Goal: Task Accomplishment & Management: Use online tool/utility

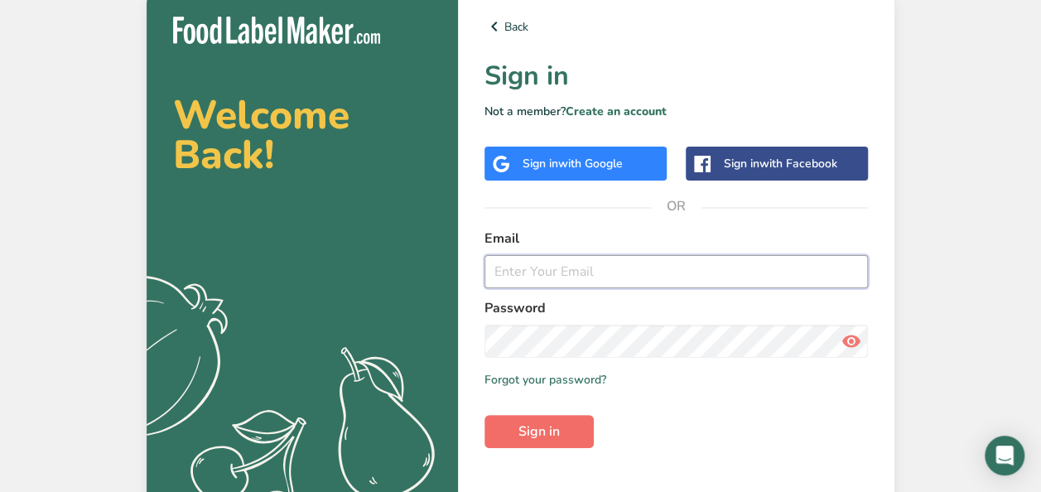
type input "[EMAIL_ADDRESS][DOMAIN_NAME]"
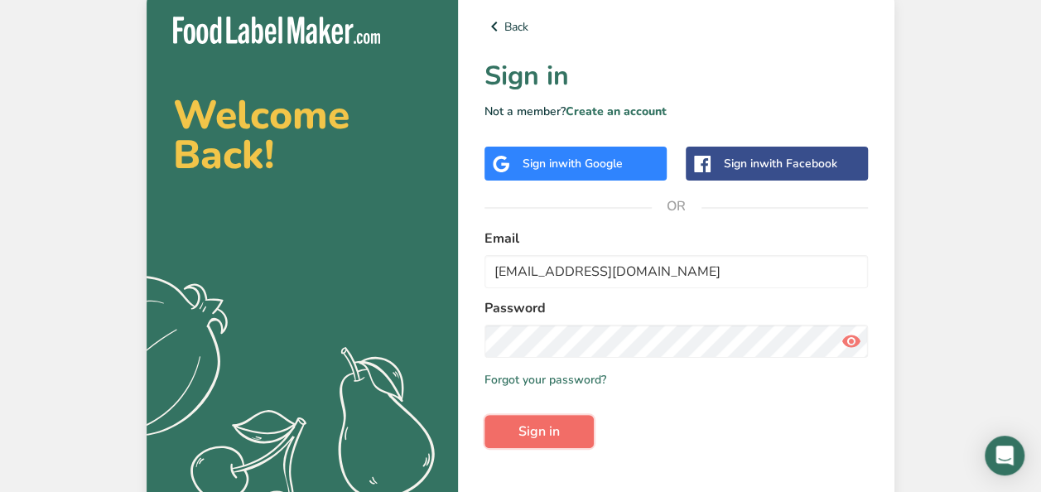
click at [546, 428] on span "Sign in" at bounding box center [538, 431] width 41 height 20
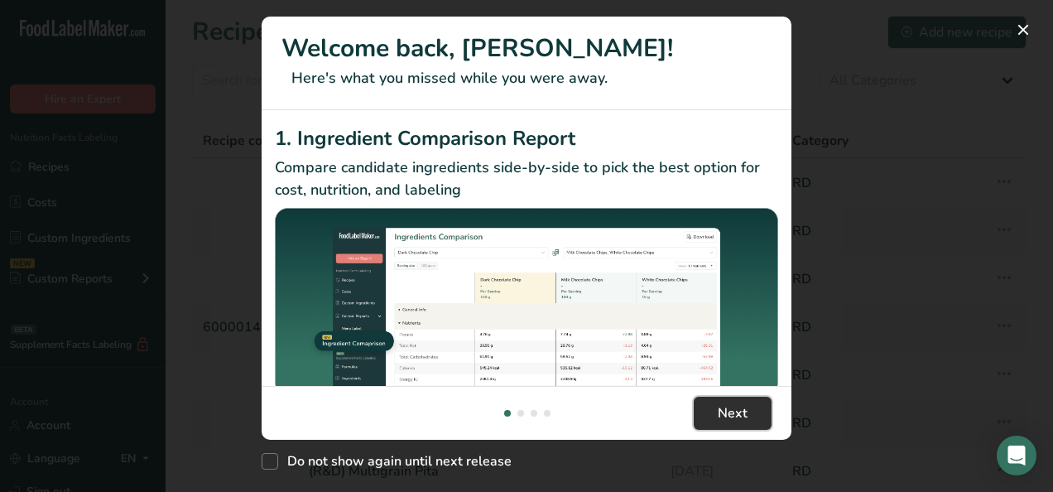
click at [735, 414] on span "Next" at bounding box center [733, 413] width 30 height 20
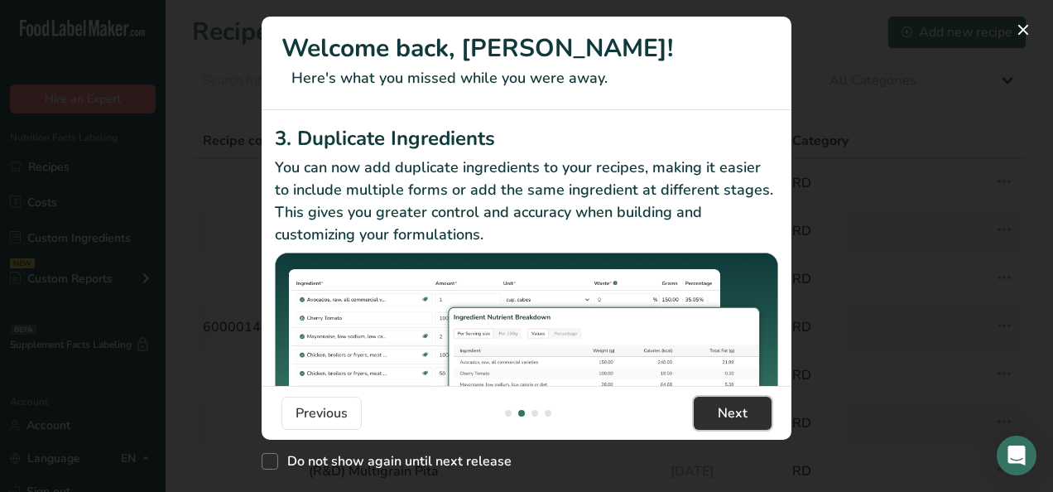
click at [735, 414] on span "Next" at bounding box center [733, 413] width 30 height 20
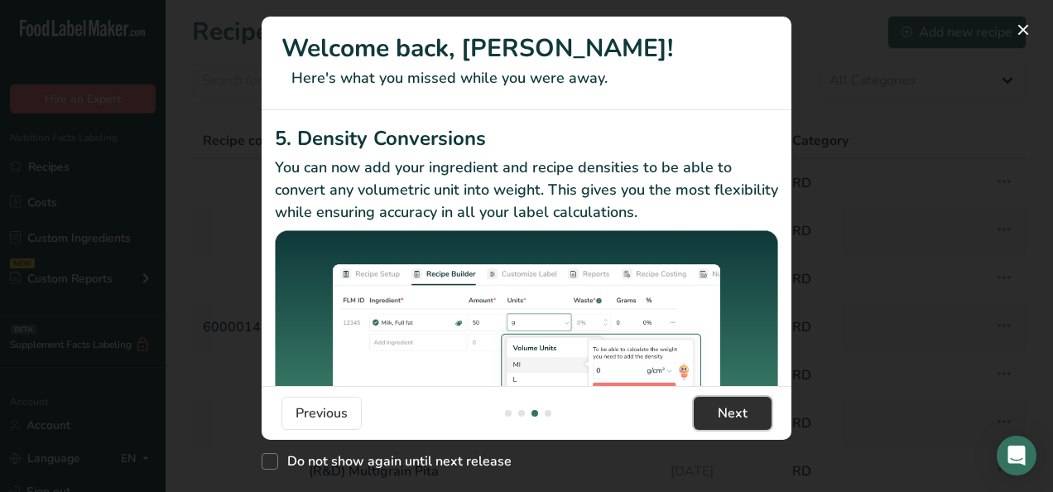
click at [735, 414] on span "Next" at bounding box center [733, 413] width 30 height 20
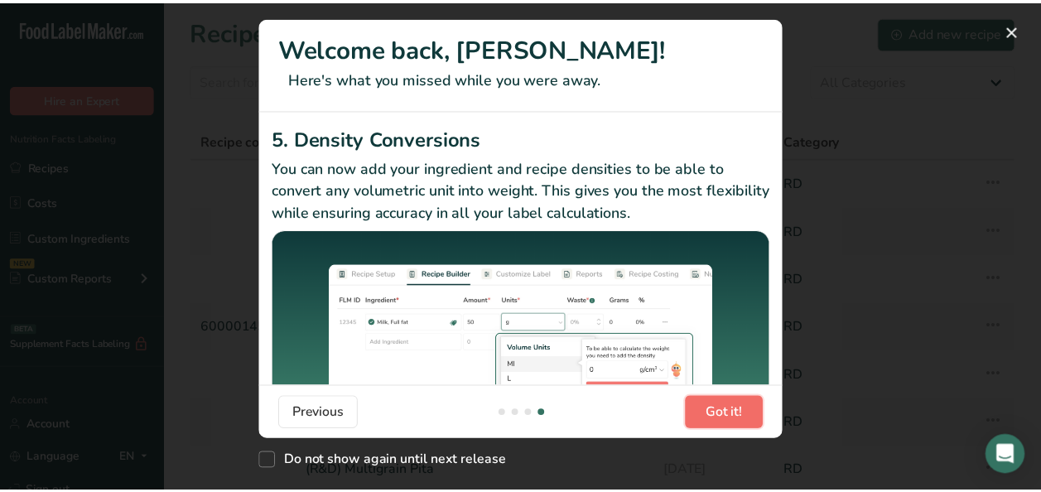
scroll to position [0, 1590]
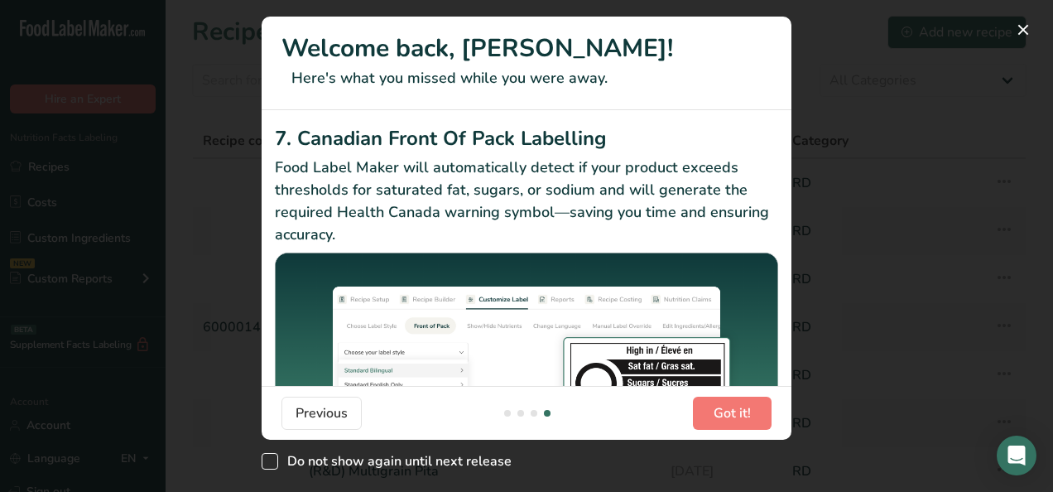
click at [268, 462] on span "New Features" at bounding box center [270, 461] width 17 height 17
click at [268, 462] on input "Do not show again until next release" at bounding box center [267, 461] width 11 height 11
checkbox input "true"
click at [738, 408] on span "Got it!" at bounding box center [732, 413] width 37 height 20
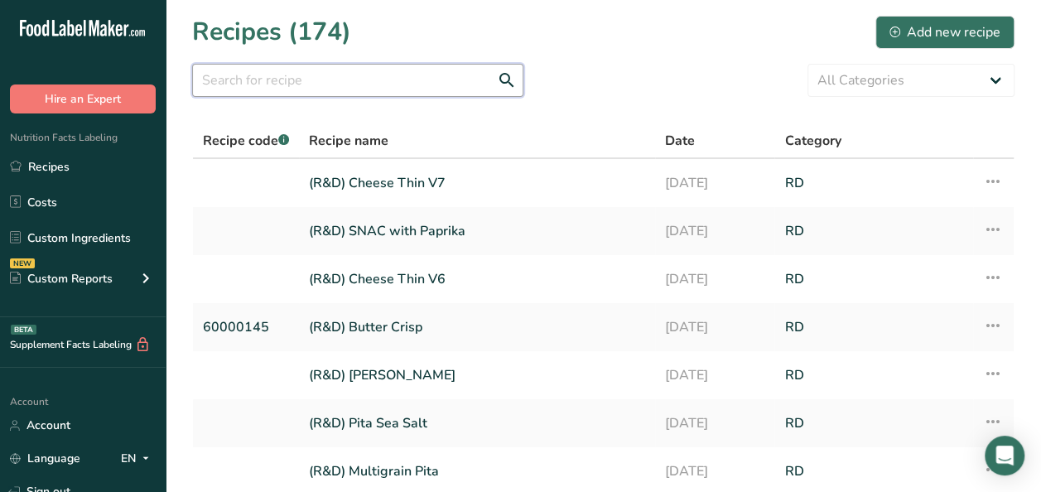
click at [258, 81] on input "text" at bounding box center [357, 80] width 331 height 33
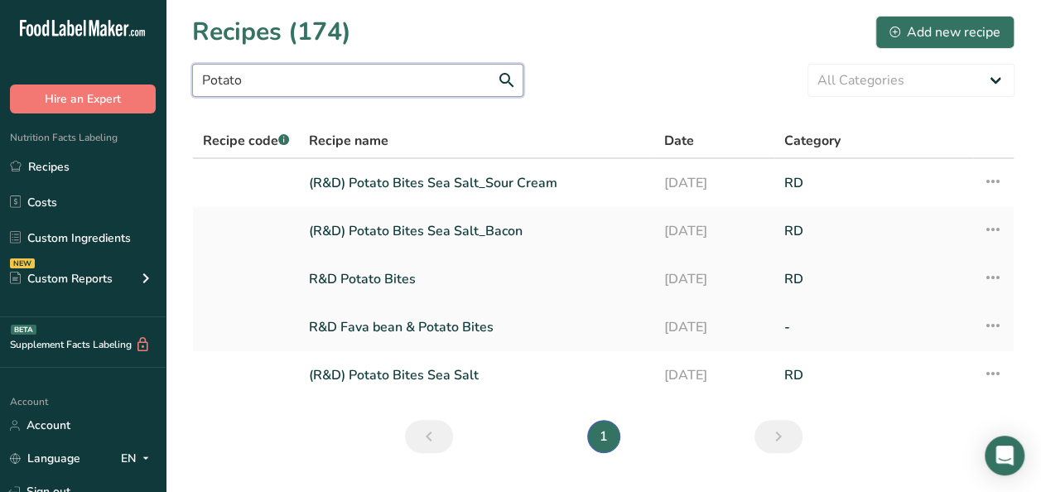
type input "Potato"
click at [385, 282] on link "R&D Potato Bites" at bounding box center [476, 279] width 335 height 35
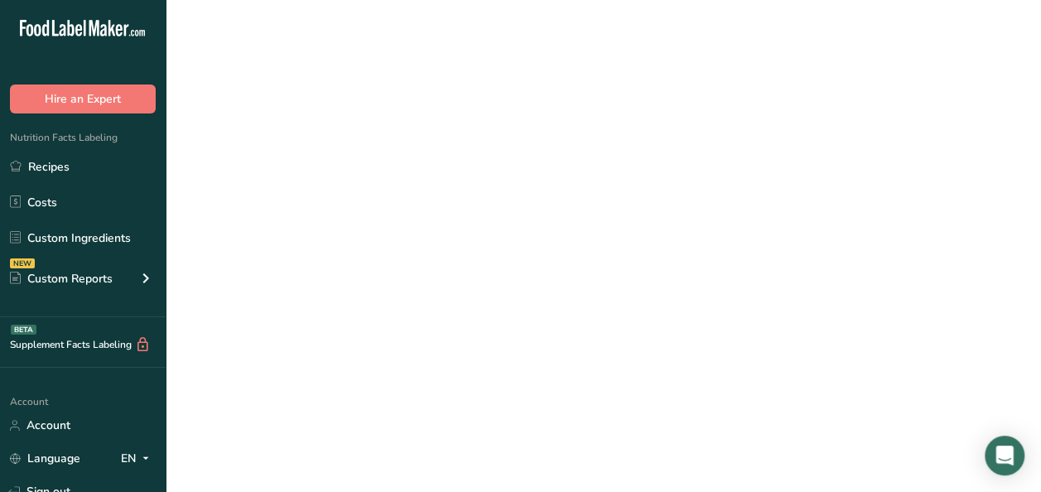
click at [385, 282] on link "R&D Potato Bites" at bounding box center [476, 279] width 335 height 35
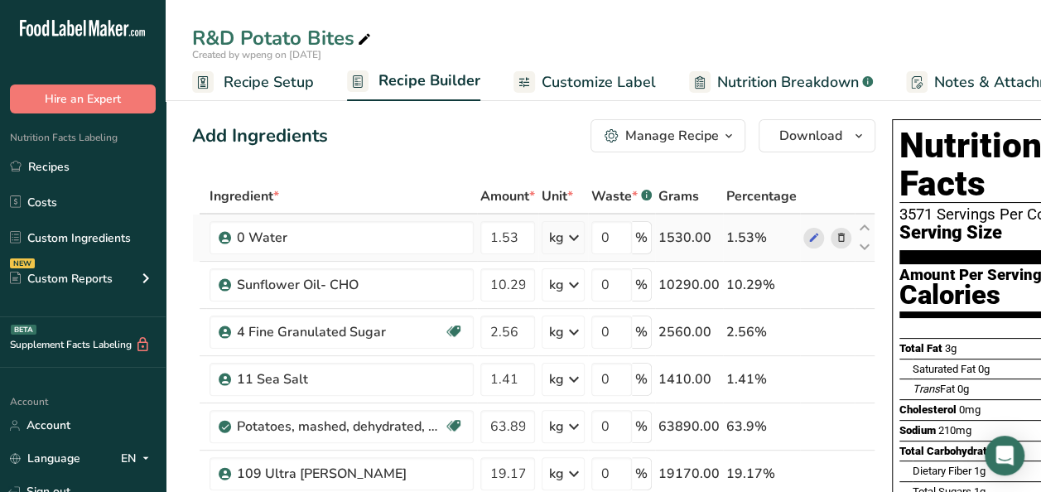
click at [760, 238] on div "1.53%" at bounding box center [761, 238] width 70 height 20
click at [750, 234] on div "1.53%" at bounding box center [761, 238] width 70 height 20
drag, startPoint x: 750, startPoint y: 234, endPoint x: 738, endPoint y: 245, distance: 15.8
click at [738, 245] on div "1.53%" at bounding box center [761, 238] width 70 height 20
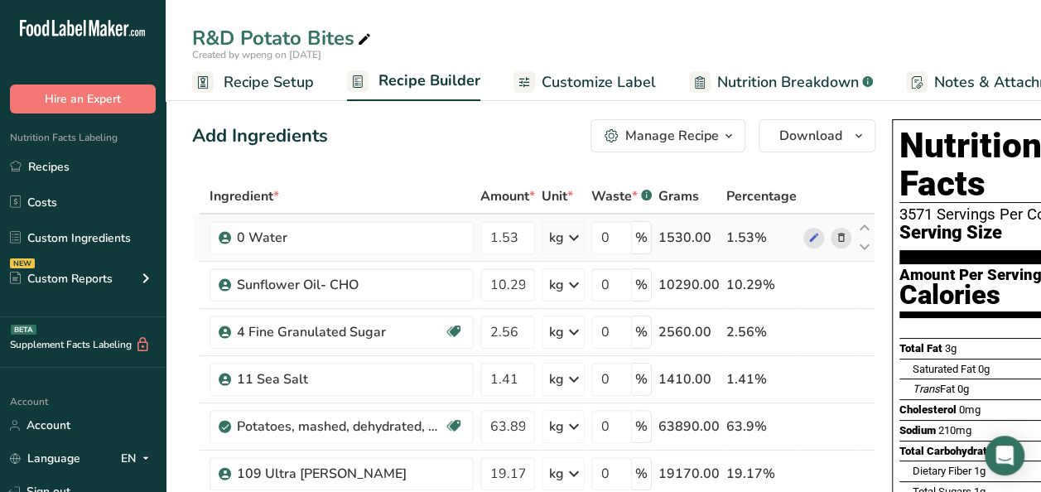
click at [573, 233] on icon at bounding box center [574, 238] width 20 height 30
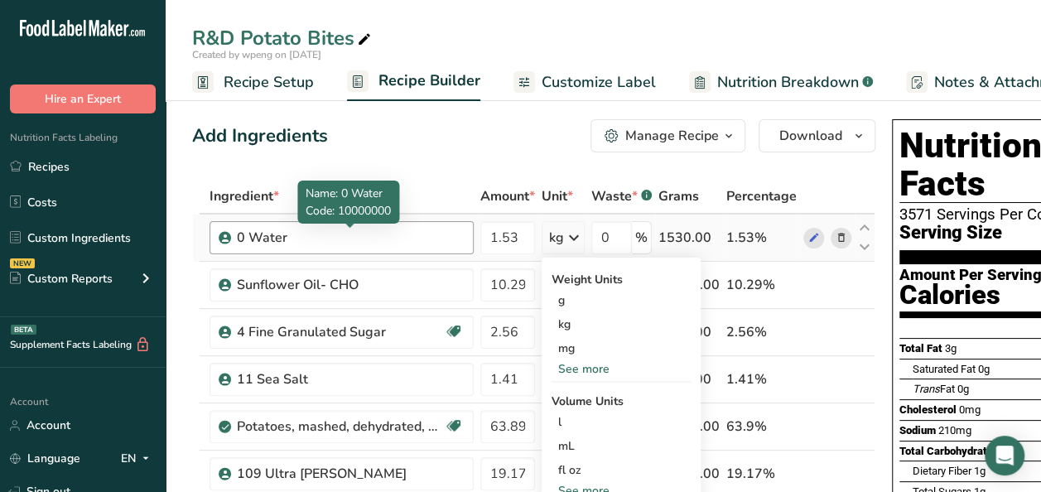
click at [419, 237] on div "0 Water" at bounding box center [340, 238] width 207 height 20
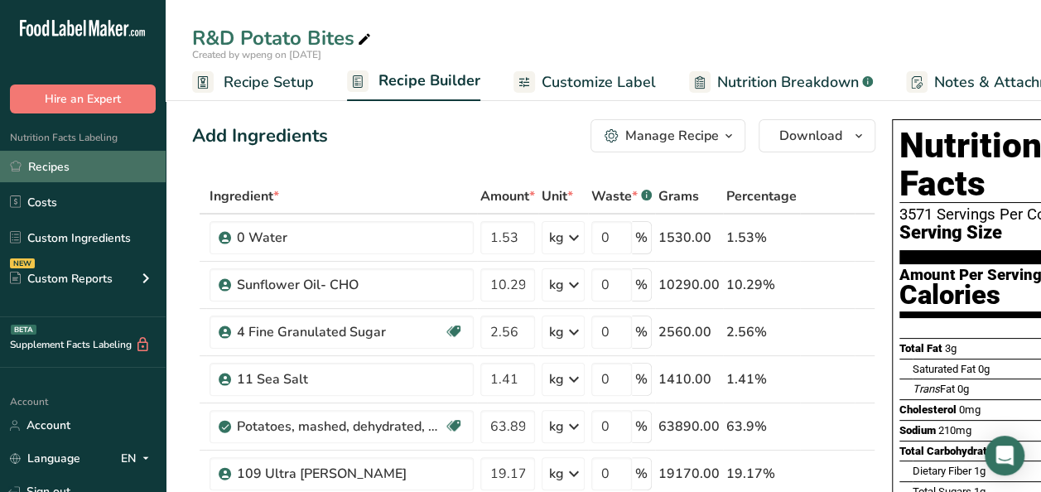
click at [68, 162] on link "Recipes" at bounding box center [83, 166] width 166 height 31
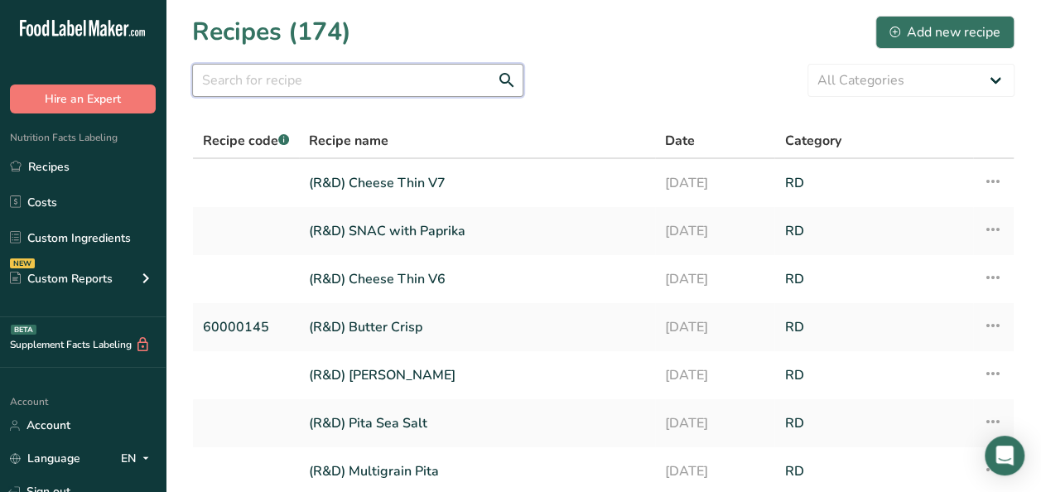
click at [258, 74] on input "text" at bounding box center [357, 80] width 331 height 33
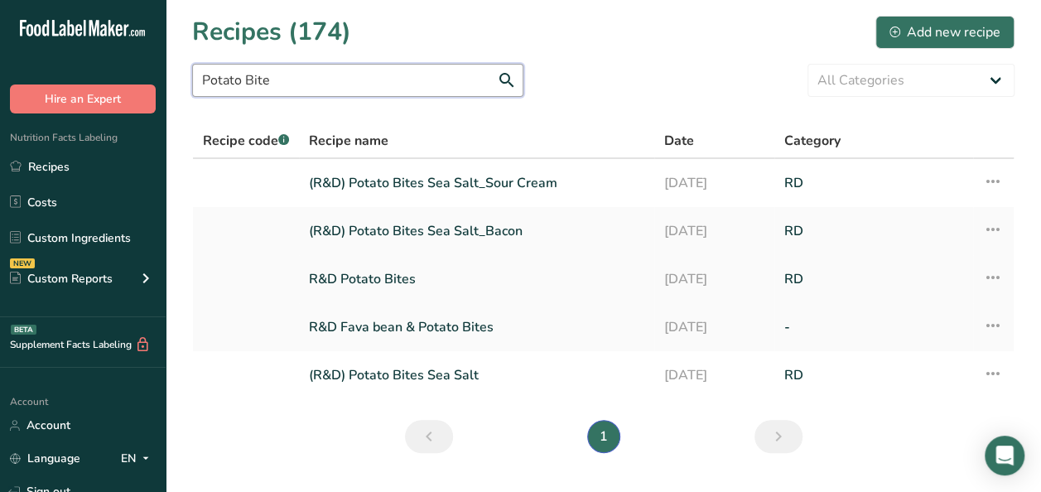
type input "Potato Bite"
click at [369, 283] on link "R&D Potato Bites" at bounding box center [476, 279] width 335 height 35
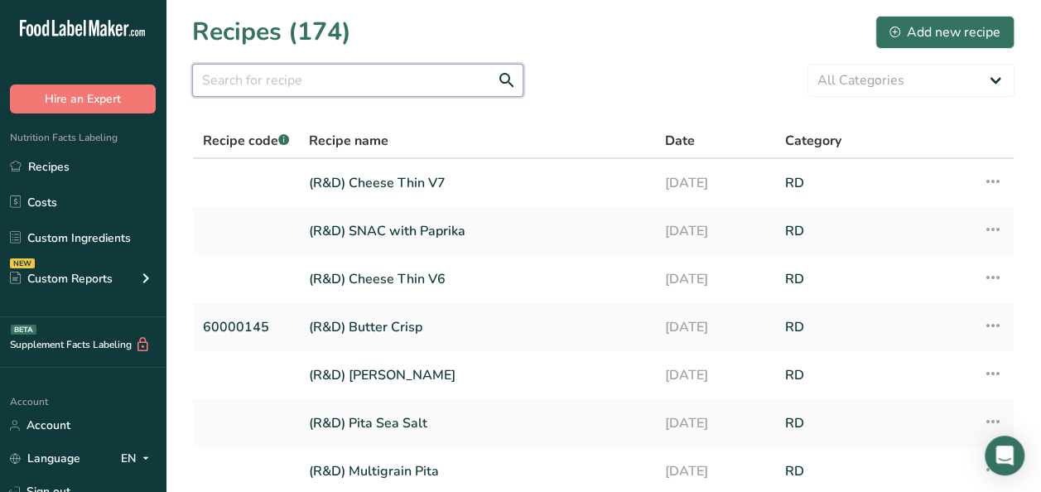
click at [275, 85] on input "text" at bounding box center [357, 80] width 331 height 33
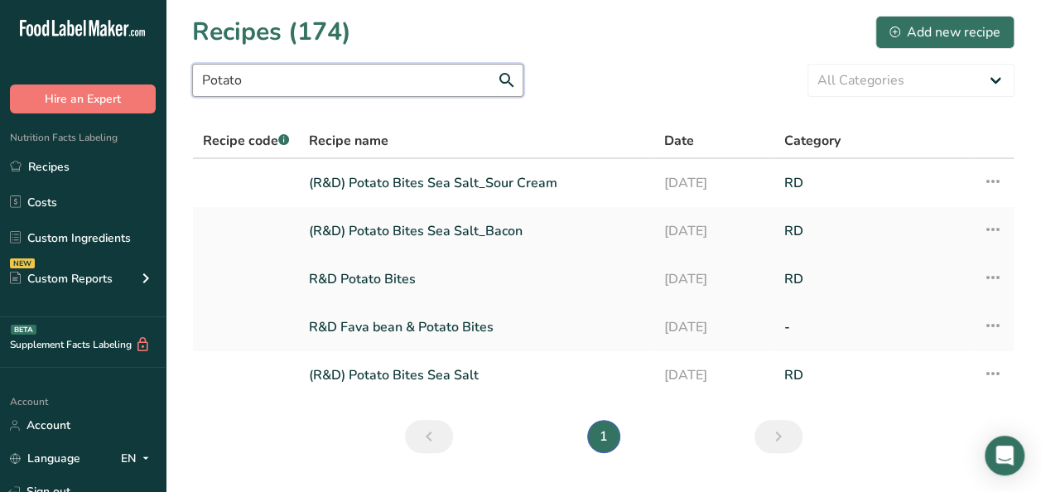
type input "Potato"
click at [347, 285] on link "R&D Potato Bites" at bounding box center [476, 279] width 335 height 35
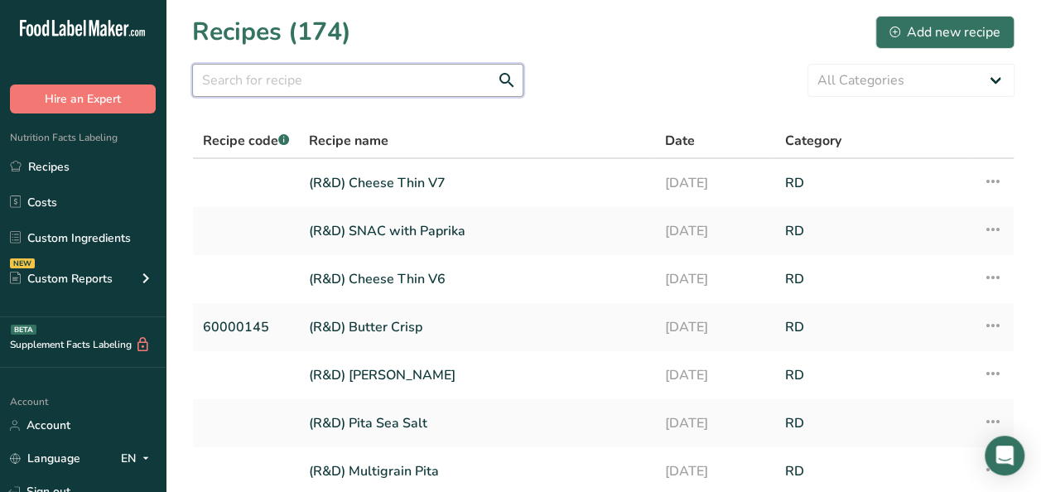
click at [230, 80] on input "text" at bounding box center [357, 80] width 331 height 33
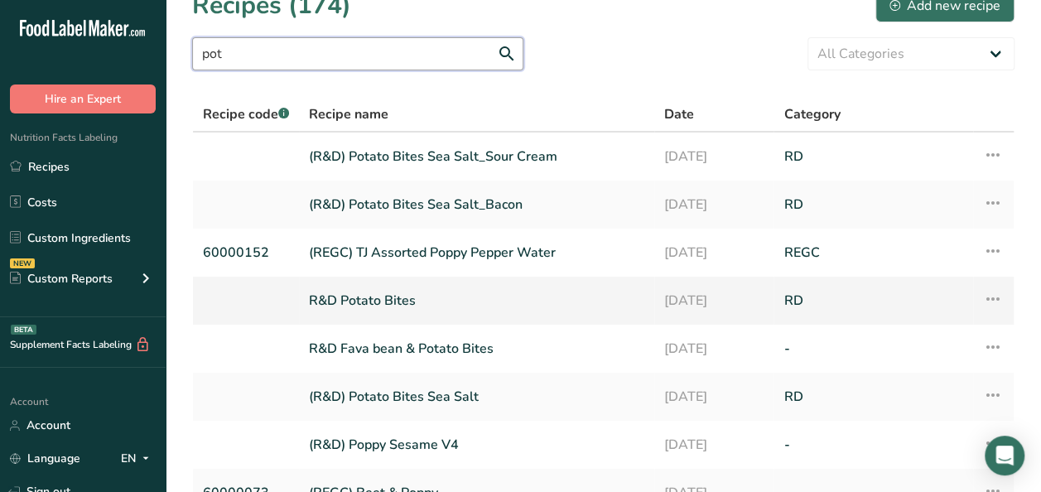
scroll to position [29, 0]
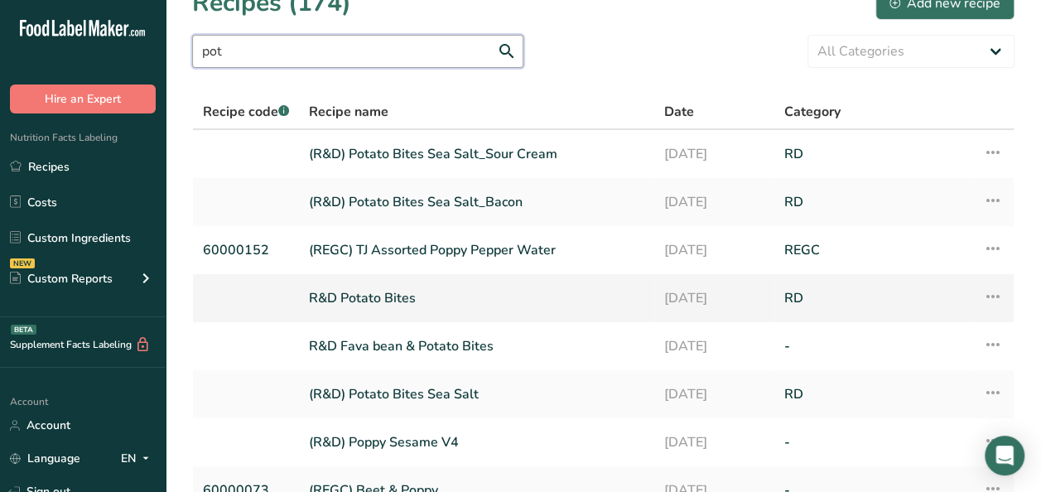
type input "pot"
click at [990, 291] on icon at bounding box center [993, 296] width 20 height 30
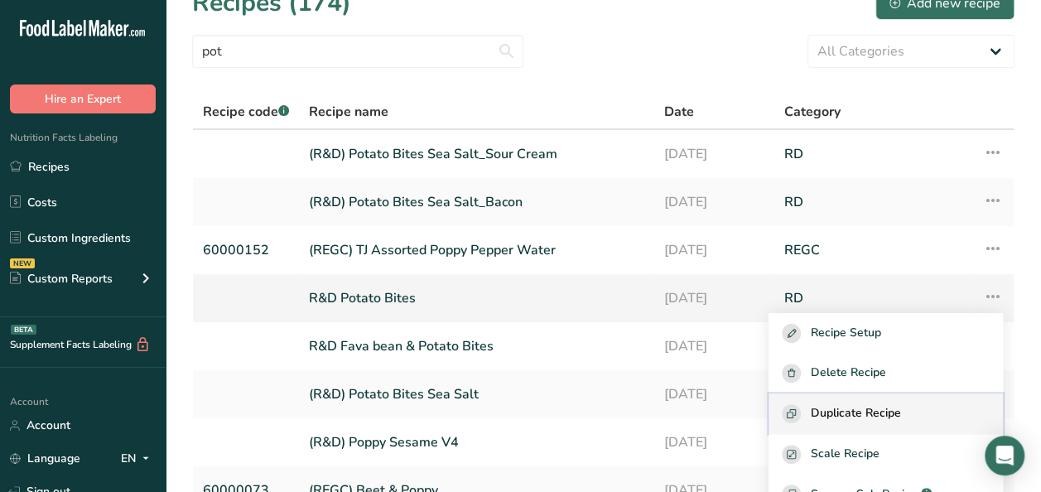
click at [901, 409] on span "Duplicate Recipe" at bounding box center [856, 413] width 90 height 19
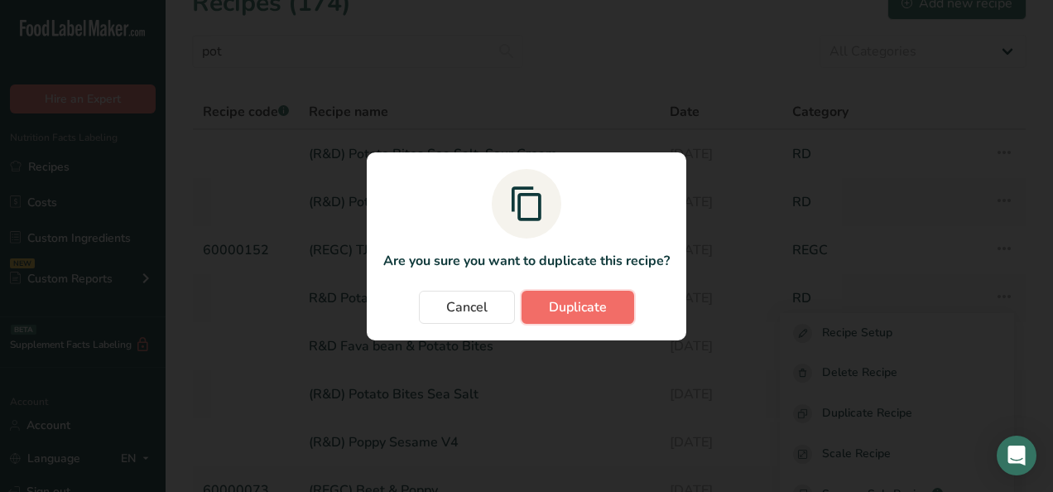
click at [594, 308] on span "Duplicate" at bounding box center [578, 307] width 58 height 20
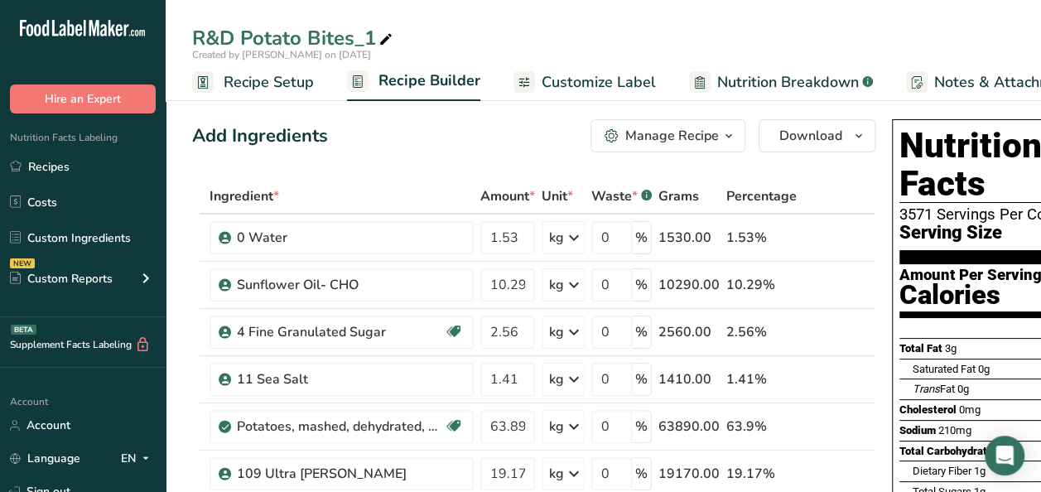
click at [288, 85] on span "Recipe Setup" at bounding box center [269, 82] width 90 height 22
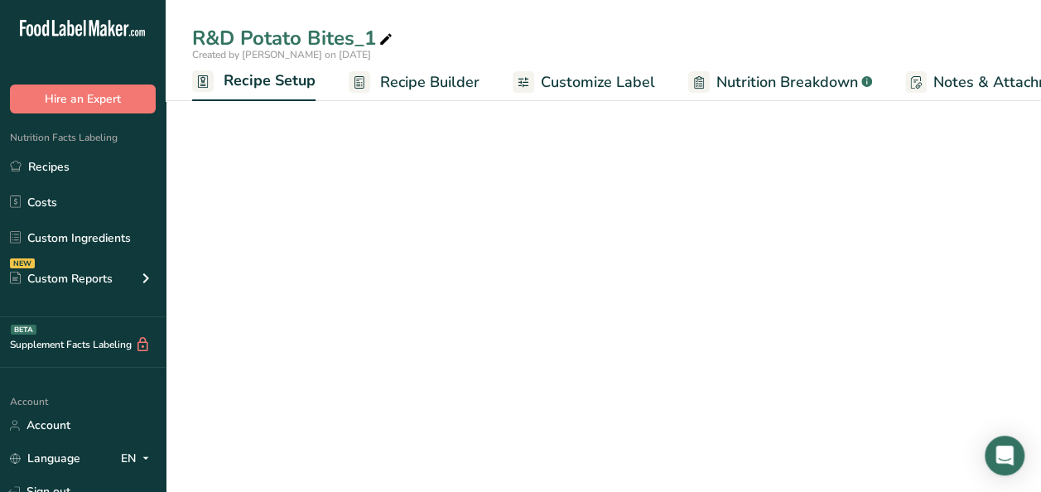
scroll to position [0, 6]
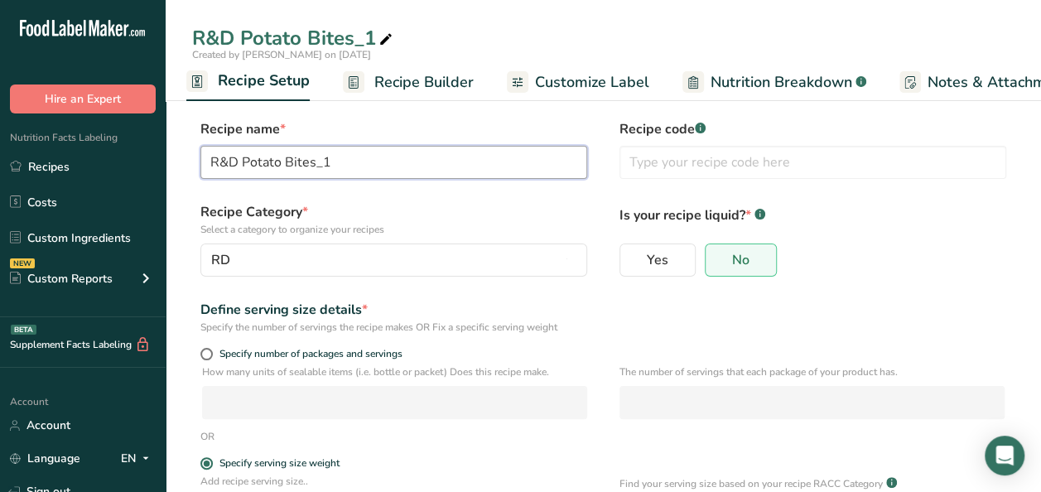
click at [336, 166] on input "R&D Potato Bites_1" at bounding box center [393, 162] width 387 height 33
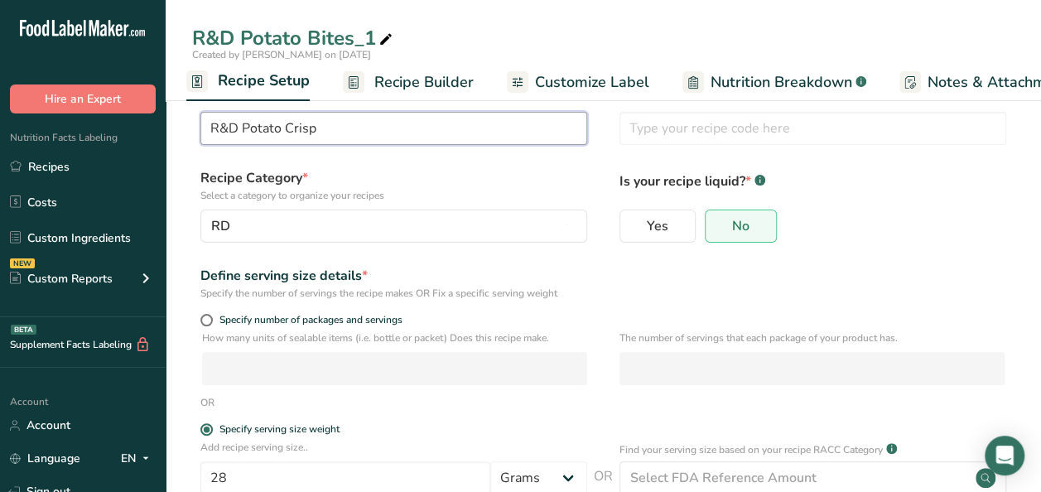
scroll to position [0, 0]
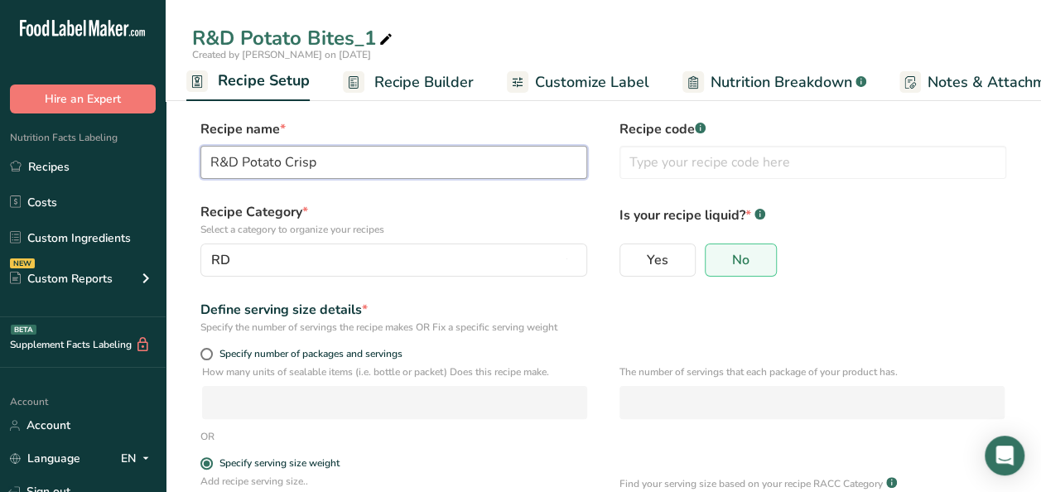
type input "R&D Potato Crisp"
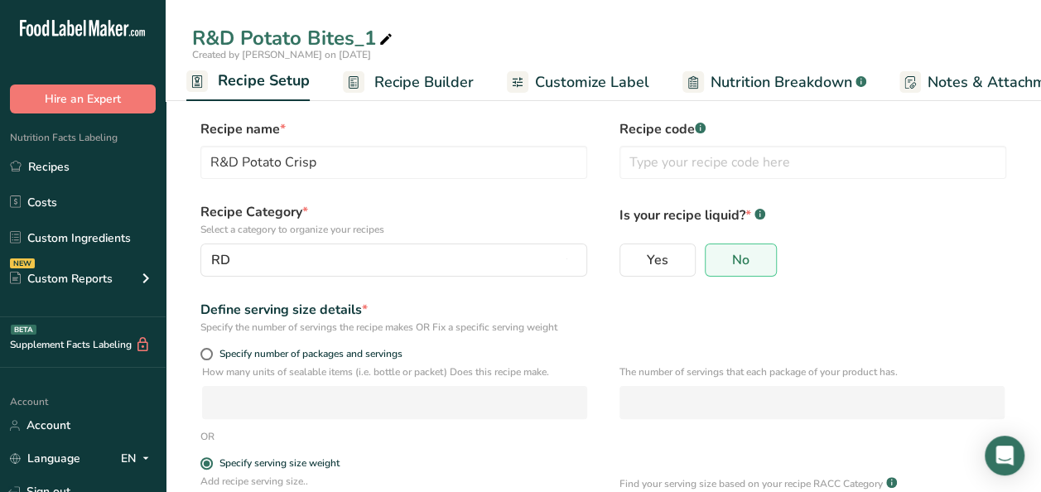
click at [439, 82] on span "Recipe Builder" at bounding box center [423, 82] width 99 height 22
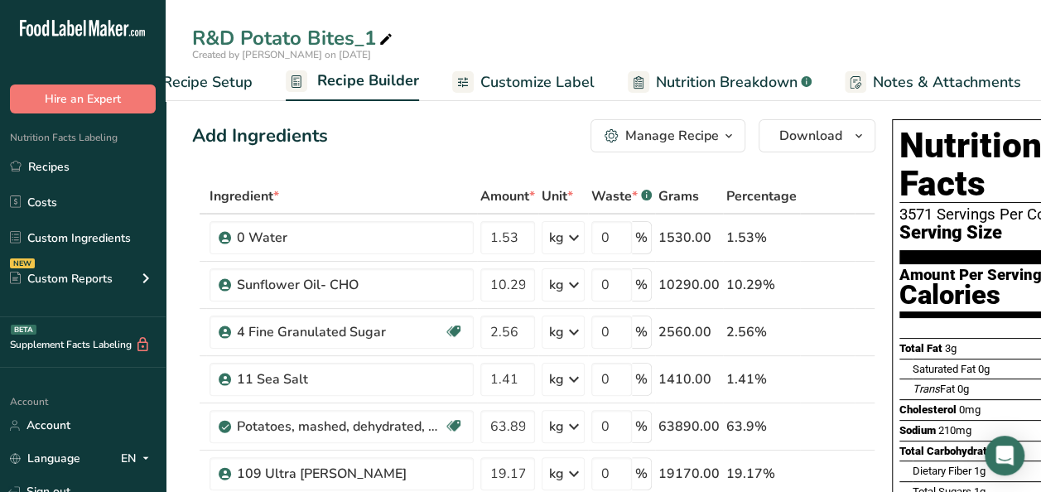
scroll to position [0, 160]
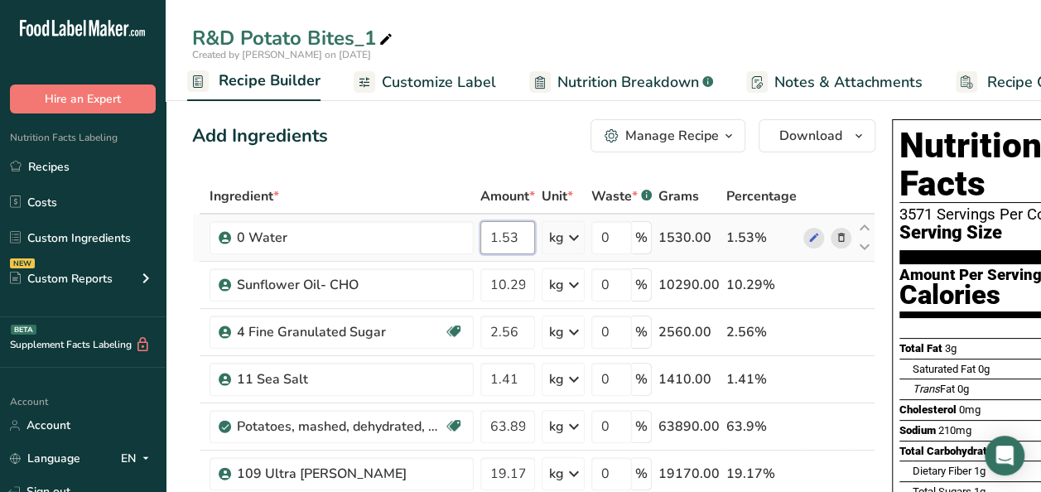
click at [515, 239] on input "1.53" at bounding box center [507, 237] width 55 height 33
click at [524, 284] on div "Ingredient * Amount * Unit * Waste * .a-a{fill:#347362;}.b-a{fill:#fff;} Grams …" at bounding box center [533, 484] width 683 height 611
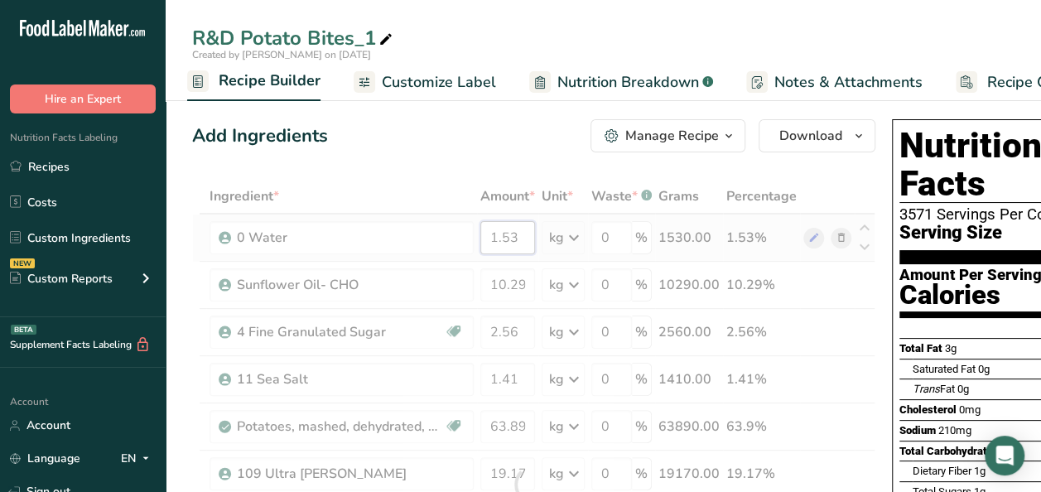
click at [518, 237] on div "Ingredient * Amount * Unit * Waste * .a-a{fill:#347362;}.b-a{fill:#fff;} Grams …" at bounding box center [533, 484] width 683 height 611
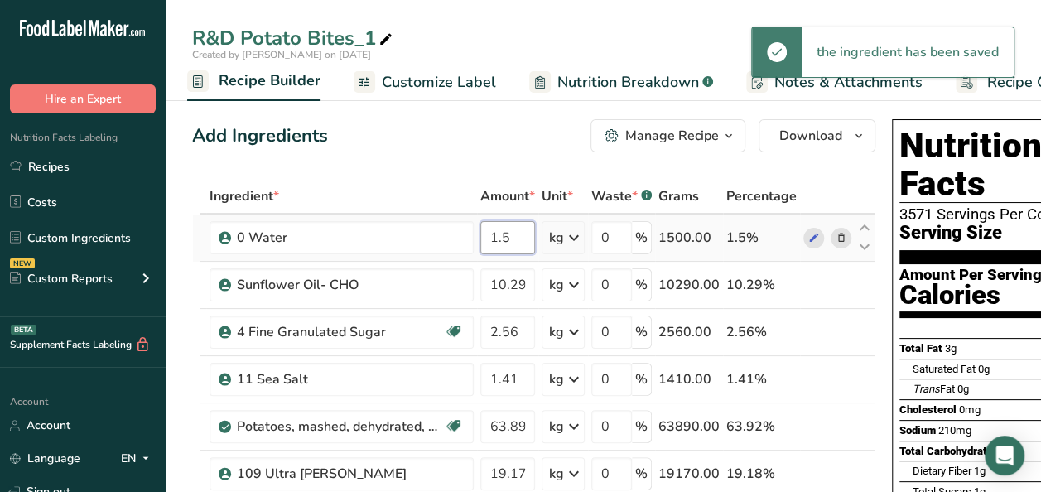
type input "1"
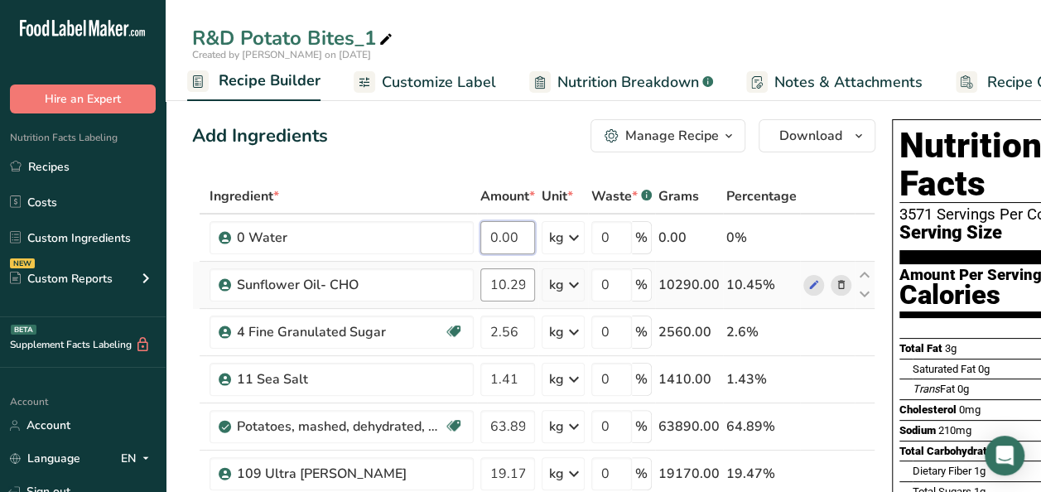
type input "0.00"
click at [521, 283] on div "Ingredient * Amount * Unit * Waste * .a-a{fill:#347362;}.b-a{fill:#fff;} Grams …" at bounding box center [533, 484] width 683 height 611
type input "1"
type input "8.70"
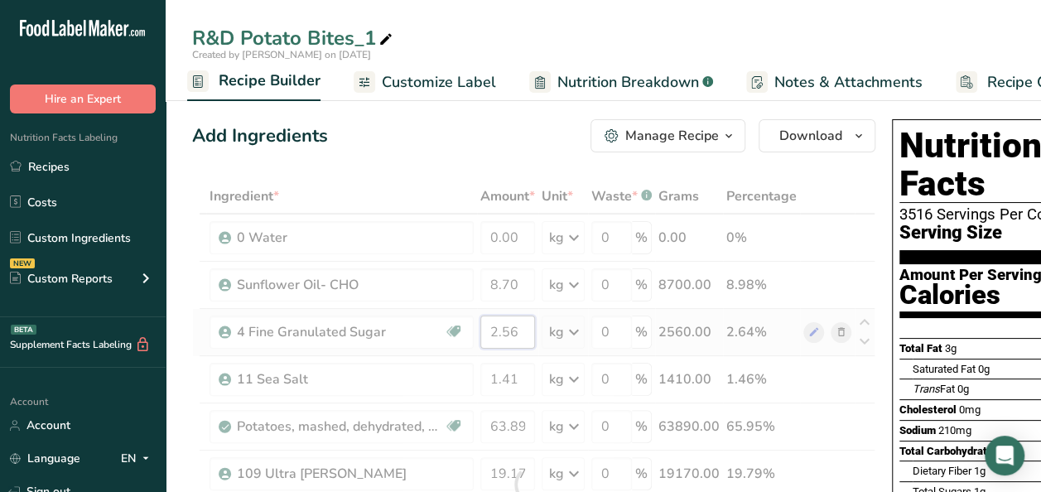
click at [525, 335] on div "Ingredient * Amount * Unit * Waste * .a-a{fill:#347362;}.b-a{fill:#fff;} Grams …" at bounding box center [533, 484] width 683 height 611
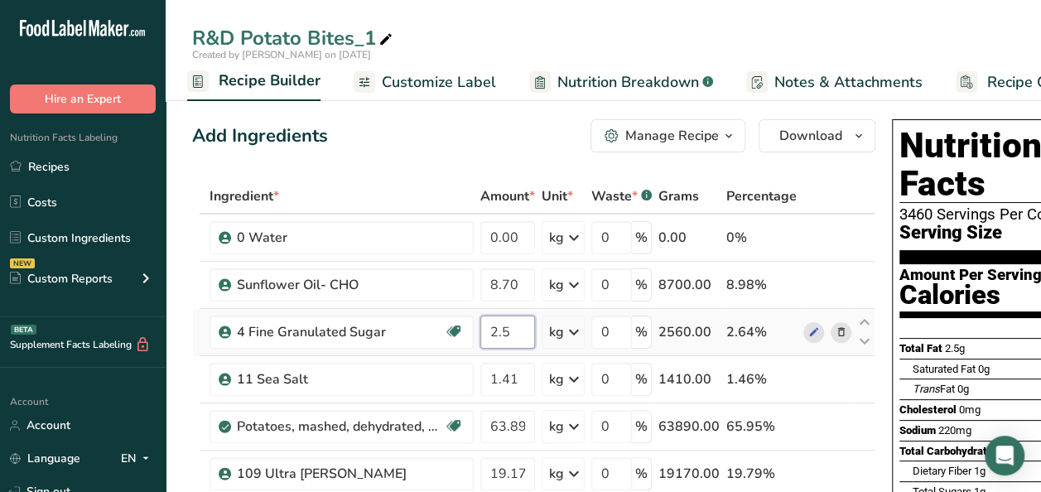
type input "2"
type input "4.05"
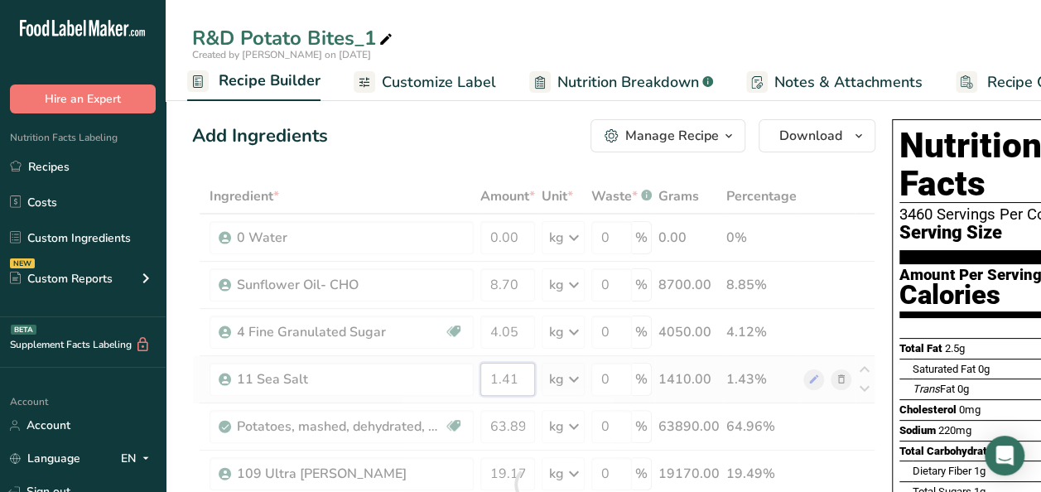
click at [523, 377] on div "Ingredient * Amount * Unit * Waste * .a-a{fill:#347362;}.b-a{fill:#fff;} Grams …" at bounding box center [533, 484] width 683 height 611
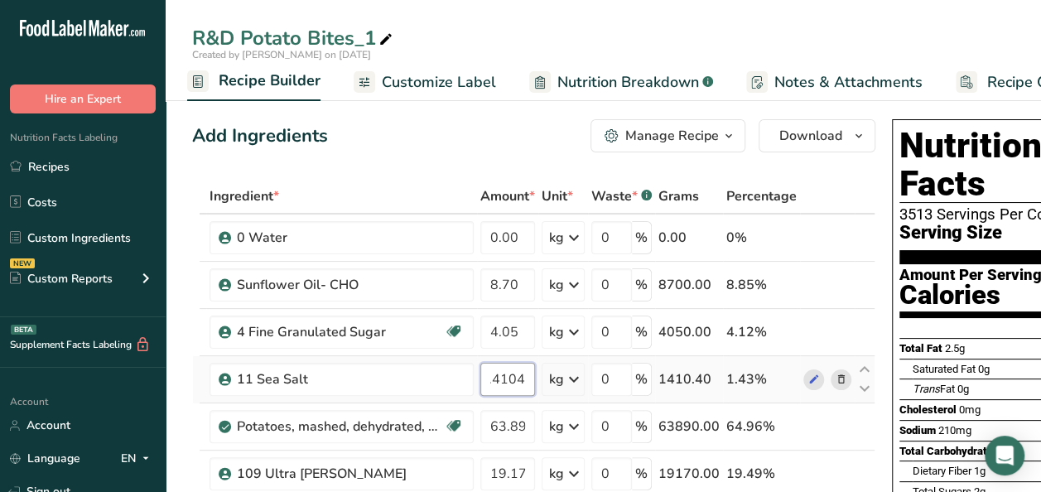
scroll to position [0, 6]
type input "1"
type input "0.46"
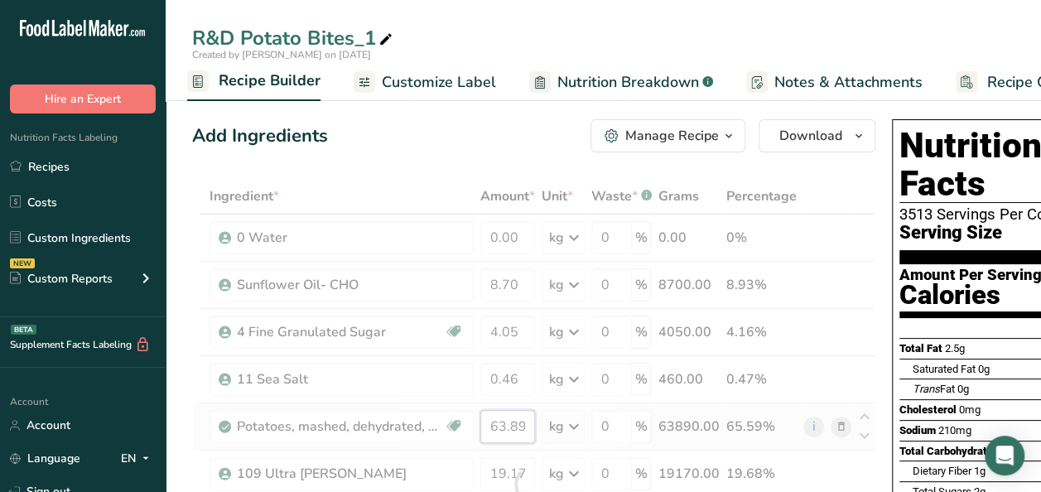
click at [522, 426] on div "Ingredient * Amount * Unit * Waste * .a-a{fill:#347362;}.b-a{fill:#fff;} Grams …" at bounding box center [533, 484] width 683 height 611
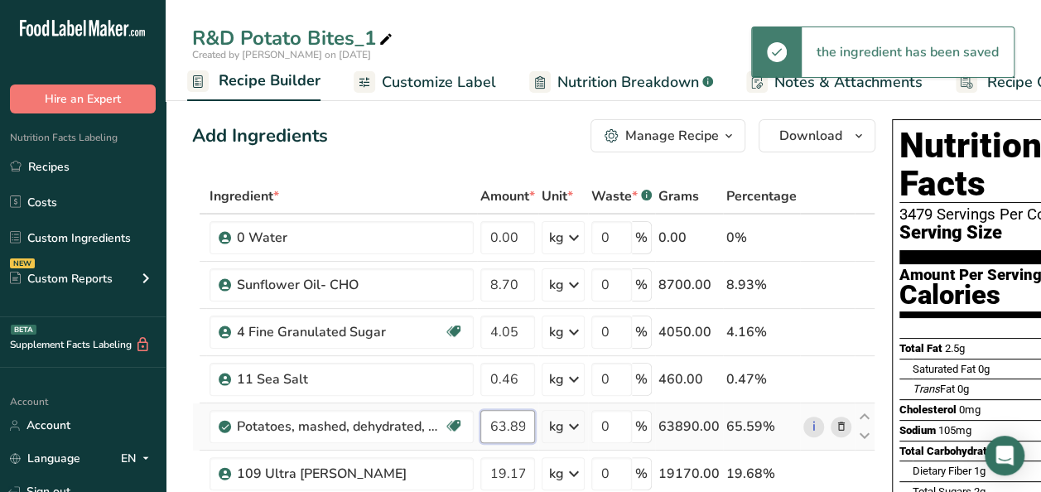
click at [522, 426] on input "63.89" at bounding box center [507, 426] width 55 height 33
type input "6"
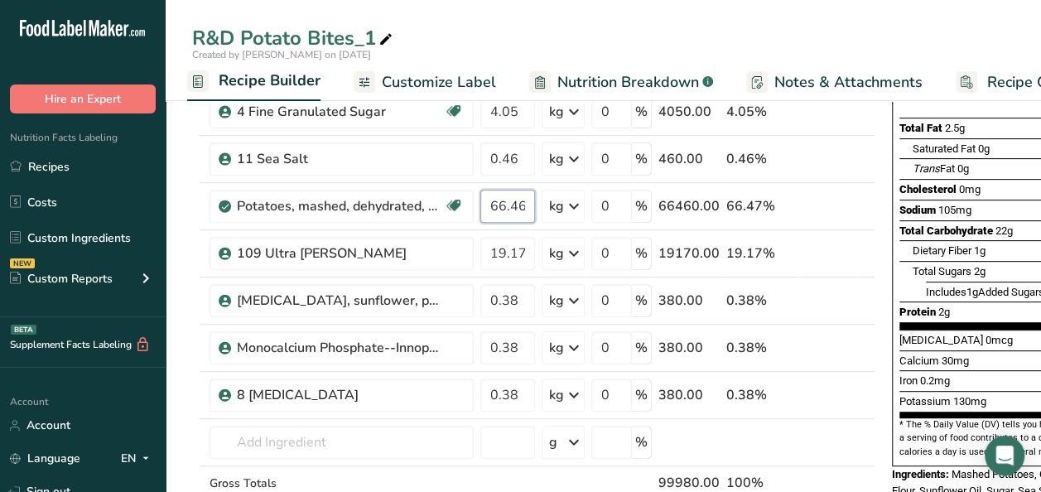
scroll to position [222, 0]
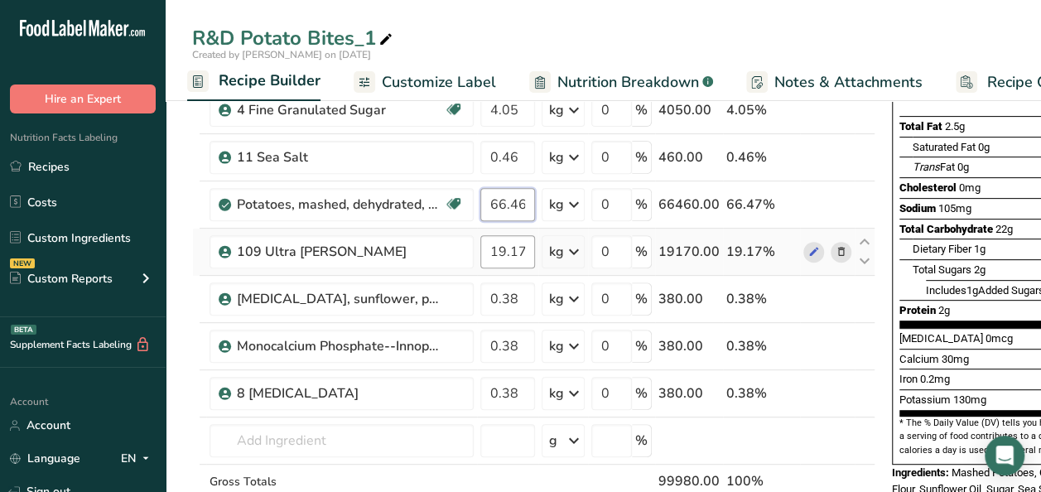
type input "66.46"
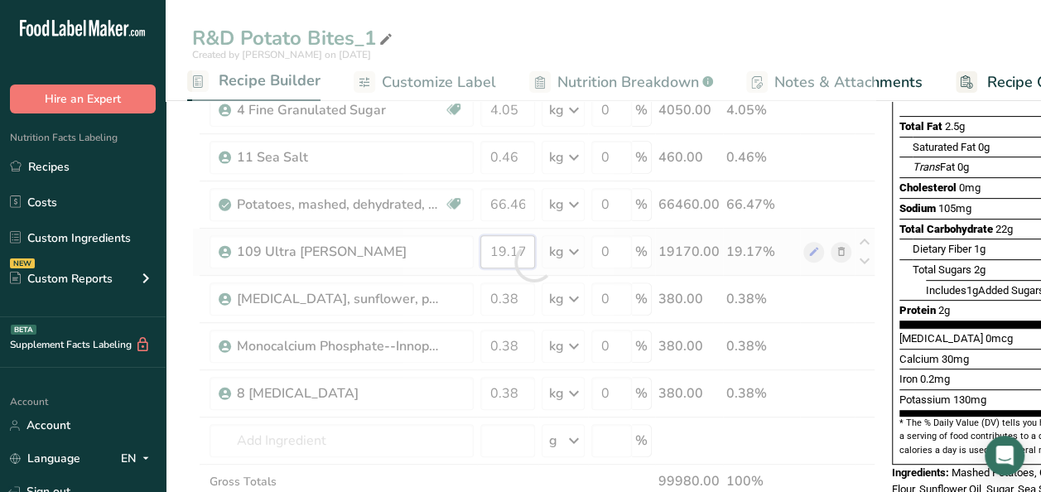
click at [523, 250] on div "Ingredient * Amount * Unit * Waste * .a-a{fill:#347362;}.b-a{fill:#fff;} Grams …" at bounding box center [533, 262] width 683 height 611
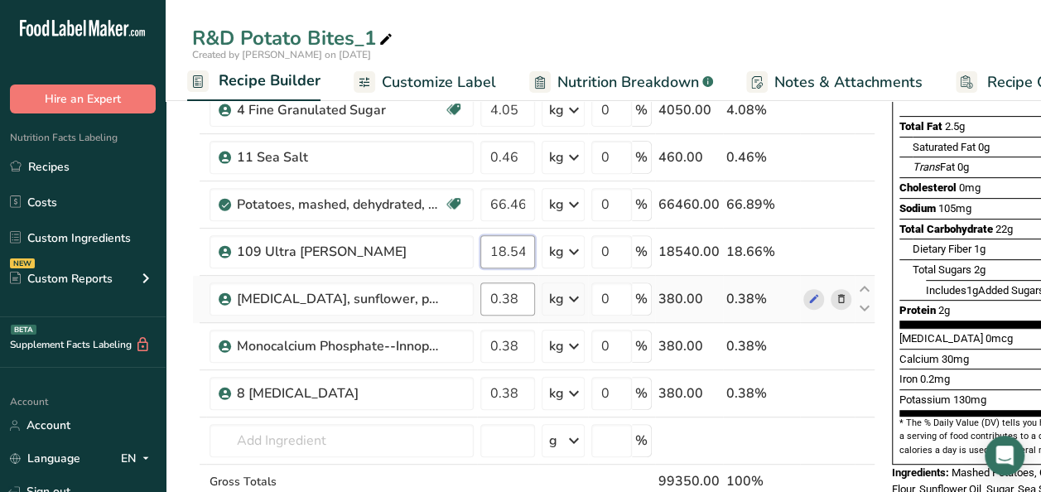
type input "18.54"
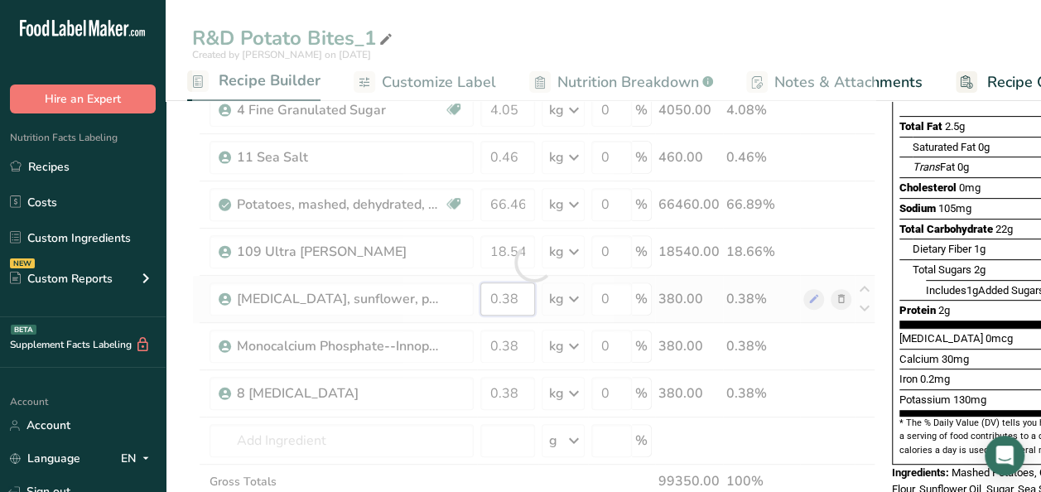
click at [522, 295] on div "Ingredient * Amount * Unit * Waste * .a-a{fill:#347362;}.b-a{fill:#fff;} Grams …" at bounding box center [533, 262] width 683 height 611
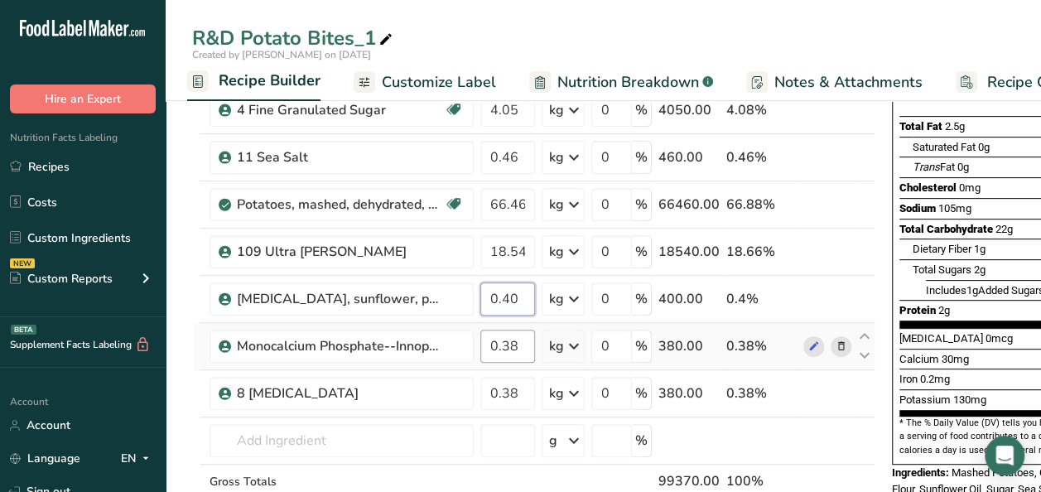
type input "0.40"
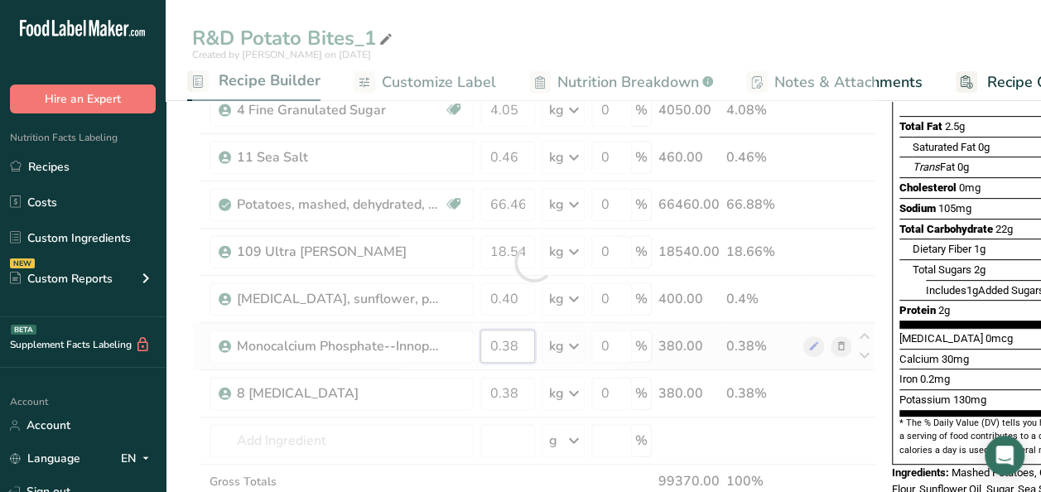
click at [518, 347] on div "Ingredient * Amount * Unit * Waste * .a-a{fill:#347362;}.b-a{fill:#fff;} Grams …" at bounding box center [533, 262] width 683 height 611
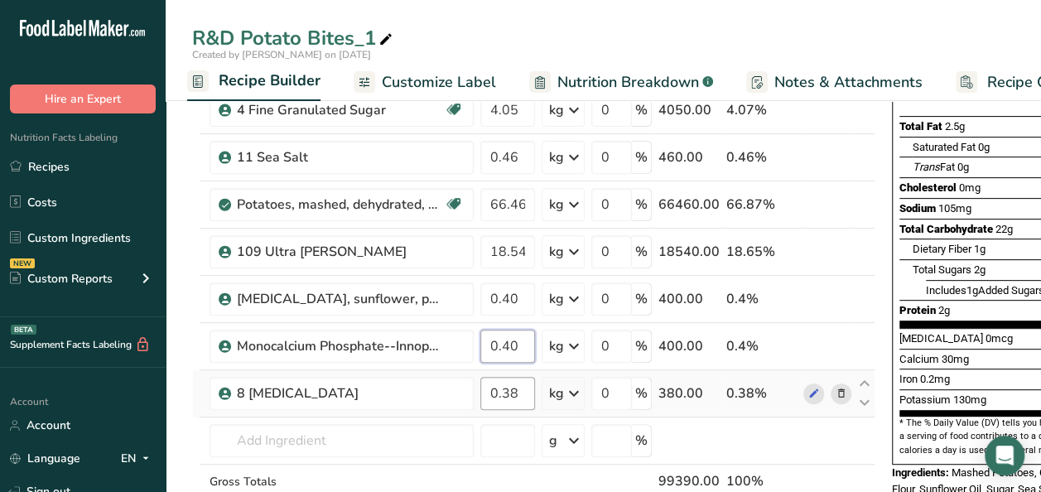
type input "0.40"
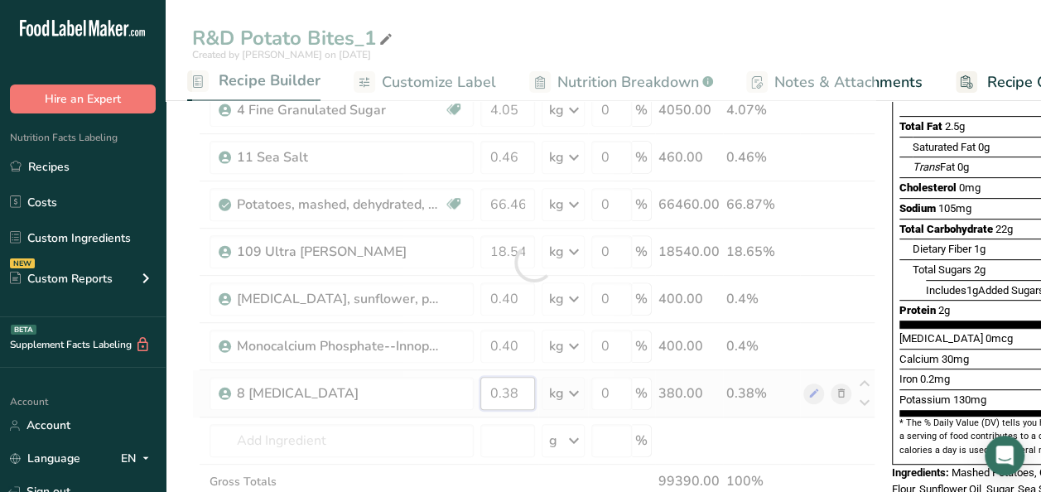
click at [522, 389] on div "Ingredient * Amount * Unit * Waste * .a-a{fill:#347362;}.b-a{fill:#fff;} Grams …" at bounding box center [533, 262] width 683 height 611
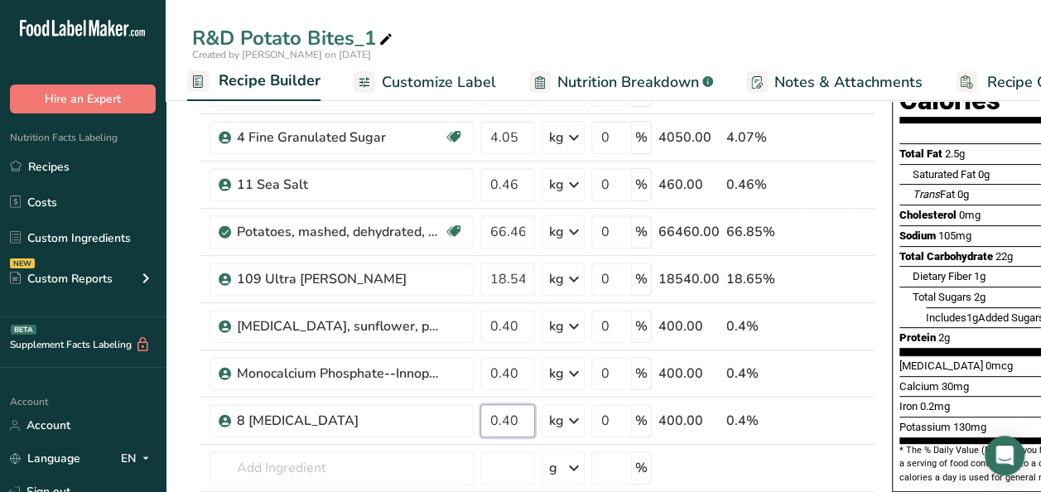
scroll to position [209, 0]
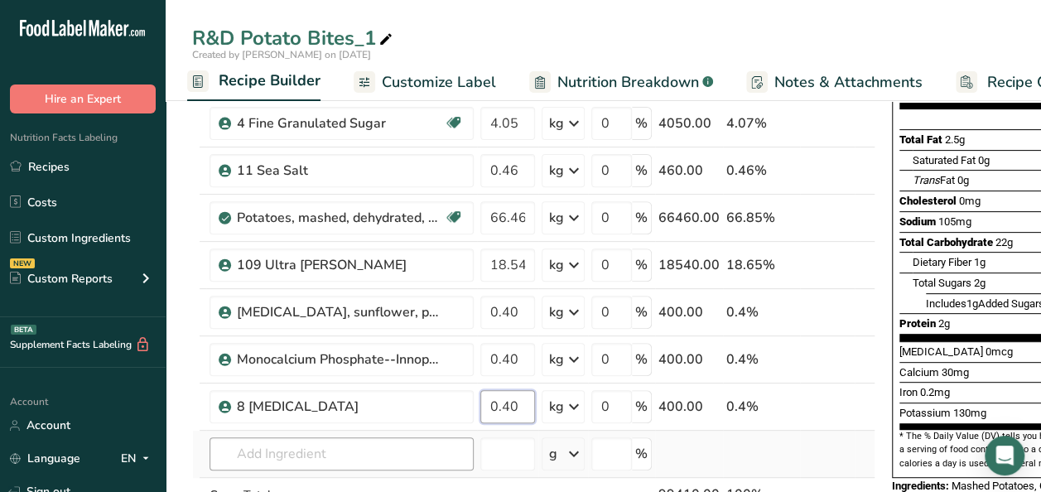
type input "0.40"
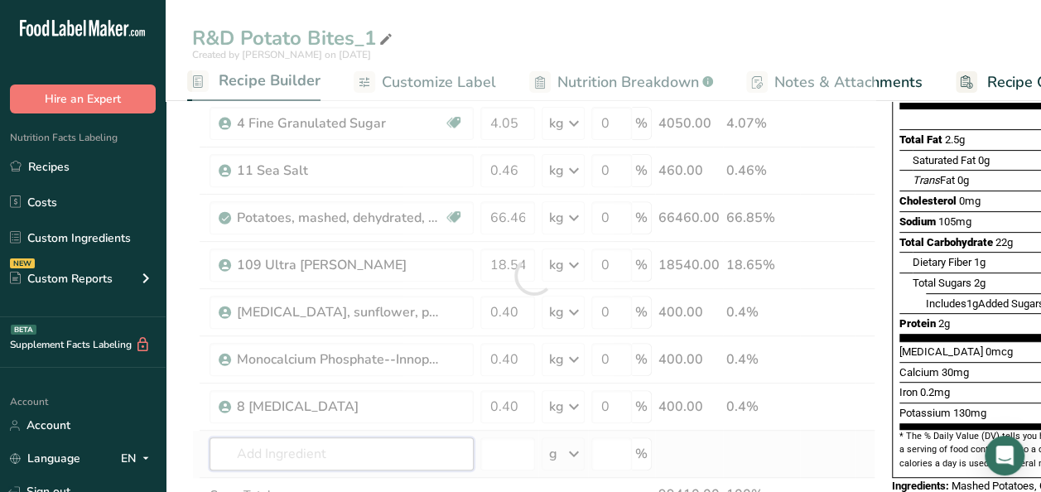
click at [270, 449] on div "Ingredient * Amount * Unit * Waste * .a-a{fill:#347362;}.b-a{fill:#fff;} Grams …" at bounding box center [533, 275] width 683 height 611
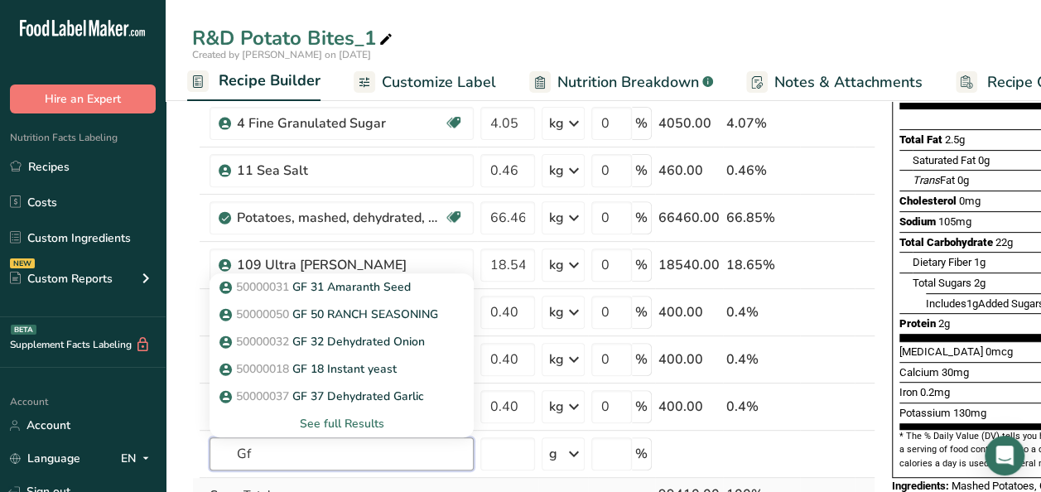
type input "Gf"
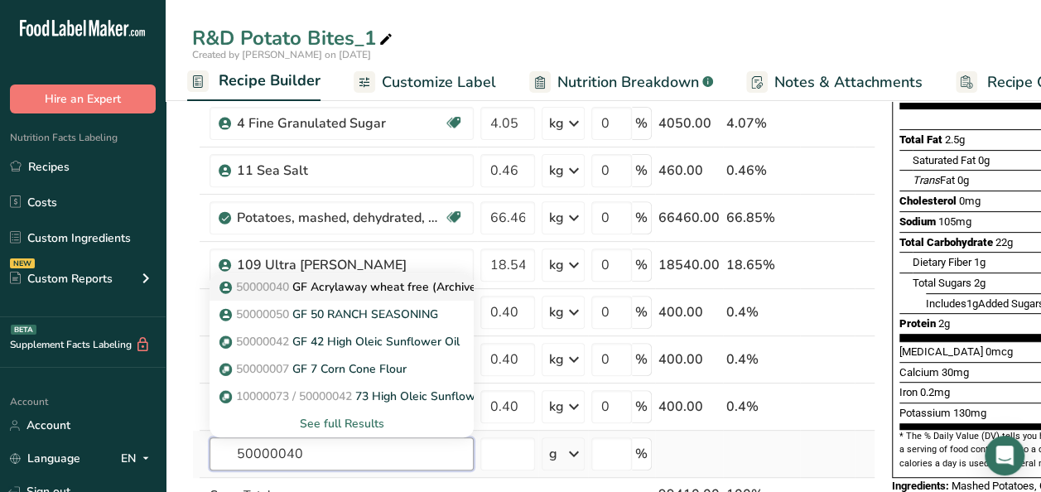
type input "50000040"
click at [275, 289] on span "50000040" at bounding box center [262, 287] width 53 height 16
type input "GF Acrylaway wheat free (Archived)"
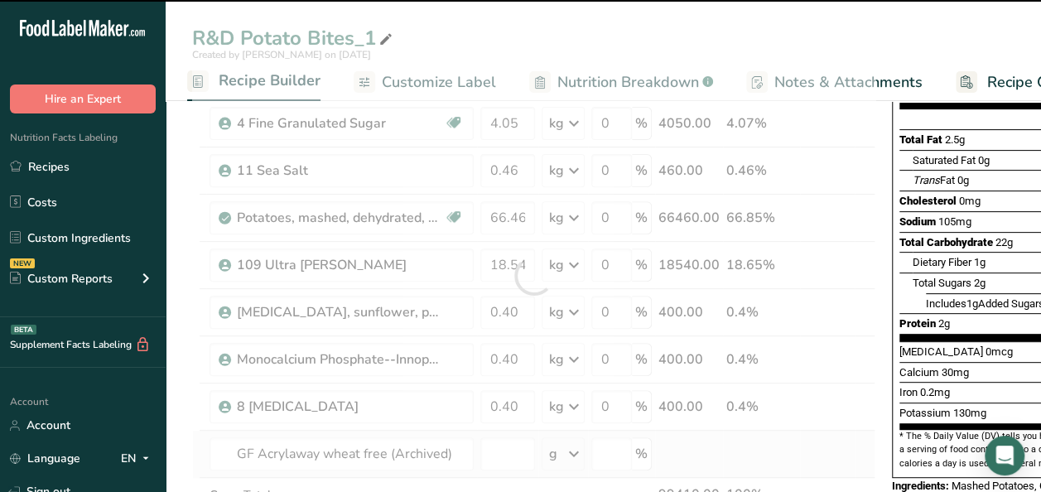
type input "0"
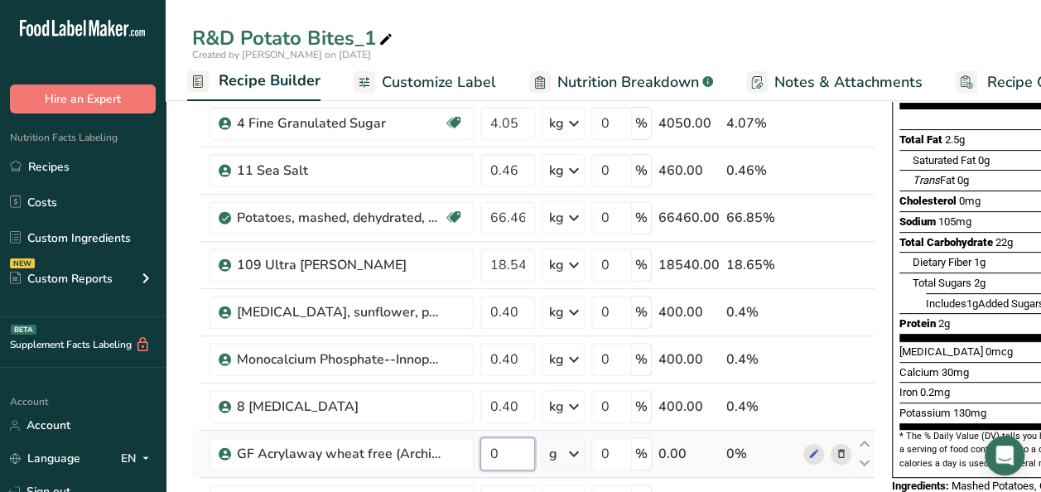
click at [518, 451] on input "0" at bounding box center [507, 453] width 55 height 33
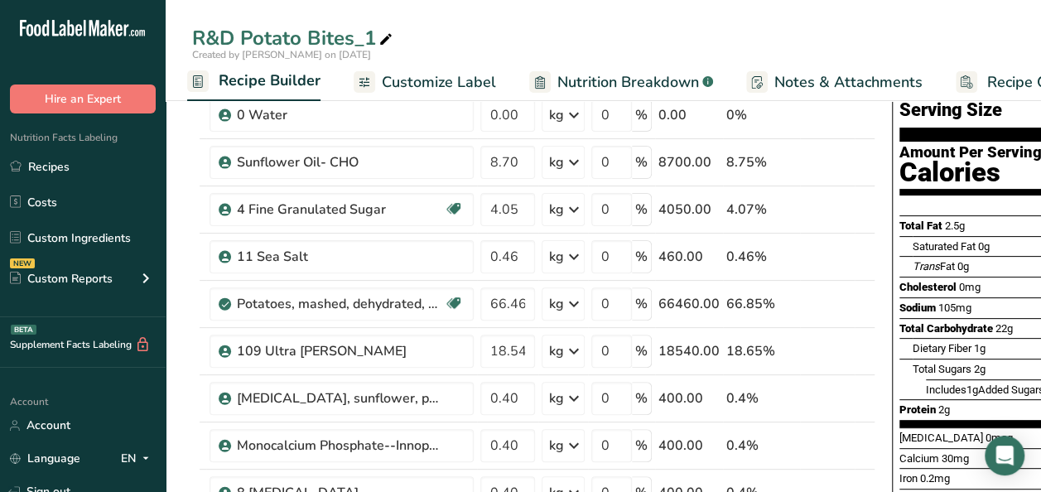
scroll to position [124, 0]
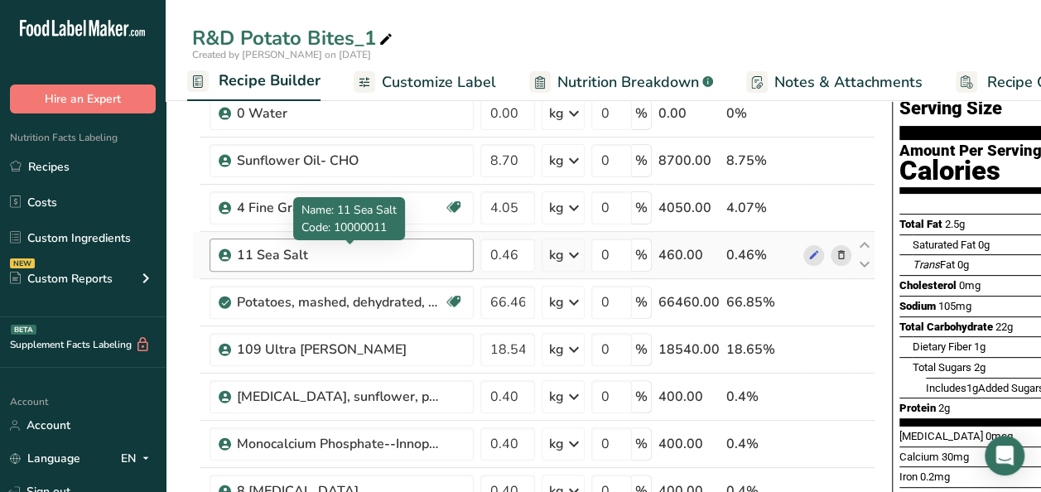
type input "0.340"
click at [332, 252] on div "Ingredient * Amount * Unit * Waste * .a-a{fill:#347362;}.b-a{fill:#fff;} Grams …" at bounding box center [533, 384] width 683 height 658
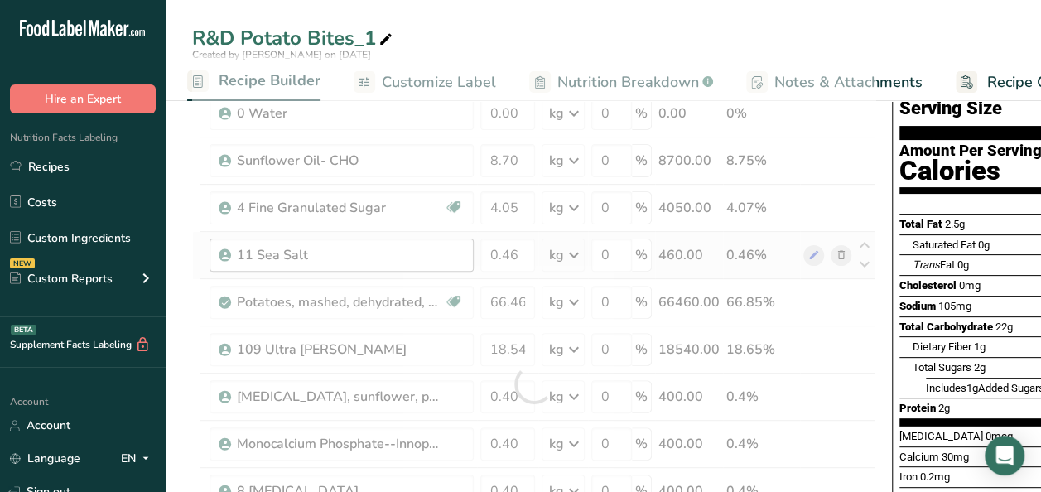
click at [332, 252] on div at bounding box center [533, 384] width 683 height 658
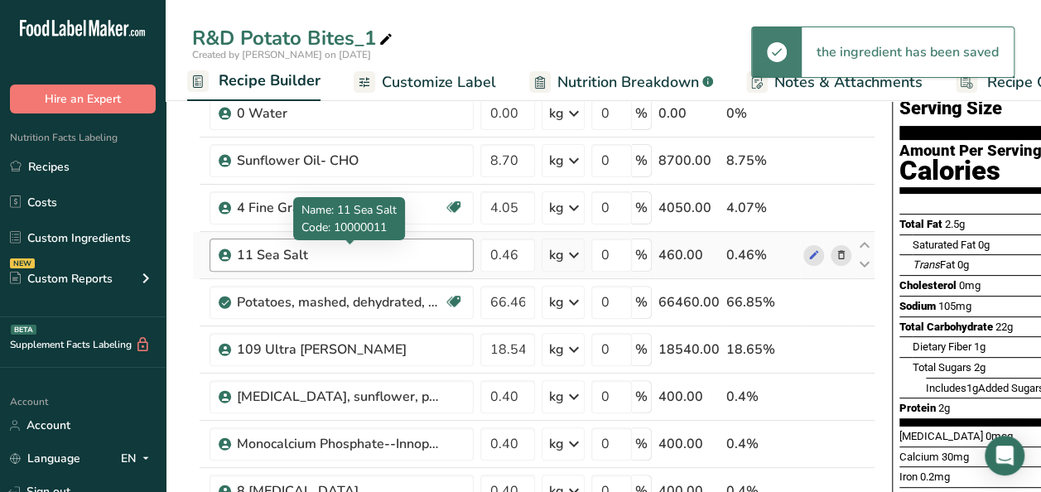
click at [332, 252] on div "11 Sea Salt" at bounding box center [340, 255] width 207 height 20
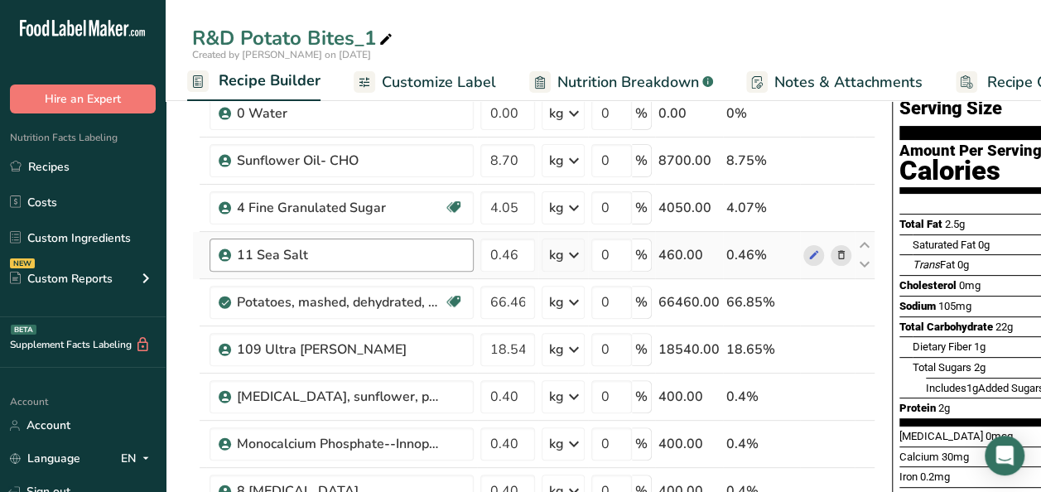
click at [332, 252] on div "11 Sea Salt" at bounding box center [340, 255] width 207 height 20
click at [841, 254] on icon at bounding box center [841, 255] width 12 height 17
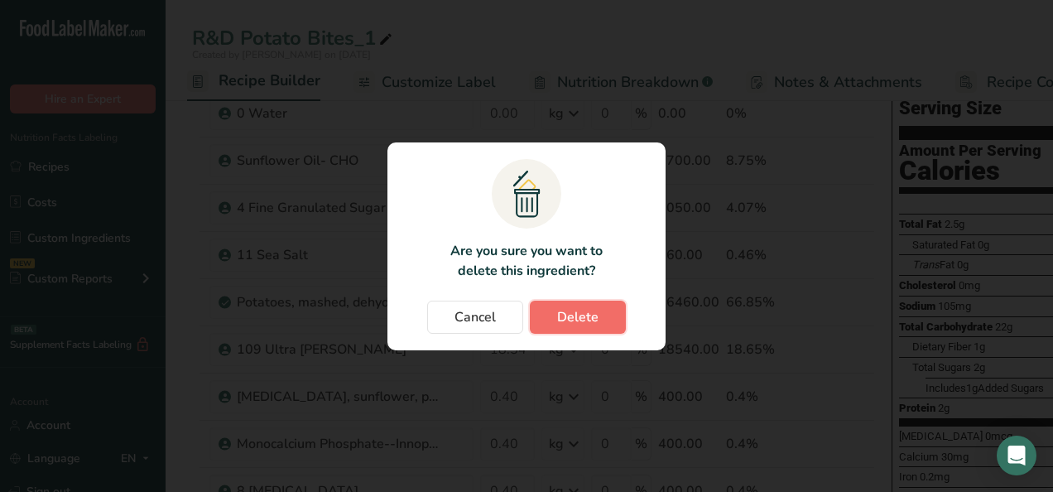
click at [578, 313] on span "Delete" at bounding box center [577, 317] width 41 height 20
type input "66.46"
type input "18.54"
type input "0.4"
type input "0.34"
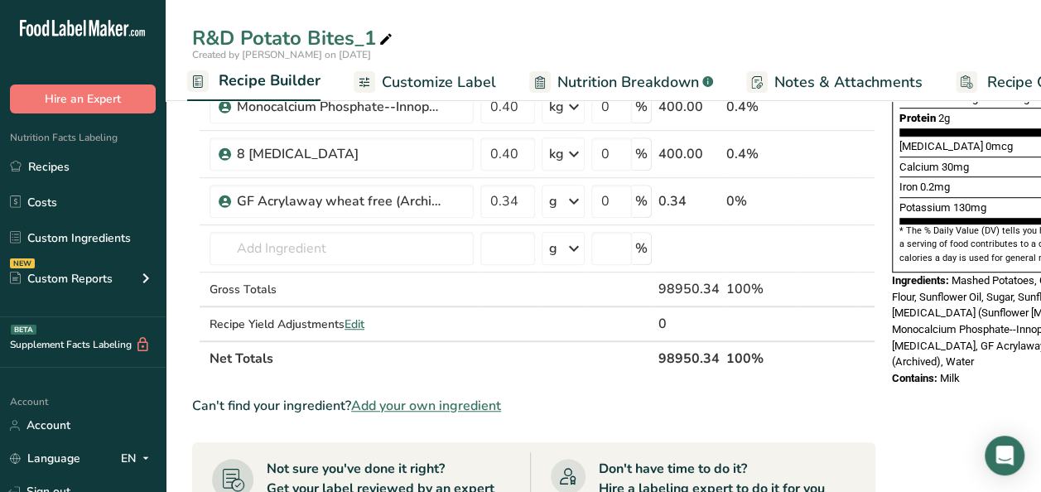
scroll to position [412, 0]
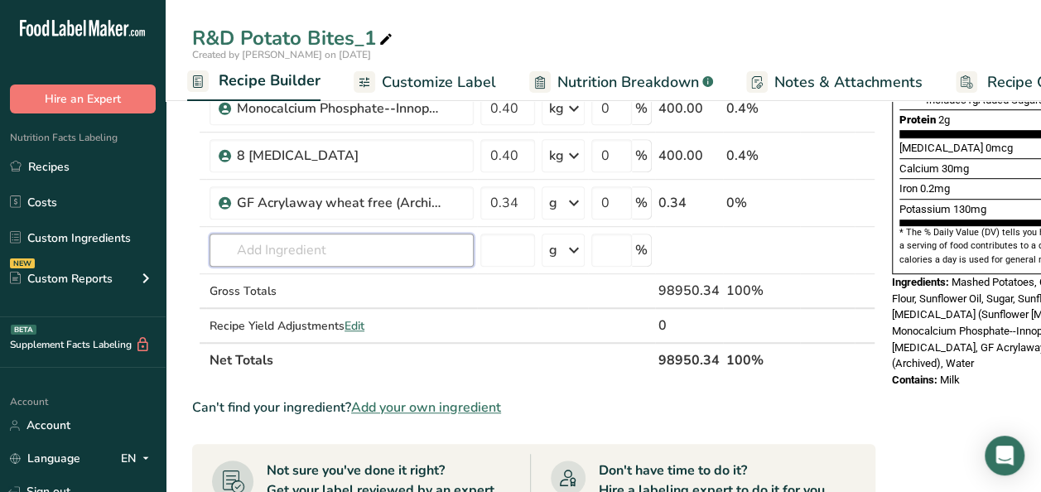
click at [233, 247] on input "text" at bounding box center [341, 249] width 264 height 33
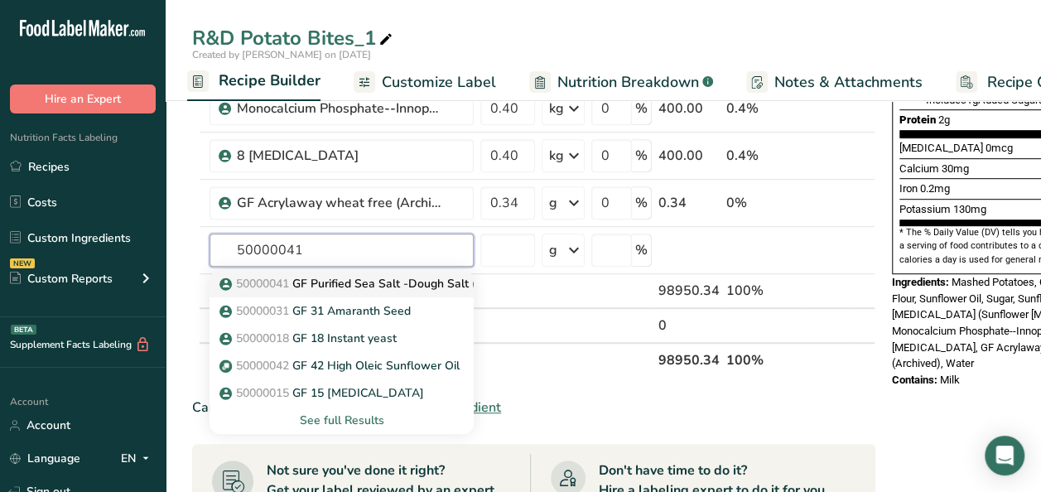
type input "50000041"
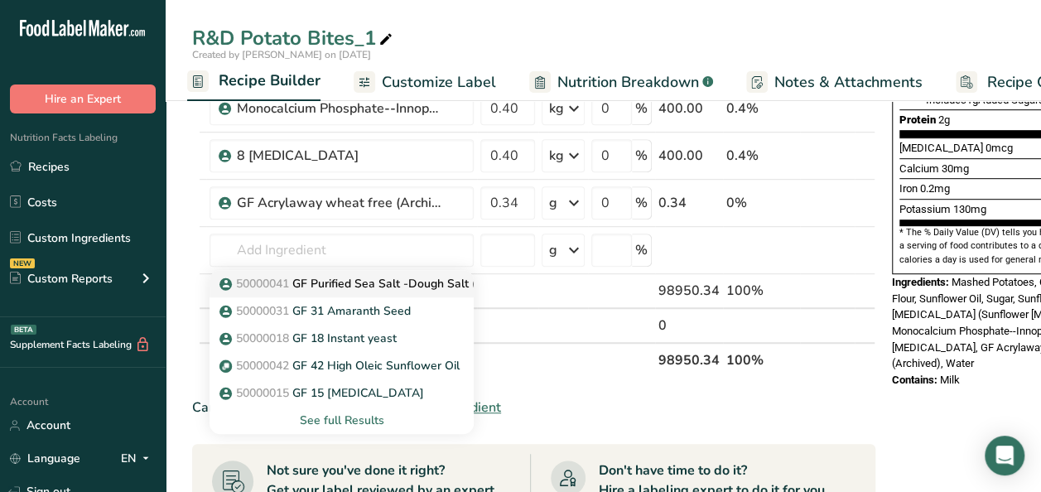
click at [282, 278] on span "50000041" at bounding box center [262, 284] width 53 height 16
type input "GF Purified Sea Salt -Dough Salt (Archived)"
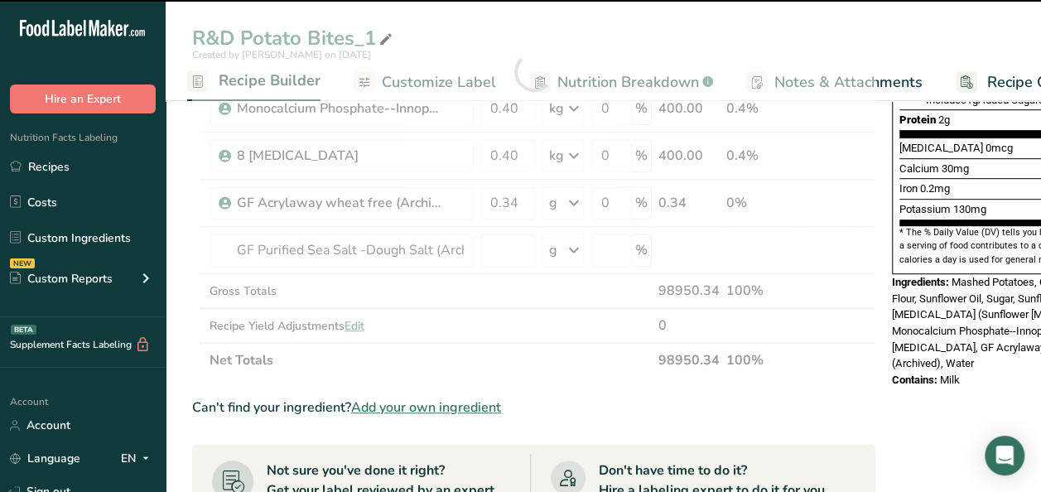
type input "0"
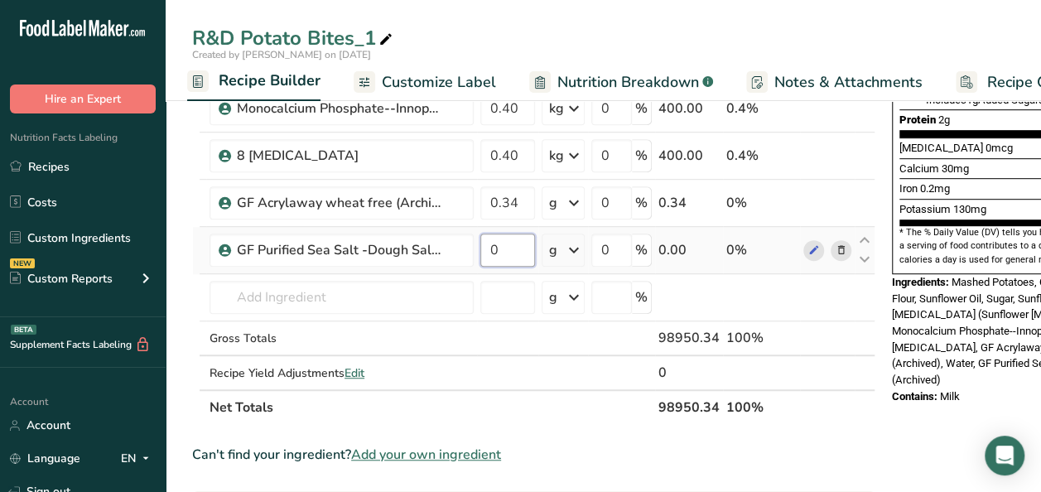
click at [493, 250] on input "0" at bounding box center [507, 249] width 55 height 33
click at [500, 248] on input "0" at bounding box center [507, 249] width 55 height 33
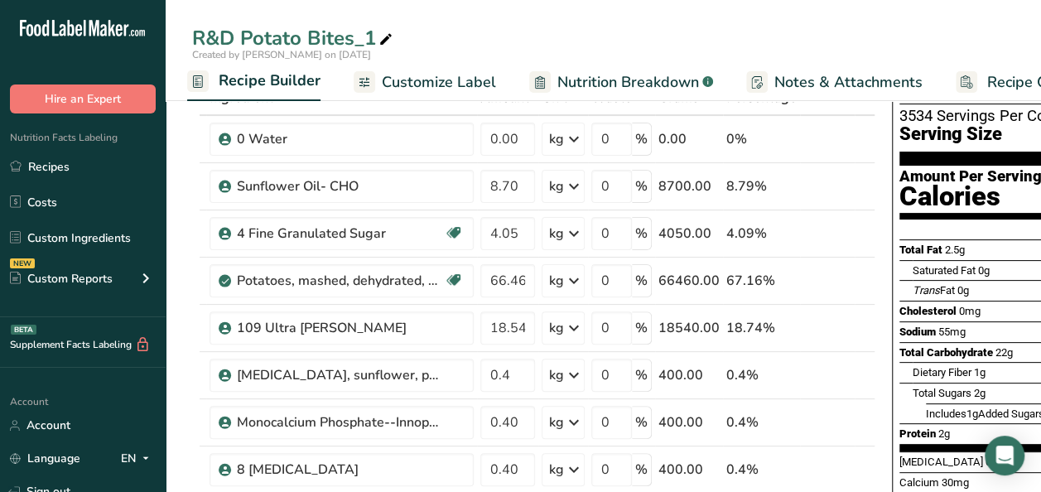
scroll to position [102, 0]
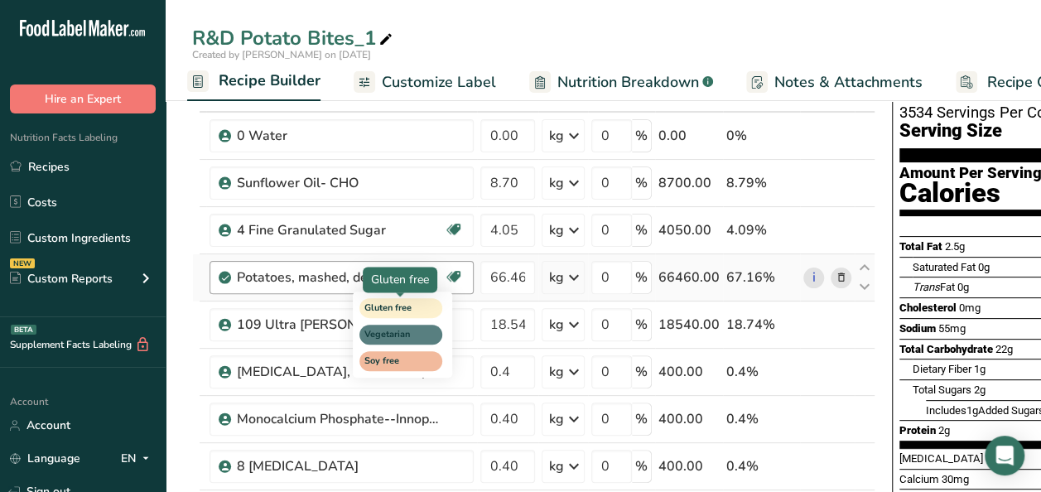
type input "0.46"
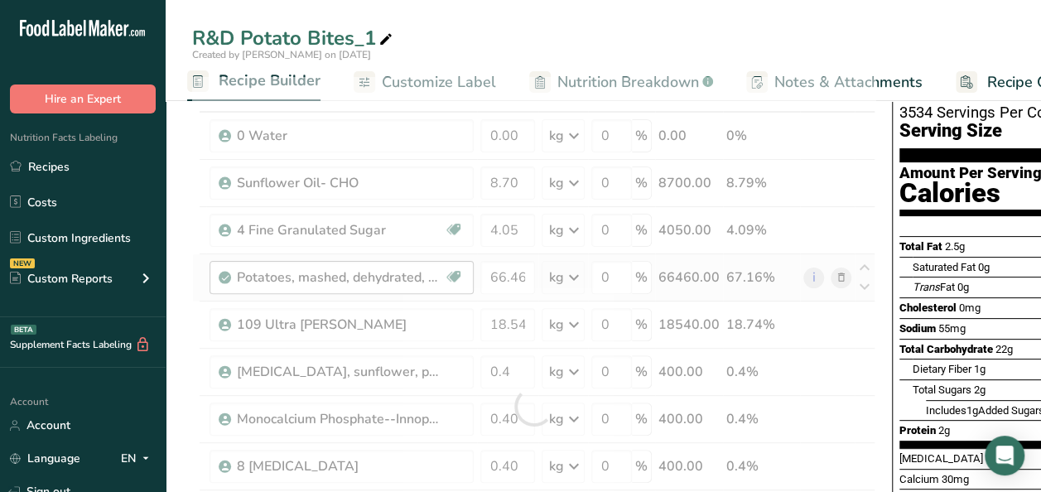
click at [426, 307] on div "Ingredient * Amount * Unit * Waste * .a-a{fill:#347362;}.b-a{fill:#fff;} Grams …" at bounding box center [533, 406] width 683 height 658
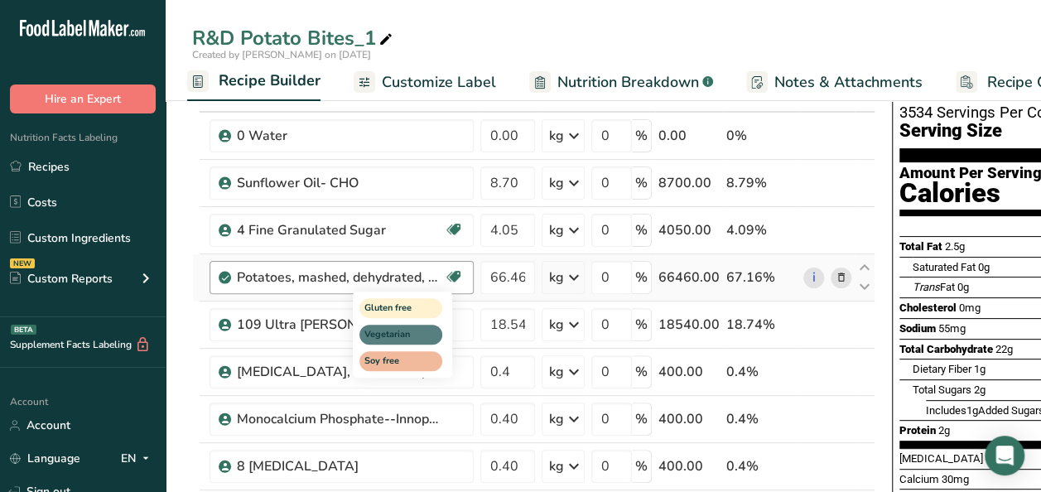
click at [447, 281] on icon at bounding box center [453, 277] width 17 height 26
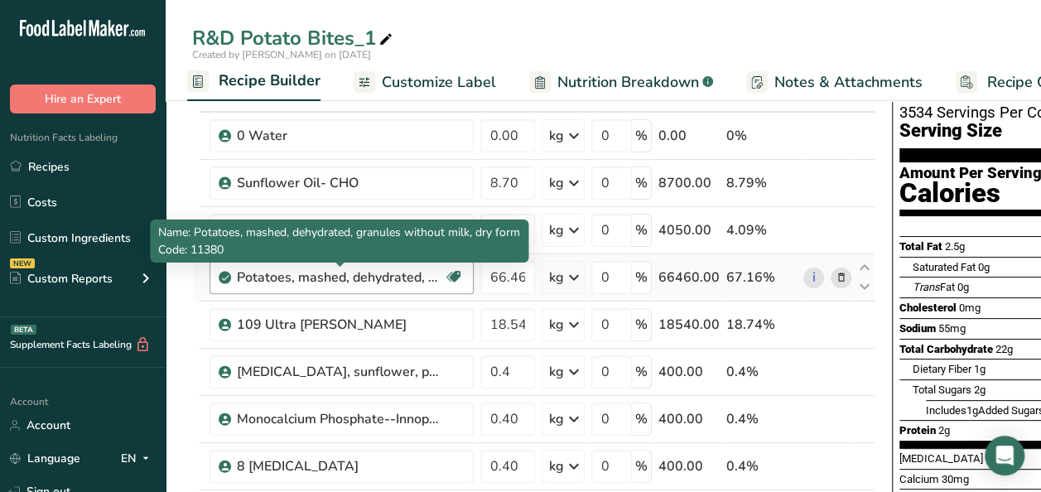
click at [435, 277] on div "Potatoes, mashed, dehydrated, granules without milk, dry form" at bounding box center [340, 277] width 207 height 20
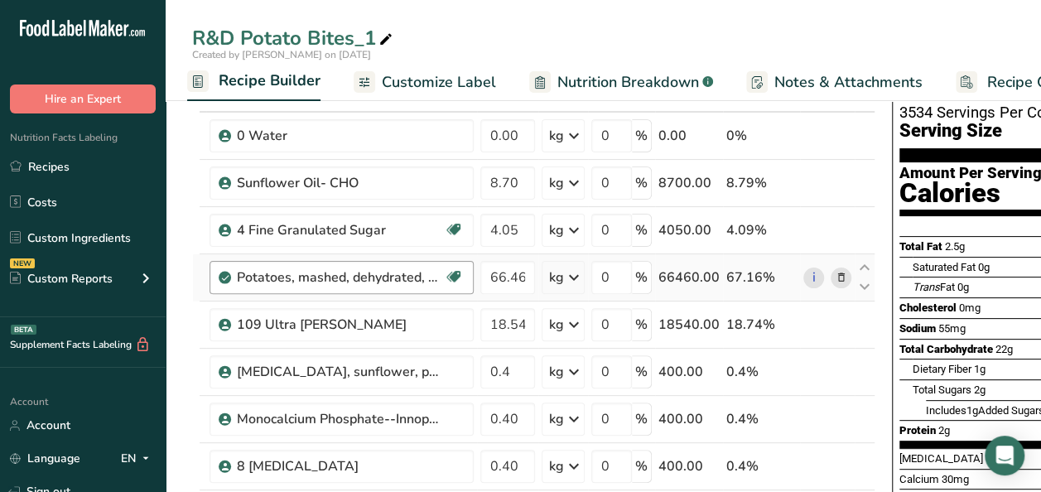
click at [435, 277] on div "Potatoes, mashed, dehydrated, granules without milk, dry form" at bounding box center [340, 277] width 207 height 20
click at [455, 276] on div "sugar" at bounding box center [432, 259] width 159 height 36
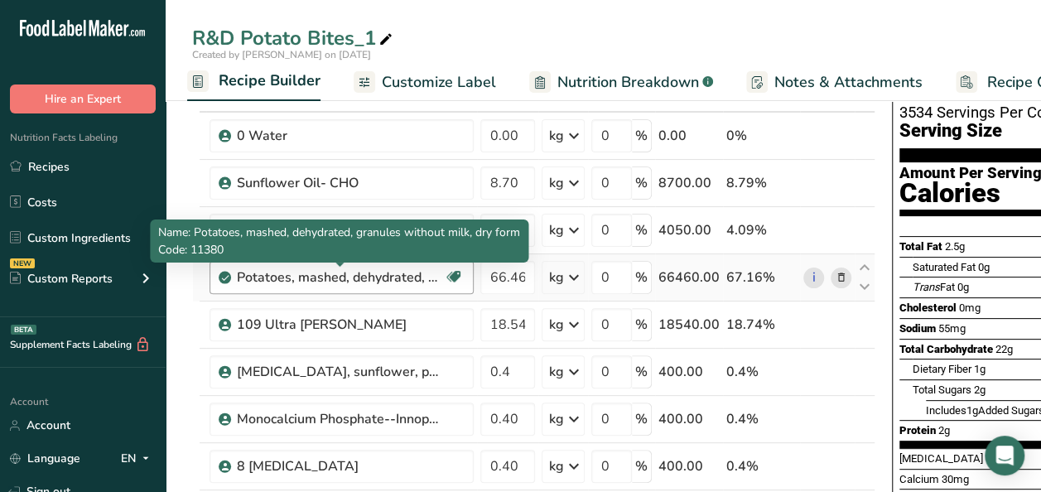
click at [340, 281] on div "Potatoes, mashed, dehydrated, granules without milk, dry form" at bounding box center [340, 277] width 207 height 20
click at [344, 275] on div "Potatoes, mashed, dehydrated, granules without milk, dry form" at bounding box center [340, 277] width 207 height 20
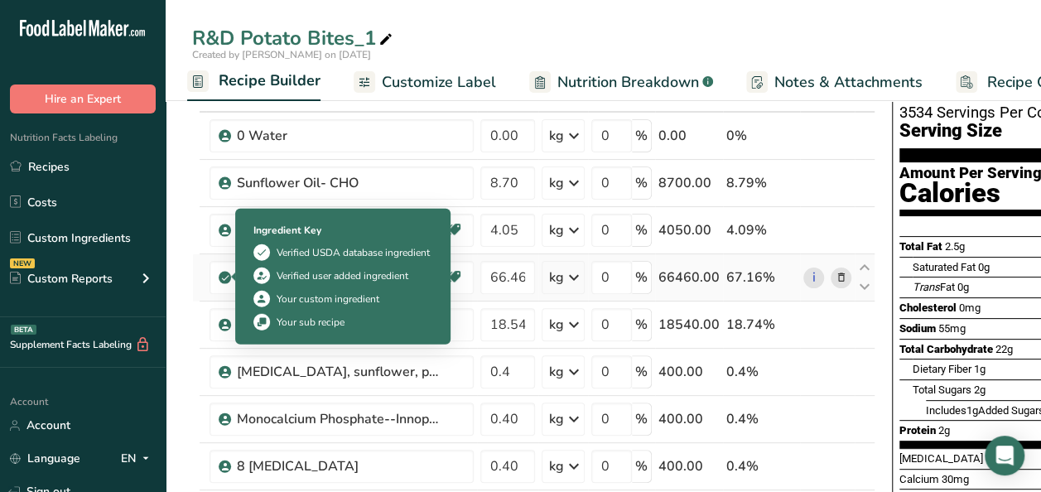
click at [224, 278] on icon at bounding box center [225, 277] width 10 height 15
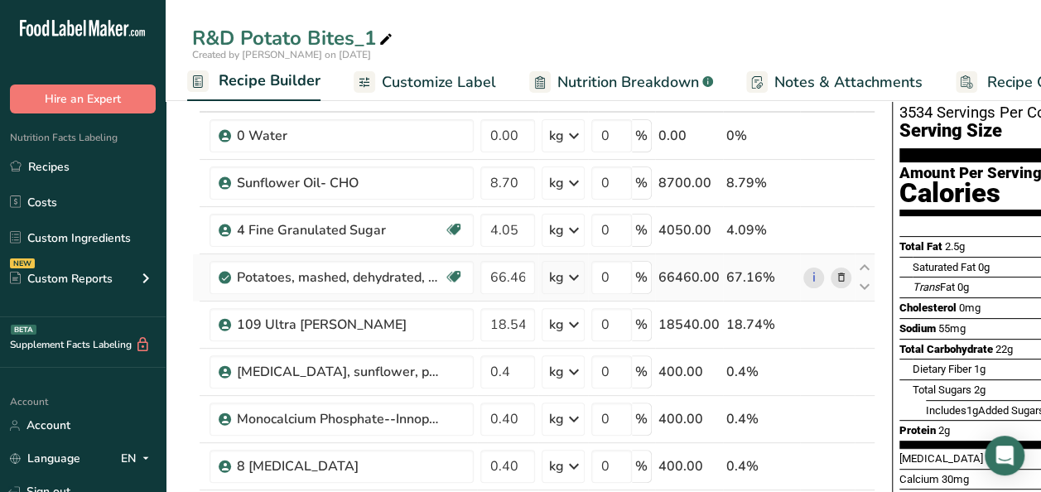
click at [224, 278] on icon at bounding box center [225, 277] width 10 height 15
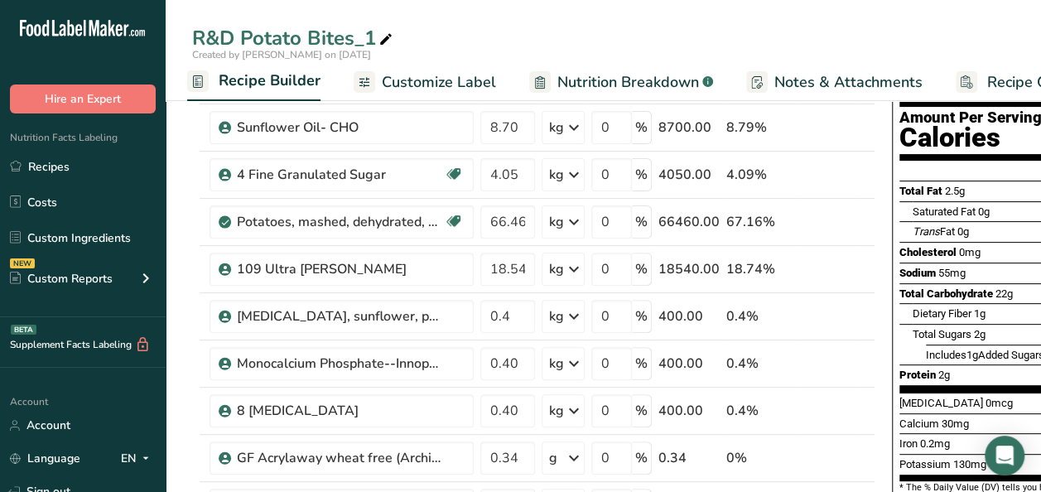
scroll to position [159, 0]
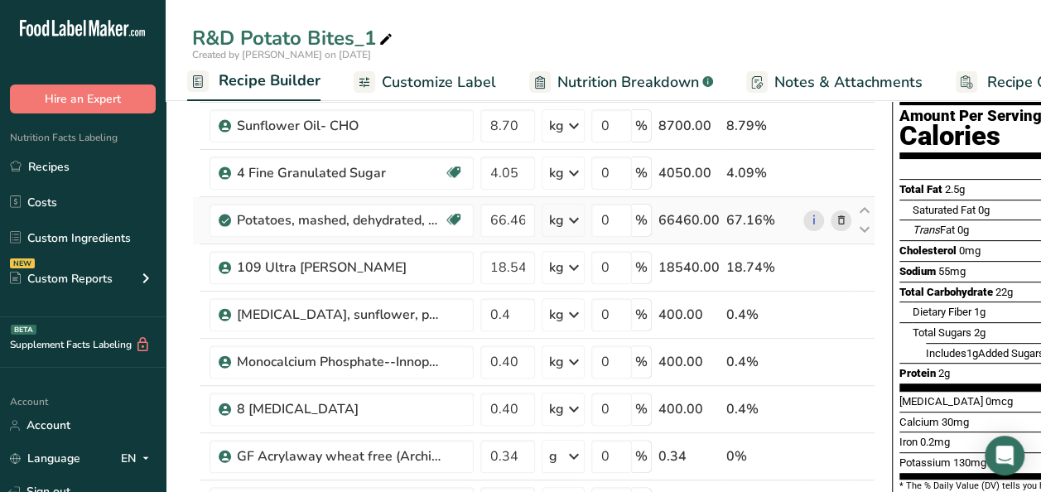
click at [836, 215] on icon at bounding box center [841, 220] width 12 height 17
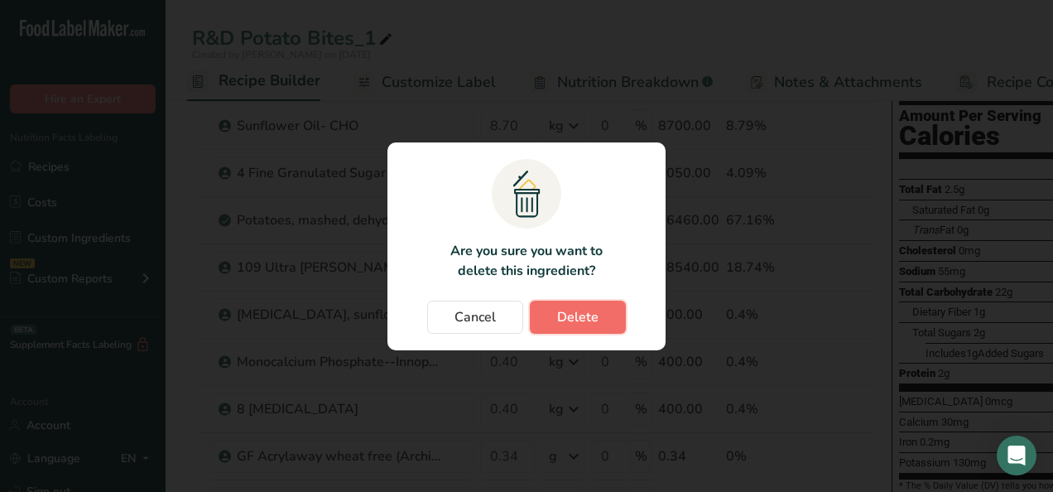
click at [575, 316] on span "Delete" at bounding box center [577, 317] width 41 height 20
type input "18.54"
type input "0.4"
type input "0.34"
type input "0.46"
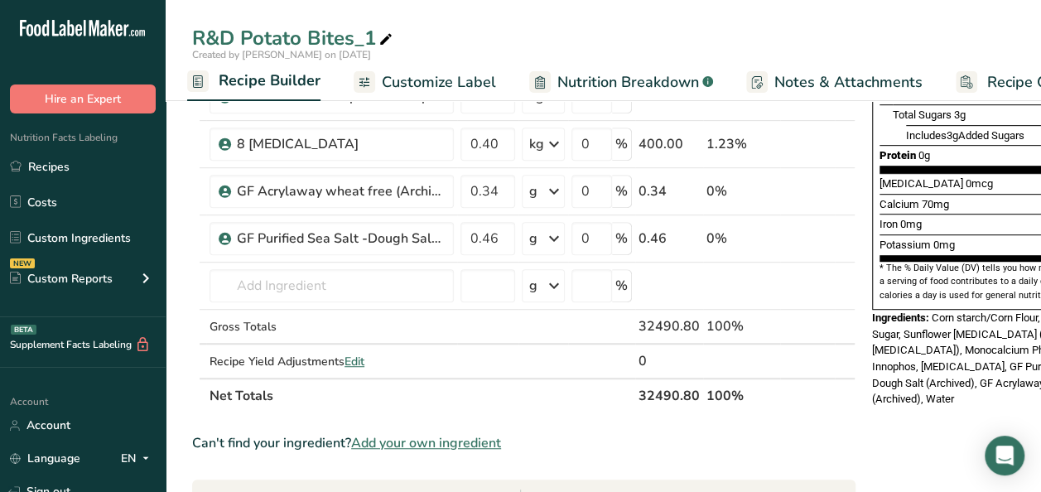
scroll to position [373, 0]
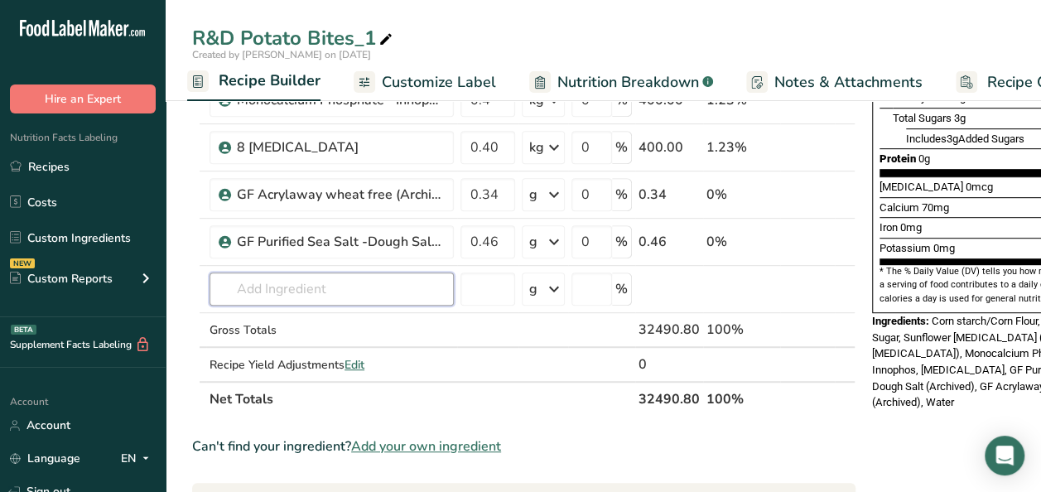
click at [296, 283] on input "text" at bounding box center [331, 288] width 244 height 33
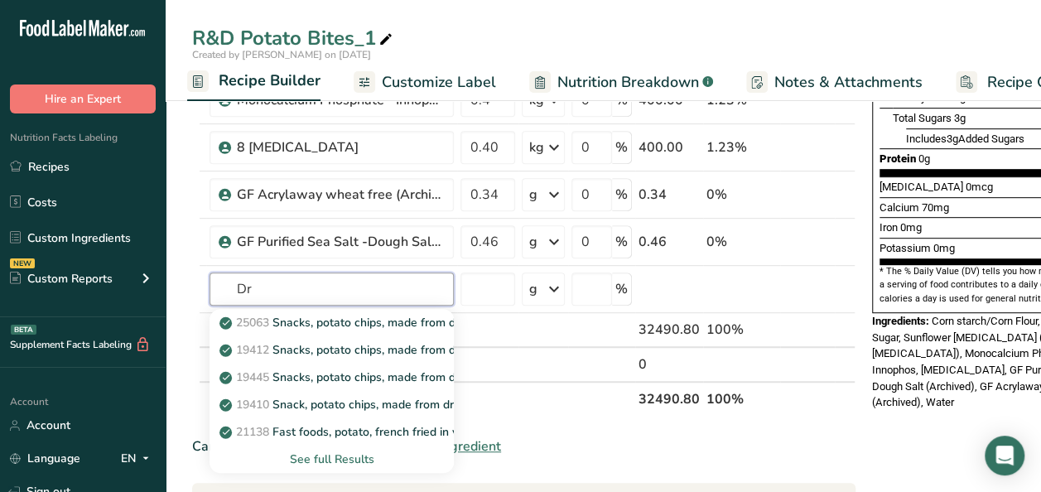
type input "D"
type input "Potato Gr"
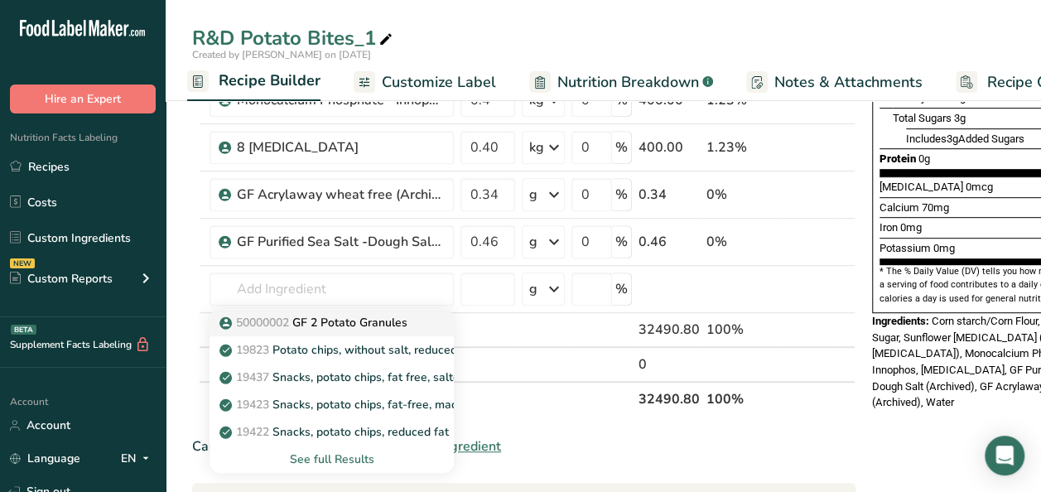
click at [263, 320] on span "50000002" at bounding box center [262, 323] width 53 height 16
type input "GF 2 Potato Granules"
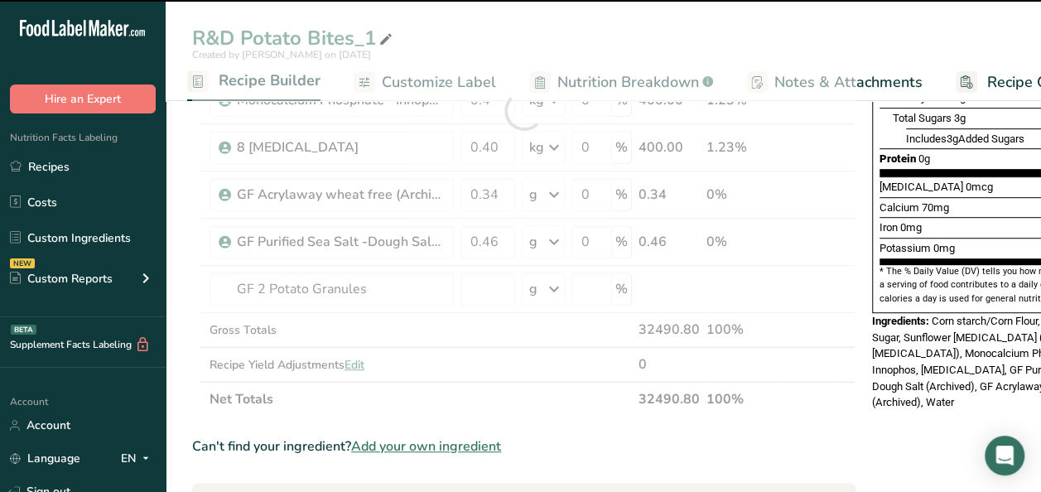
type input "0"
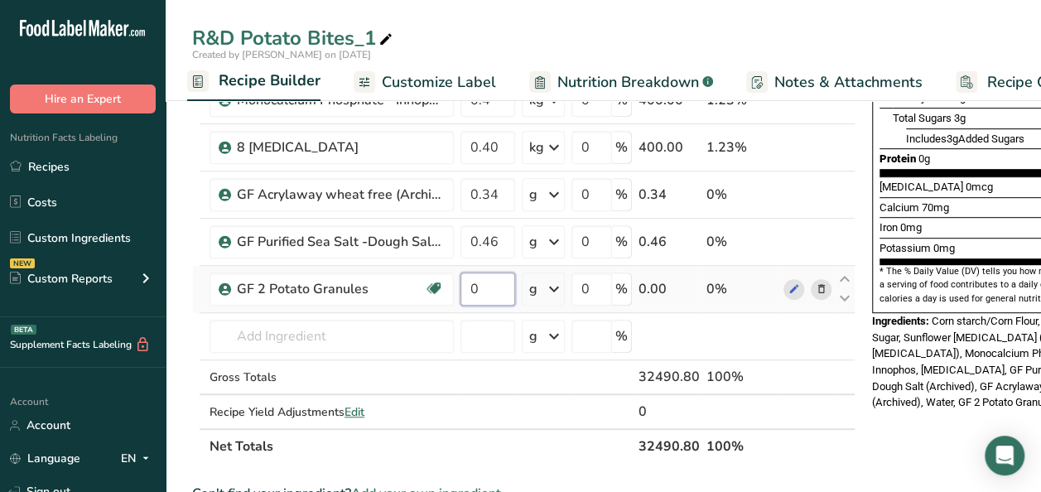
click at [492, 283] on input "0" at bounding box center [487, 288] width 55 height 33
type input "66.46"
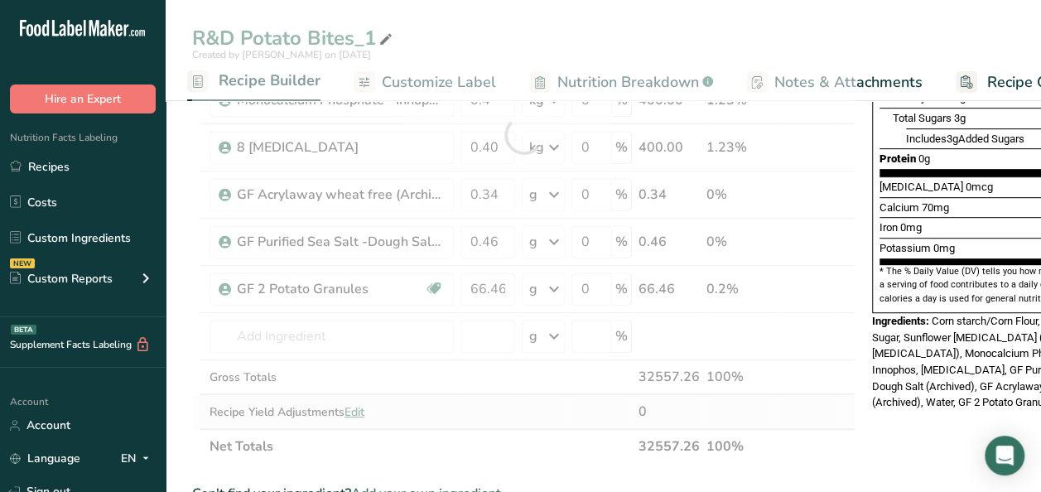
click at [481, 413] on div "Ingredient * Amount * Unit * Waste * .a-a{fill:#347362;}.b-a{fill:#fff;} Grams …" at bounding box center [523, 134] width 663 height 658
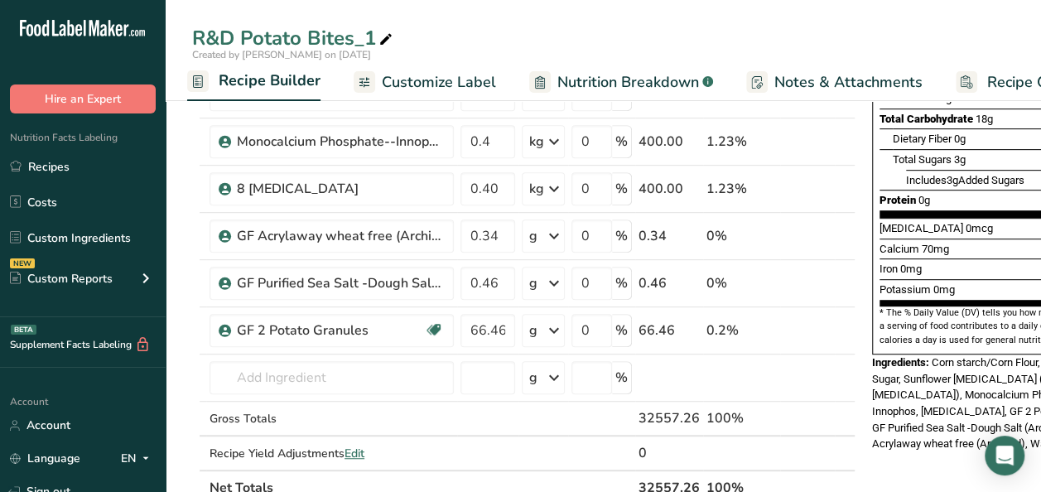
scroll to position [330, 0]
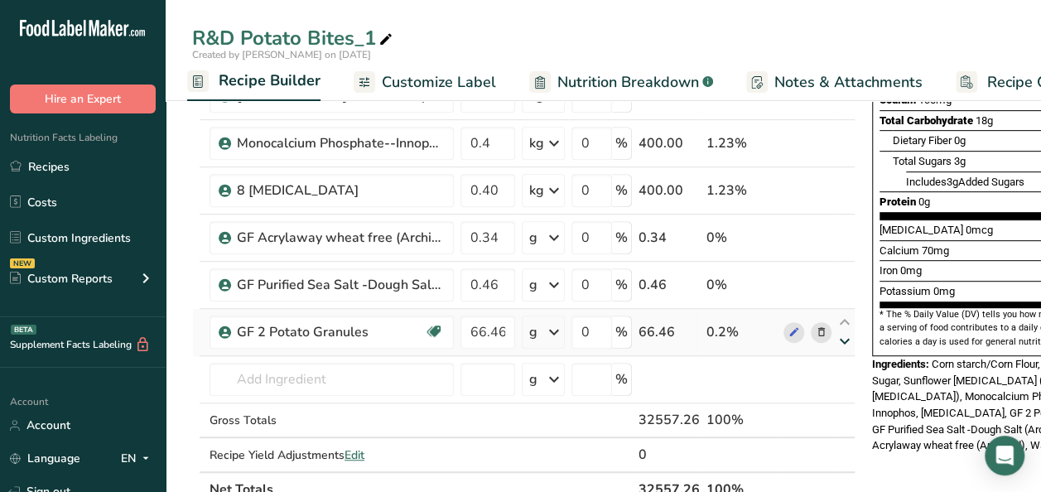
click at [842, 335] on icon at bounding box center [845, 341] width 20 height 12
click at [788, 331] on icon at bounding box center [794, 332] width 12 height 17
click at [551, 237] on icon at bounding box center [554, 238] width 20 height 30
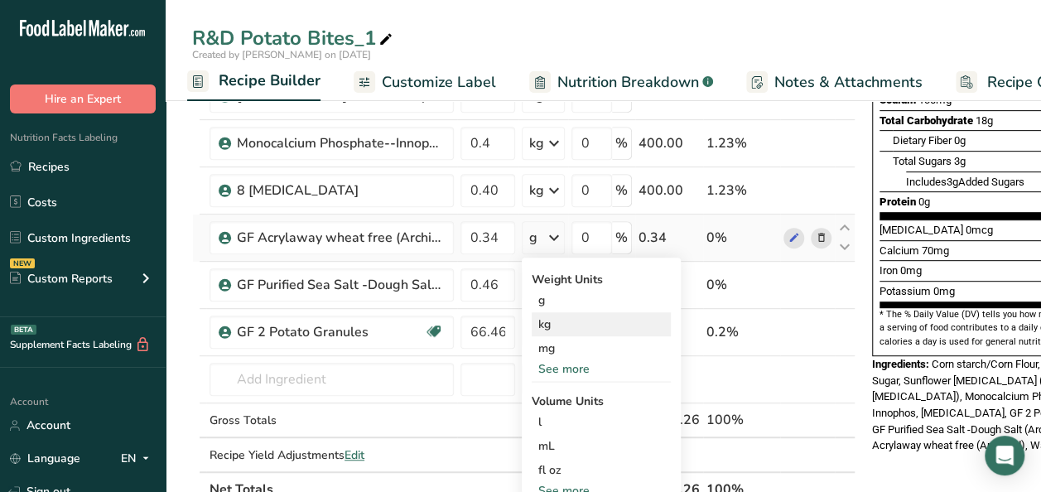
click at [555, 321] on div "kg" at bounding box center [601, 324] width 139 height 24
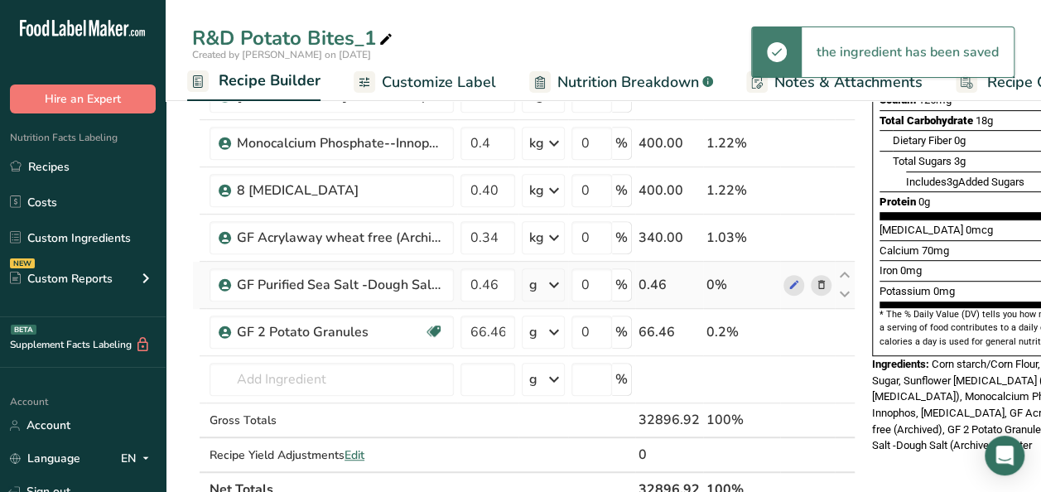
click at [551, 283] on icon at bounding box center [554, 285] width 20 height 30
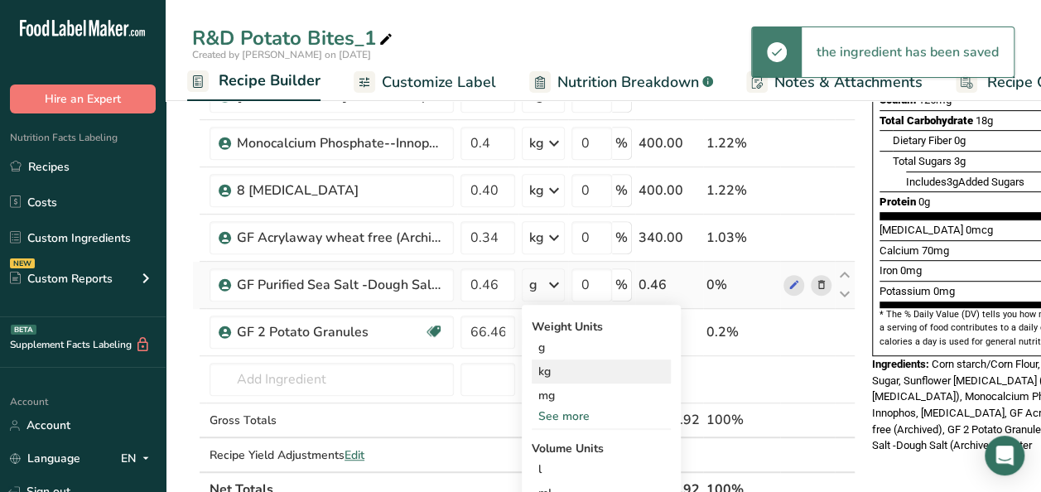
click at [546, 372] on div "kg" at bounding box center [601, 371] width 139 height 24
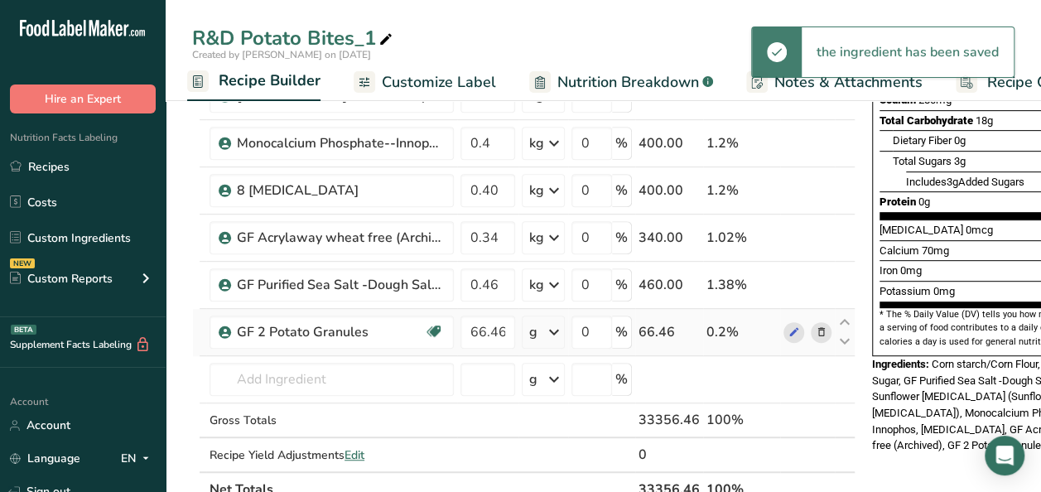
click at [551, 328] on icon at bounding box center [554, 332] width 20 height 30
click at [549, 414] on div "kg" at bounding box center [601, 418] width 139 height 24
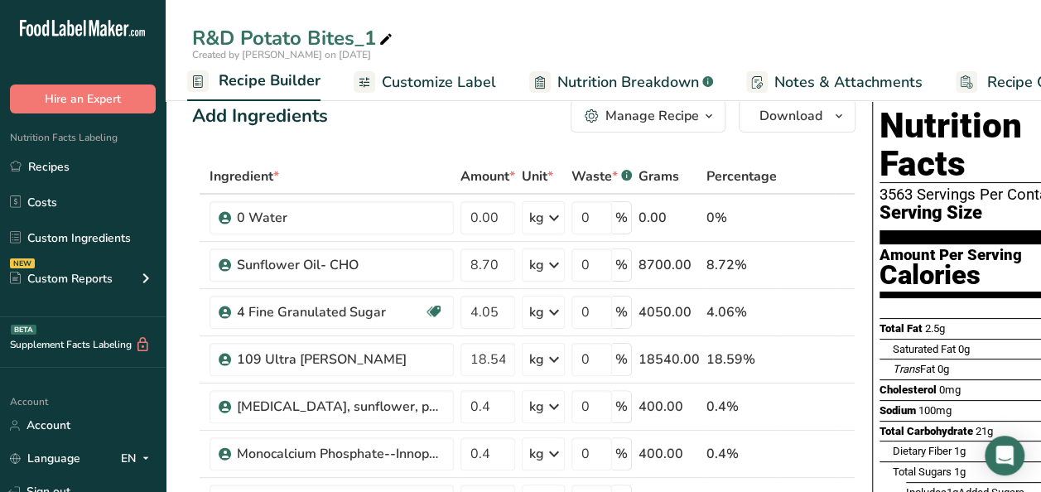
scroll to position [0, 0]
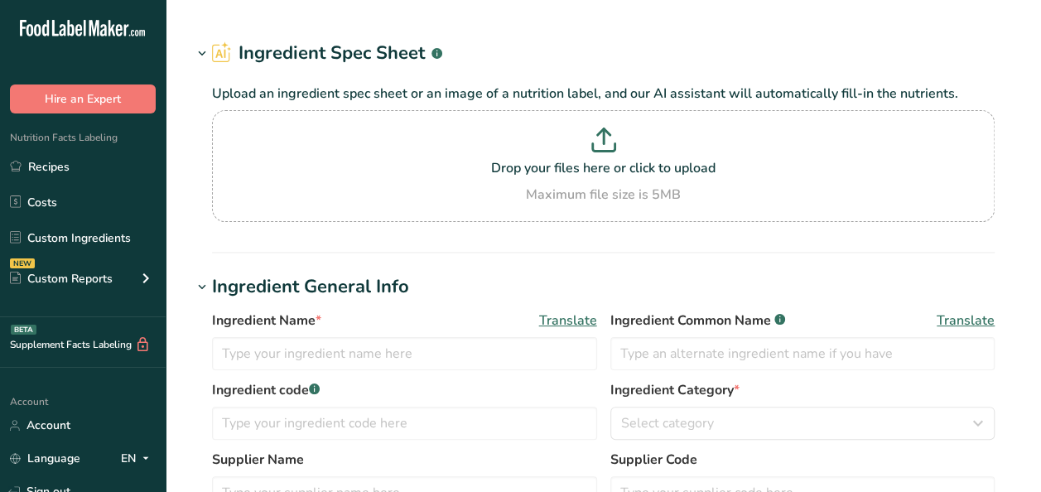
type input "GF 2 Potato Granules"
type input "50000002"
type input "Basic American Foods"
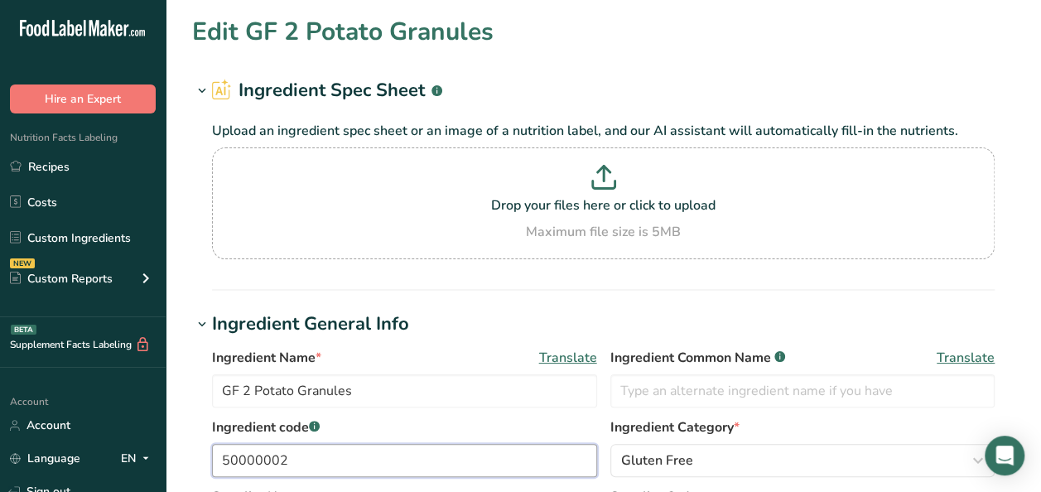
click at [278, 464] on input "50000002" at bounding box center [404, 460] width 385 height 33
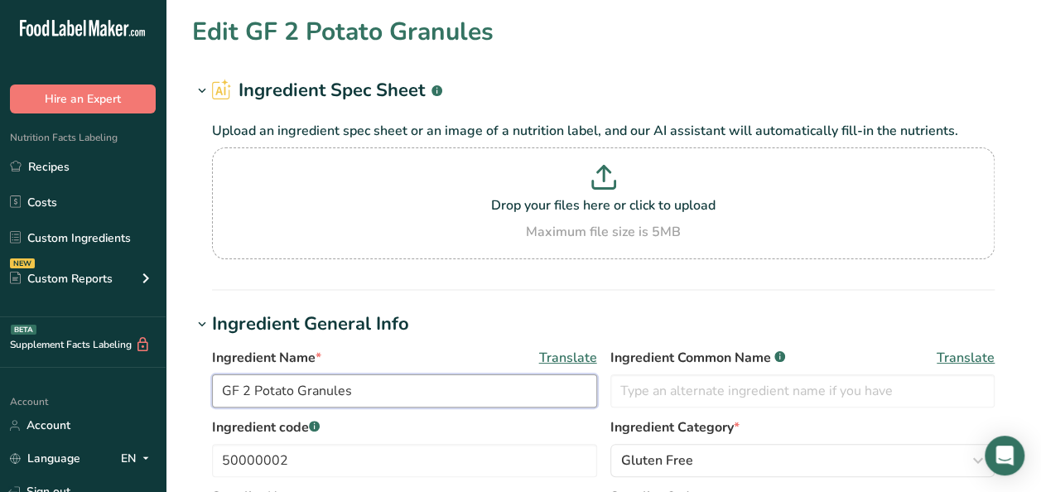
click at [473, 385] on input "GF 2 Potato Granules" at bounding box center [404, 390] width 385 height 33
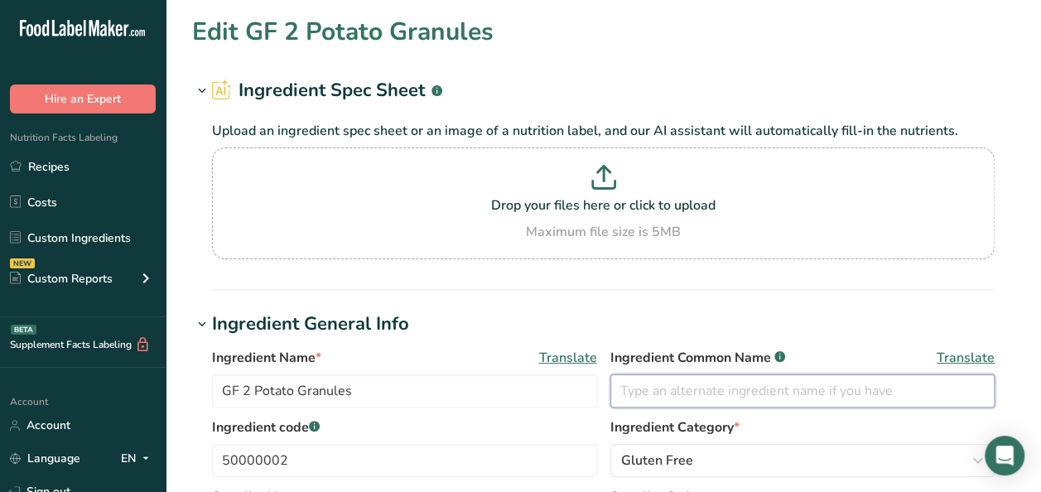
click at [863, 392] on input "text" at bounding box center [802, 390] width 385 height 33
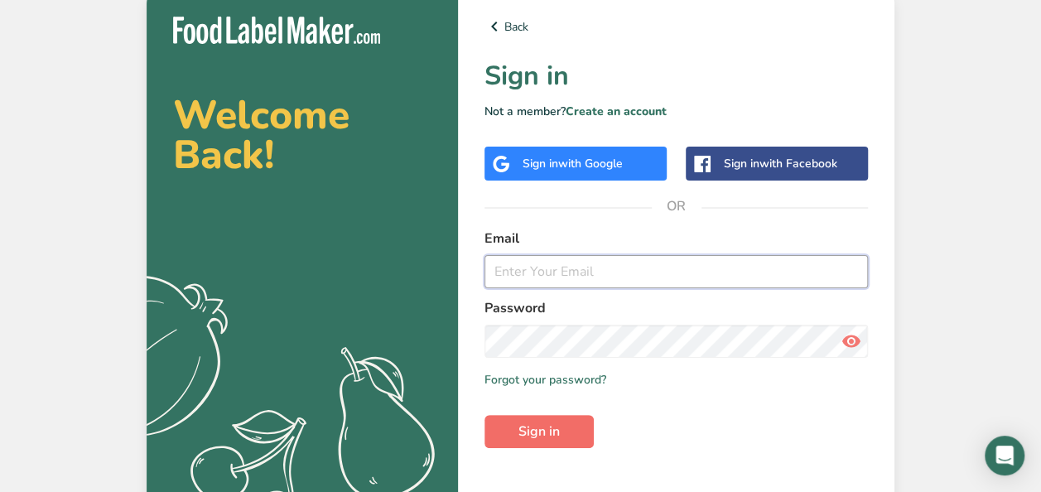
type input "[EMAIL_ADDRESS][DOMAIN_NAME]"
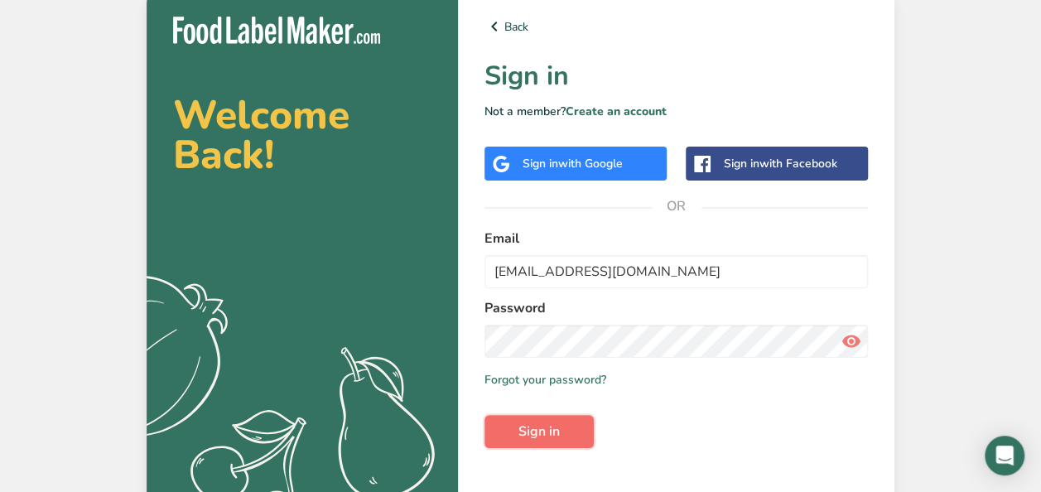
click at [543, 440] on span "Sign in" at bounding box center [538, 431] width 41 height 20
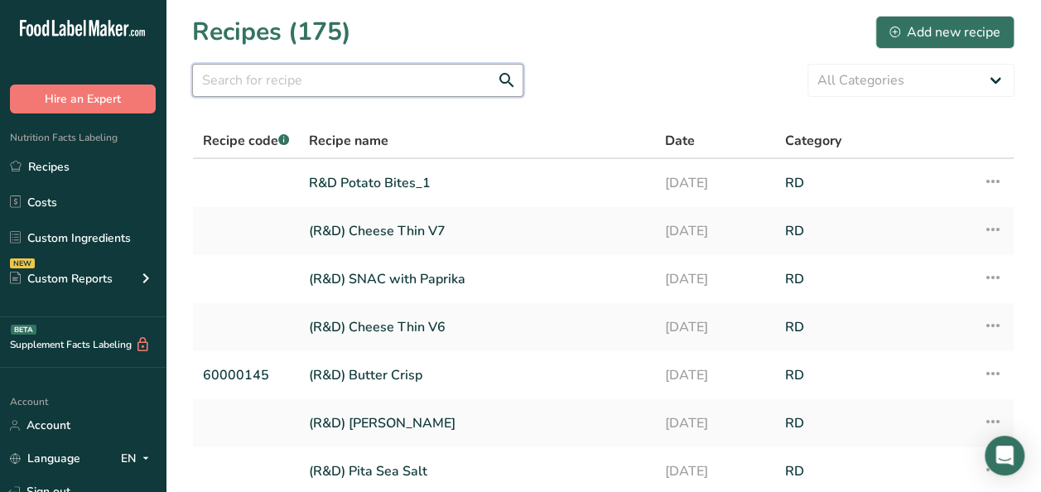
click at [290, 80] on input "text" at bounding box center [357, 80] width 331 height 33
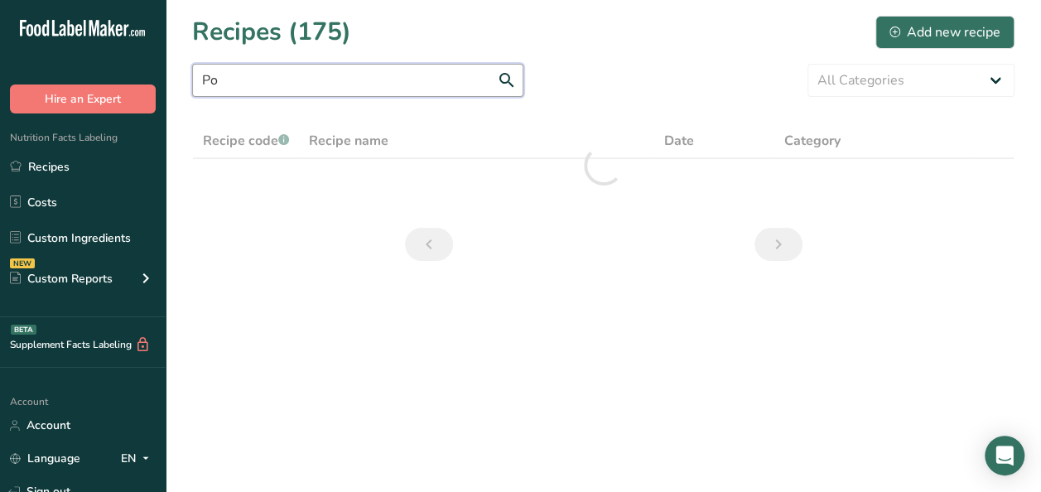
type input "P"
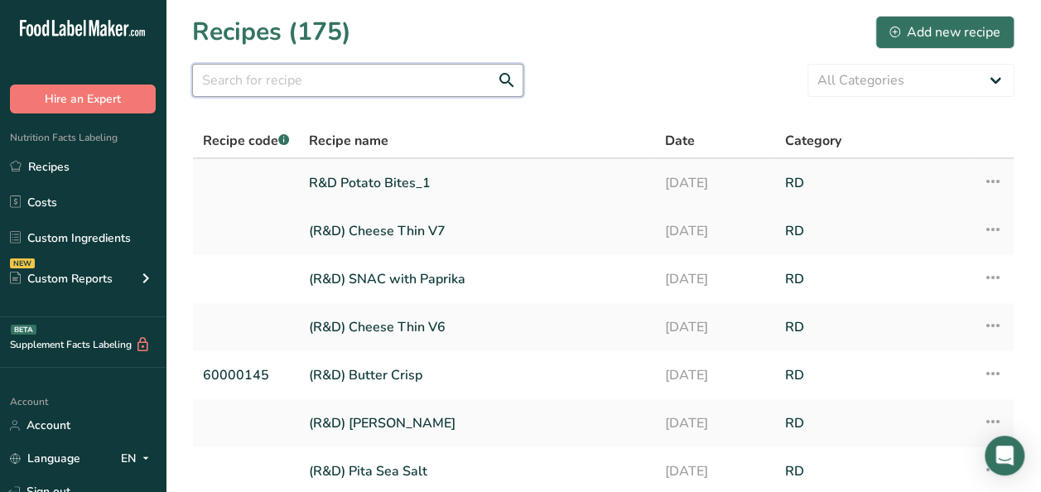
type input "P"
click at [355, 180] on link "R&D Potato Bites_1" at bounding box center [477, 183] width 336 height 35
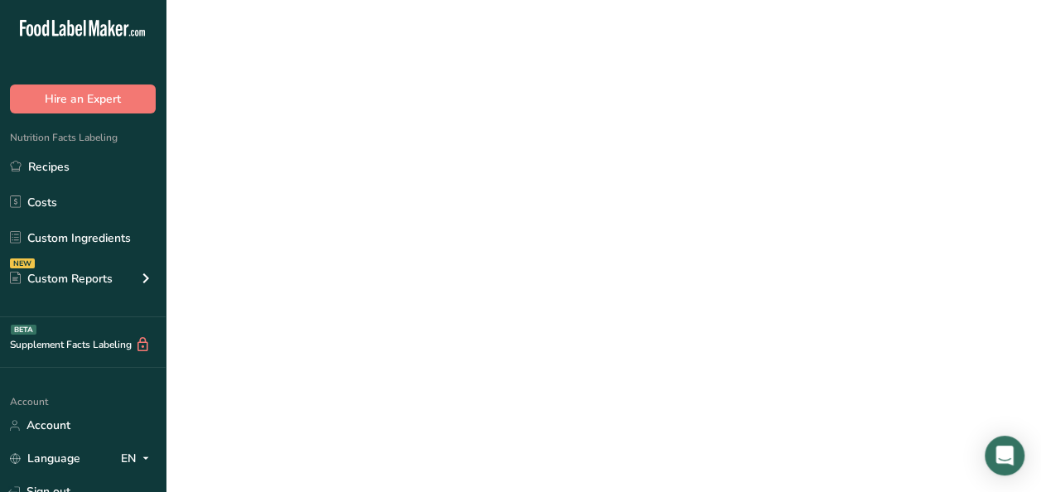
click at [355, 180] on link "R&D Potato Bites_1" at bounding box center [477, 183] width 336 height 35
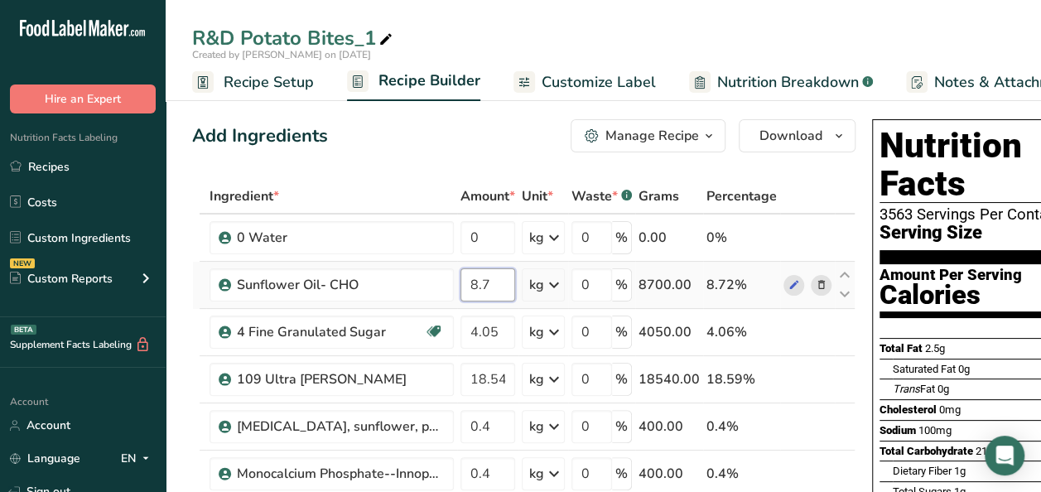
click at [494, 287] on input "8.7" at bounding box center [487, 284] width 55 height 33
type input "8.68"
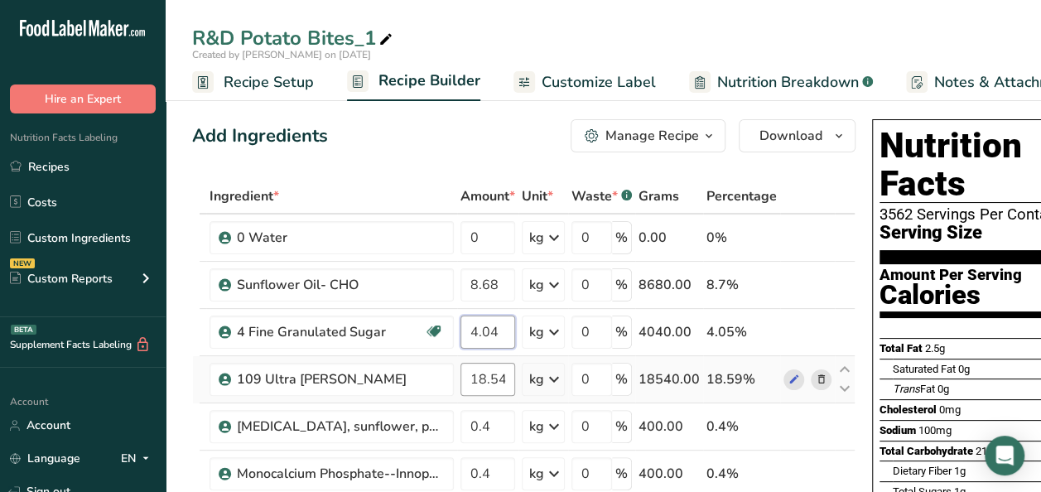
type input "4.04"
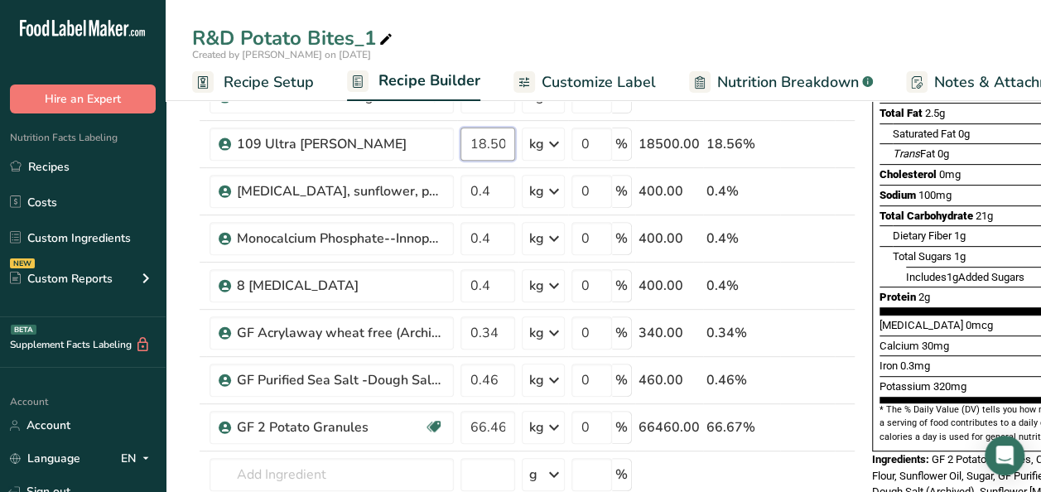
scroll to position [240, 0]
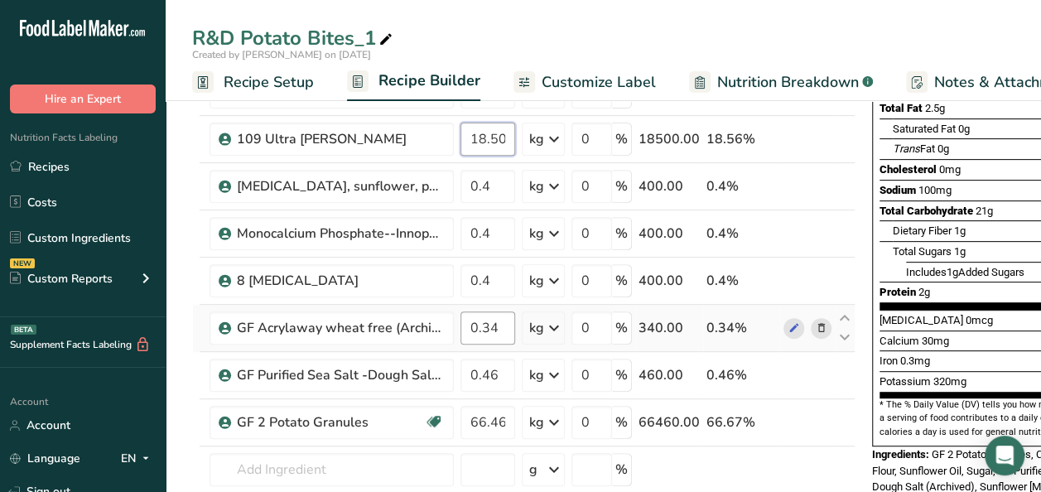
type input "18.50"
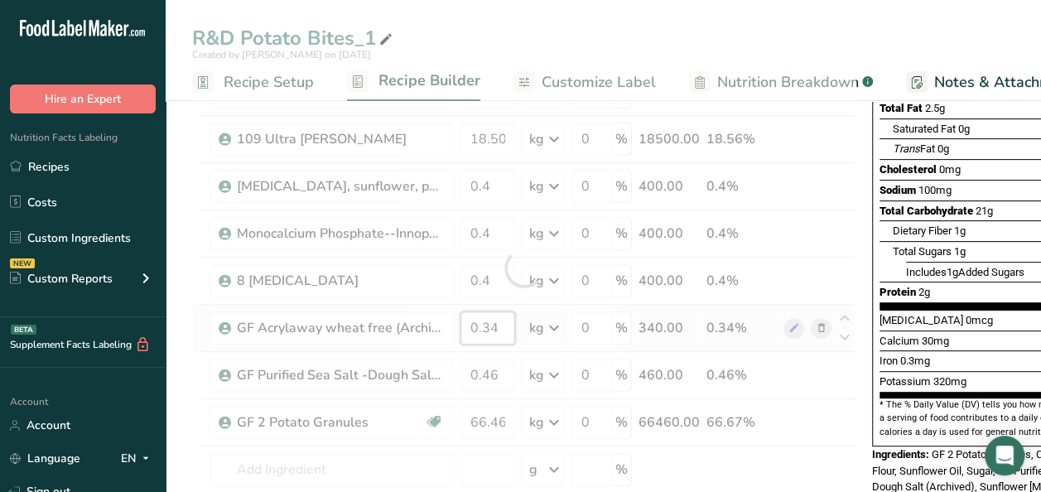
click at [503, 325] on div "Ingredient * Amount * Unit * Waste * .a-a{fill:#347362;}.b-a{fill:#fff;} Grams …" at bounding box center [523, 268] width 663 height 658
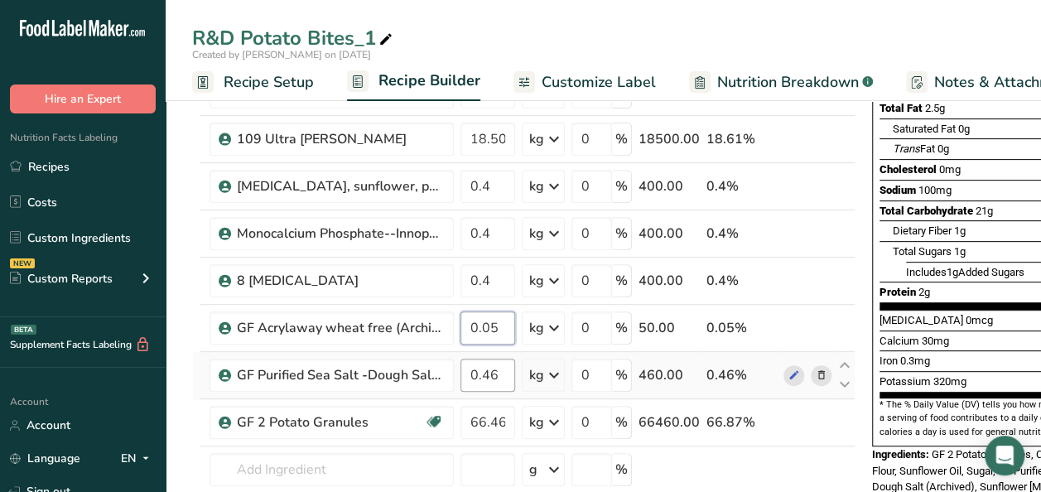
type input "0.05"
click at [505, 372] on div "Ingredient * Amount * Unit * Waste * .a-a{fill:#347362;}.b-a{fill:#fff;} Grams …" at bounding box center [523, 268] width 663 height 658
type input "0.53"
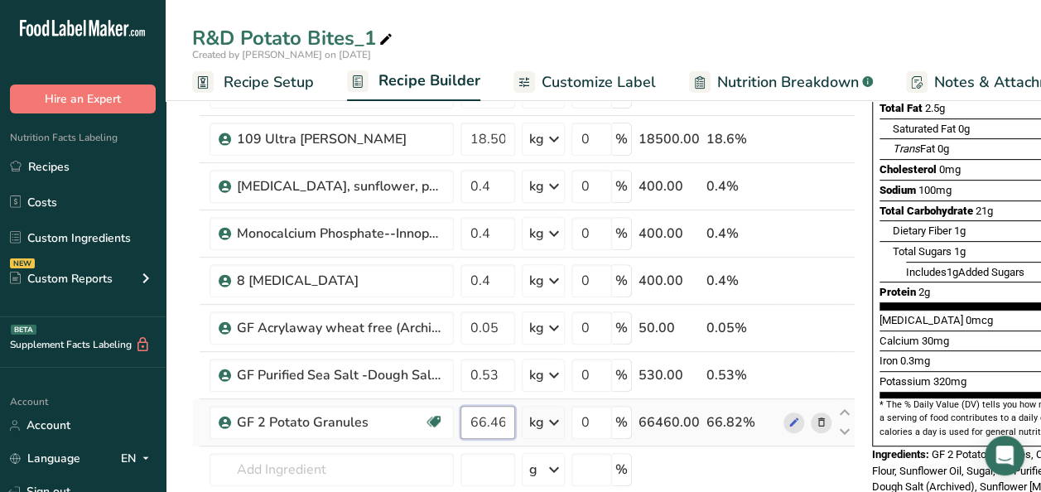
click at [503, 419] on div "Ingredient * Amount * Unit * Waste * .a-a{fill:#347362;}.b-a{fill:#fff;} Grams …" at bounding box center [523, 268] width 663 height 658
type input "66.31"
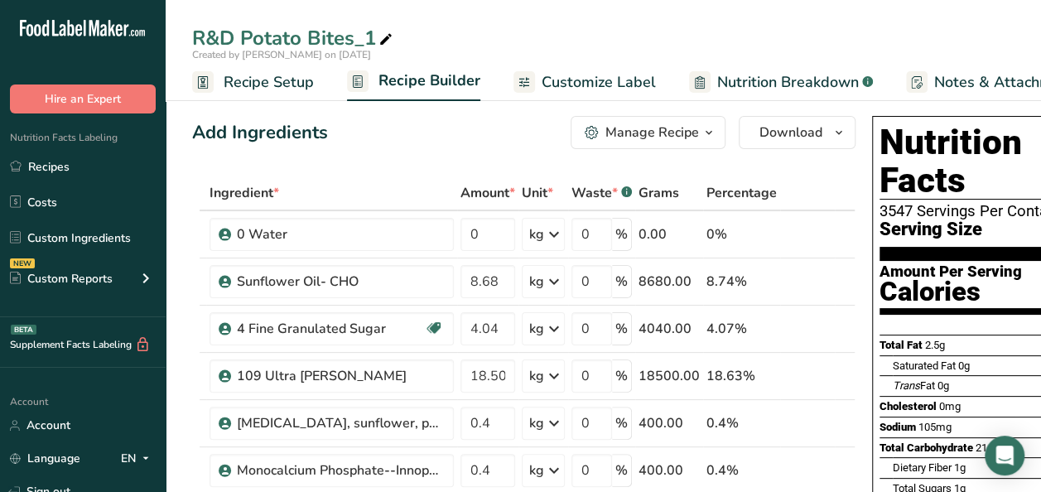
scroll to position [8, 0]
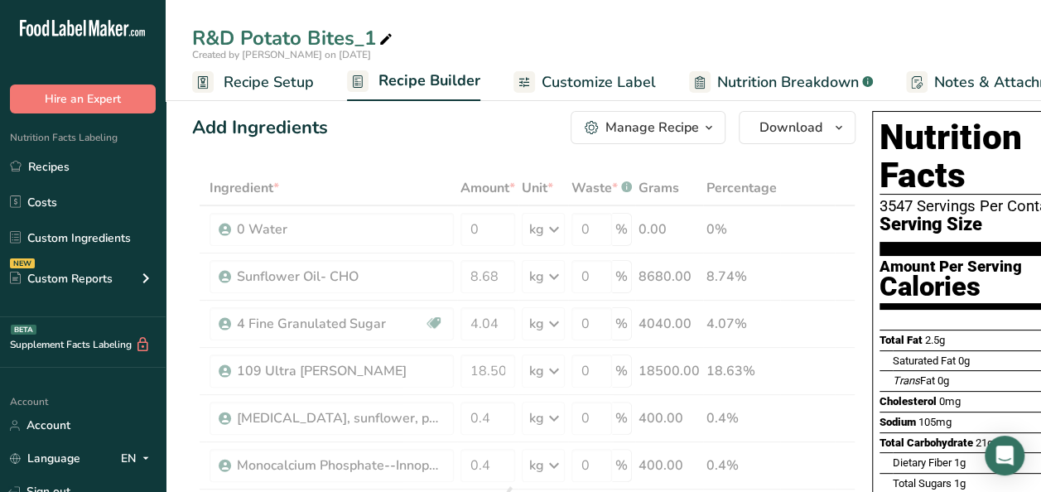
click at [579, 81] on span "Customize Label" at bounding box center [598, 82] width 114 height 22
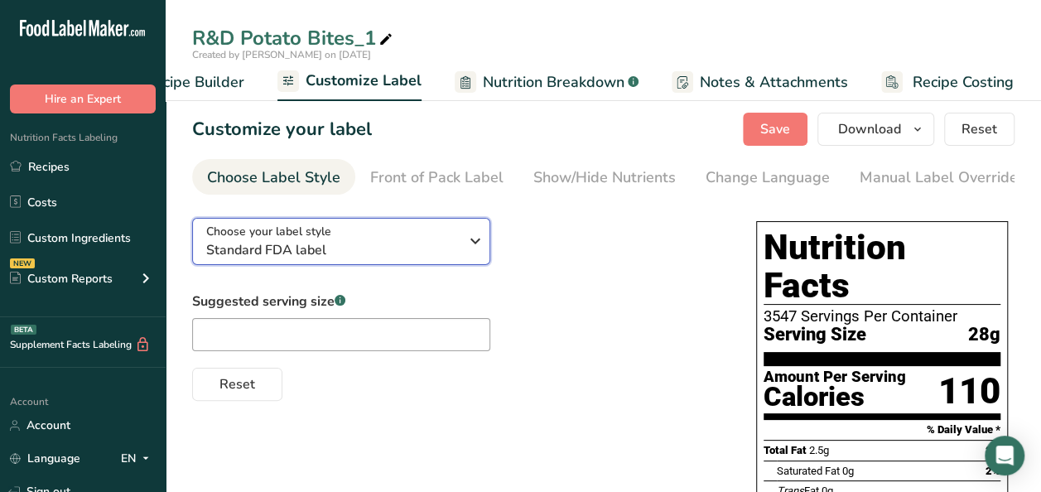
click at [435, 243] on span "Standard FDA label" at bounding box center [332, 250] width 253 height 20
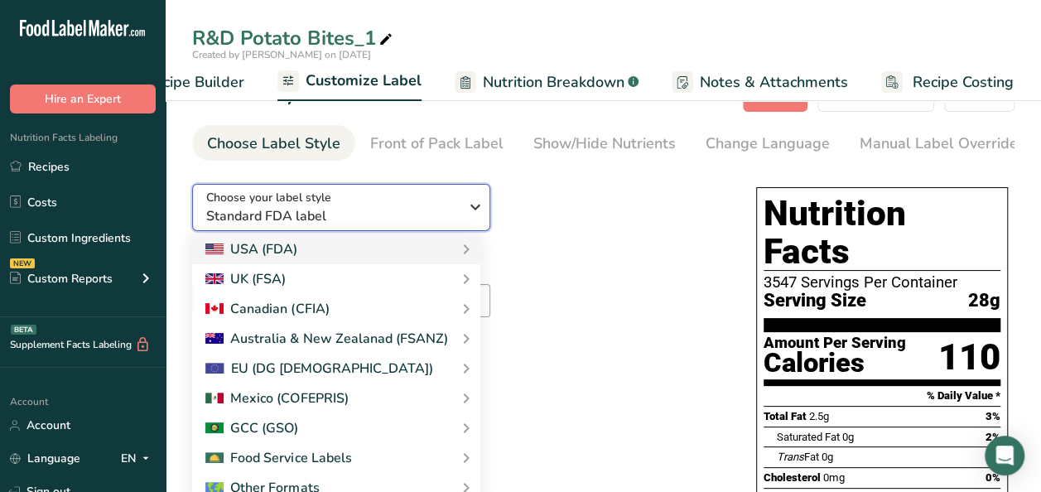
scroll to position [41, 0]
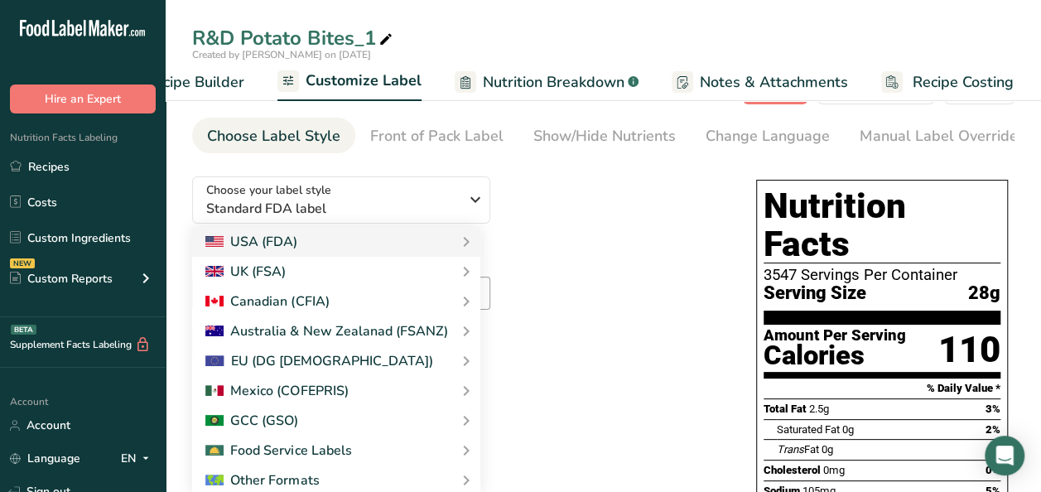
click at [601, 243] on div "Choose your label style Standard FDA label USA (FDA) Standard FDA label Tabular…" at bounding box center [457, 261] width 531 height 196
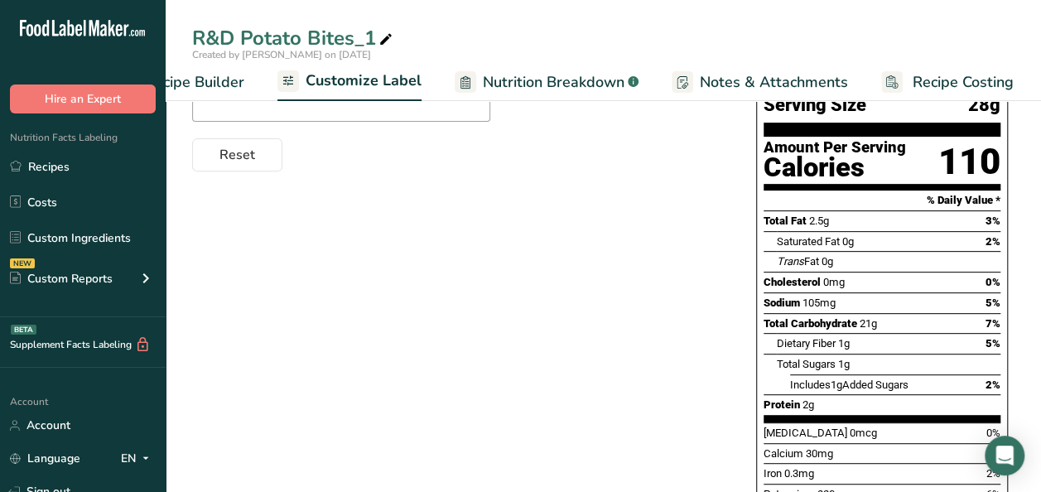
scroll to position [230, 0]
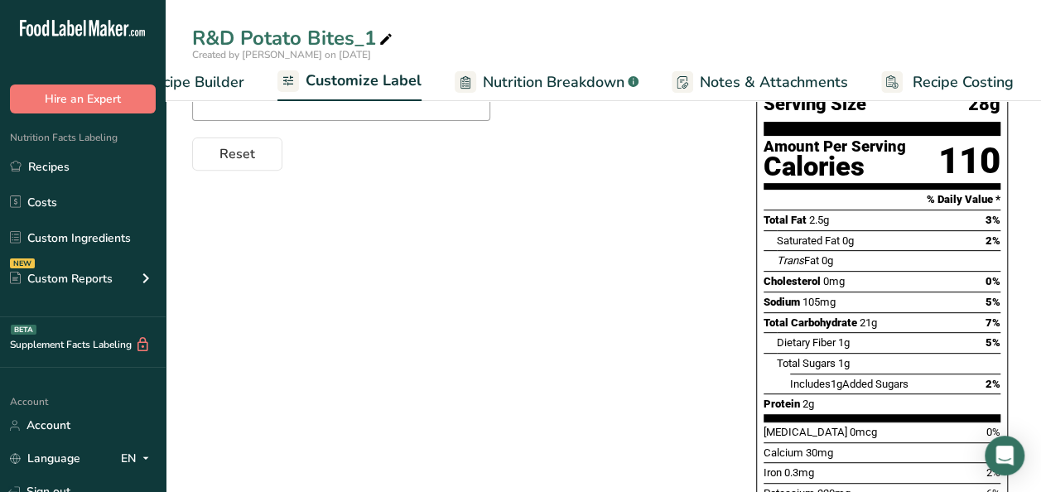
click at [299, 41] on div "R&D Potato Bites_1" at bounding box center [294, 38] width 204 height 30
click at [63, 166] on link "Recipes" at bounding box center [83, 166] width 166 height 31
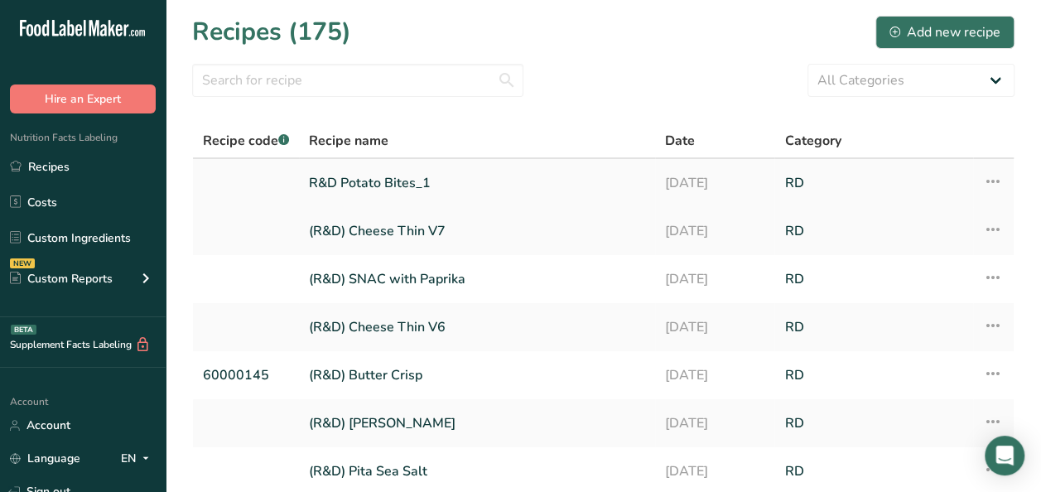
click at [368, 169] on link "R&D Potato Bites_1" at bounding box center [477, 183] width 336 height 35
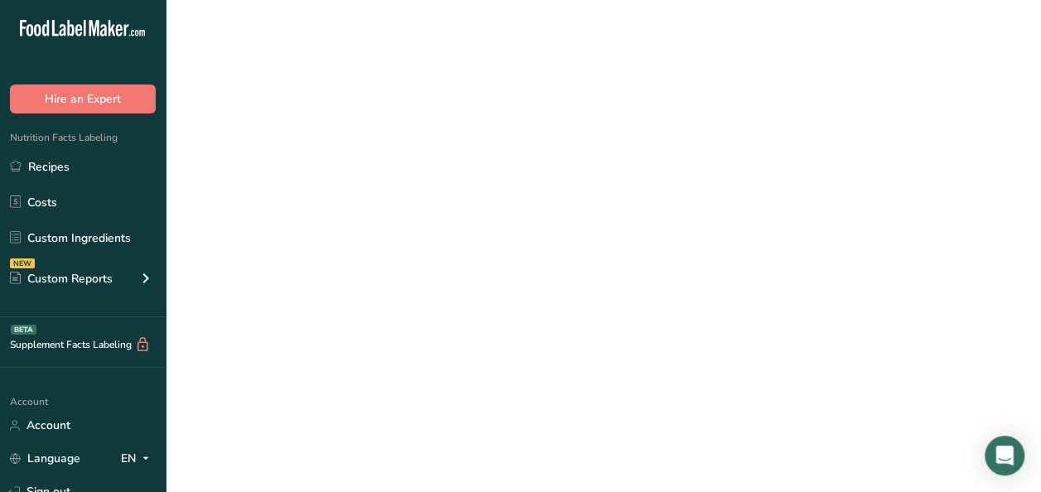
click at [368, 169] on link "R&D Potato Bites_1" at bounding box center [477, 183] width 336 height 35
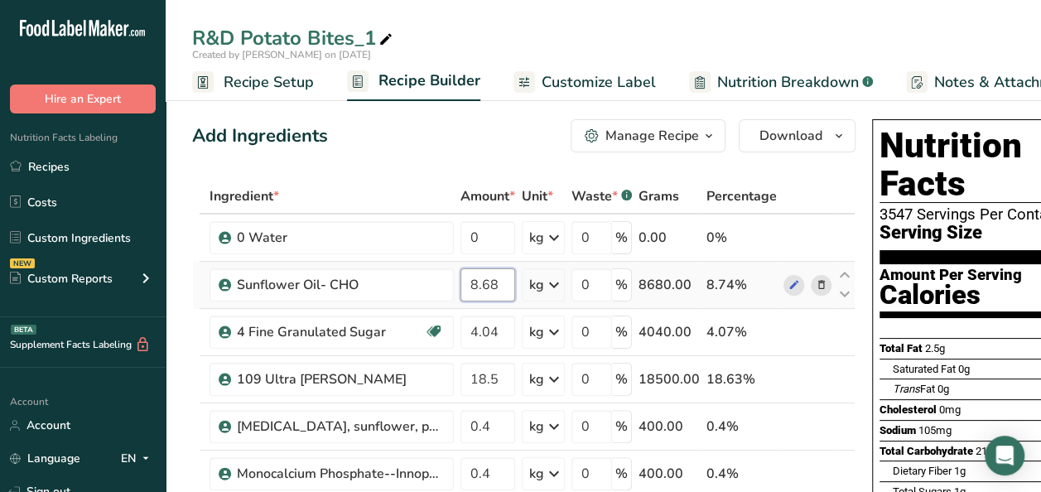
click at [499, 283] on input "8.68" at bounding box center [487, 284] width 55 height 33
type input "8"
type input "7.73"
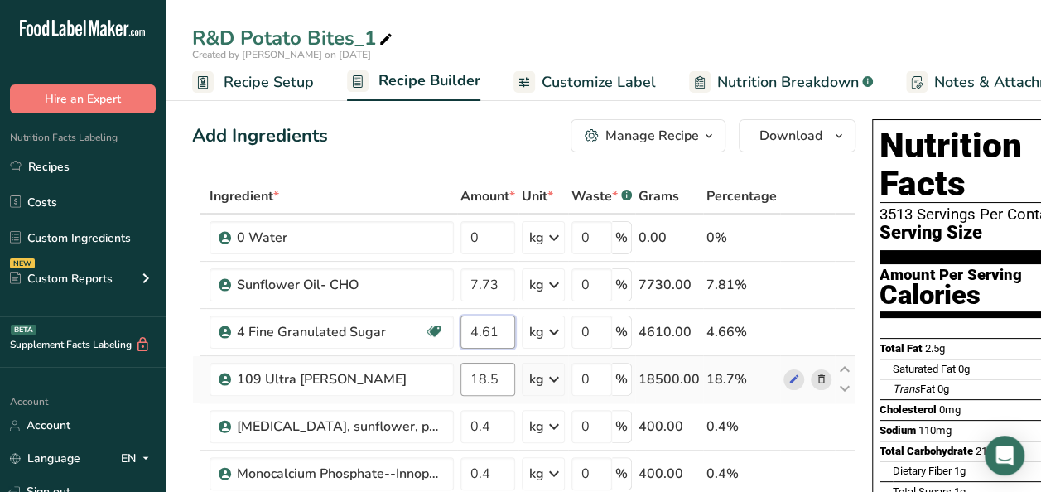
type input "4.61"
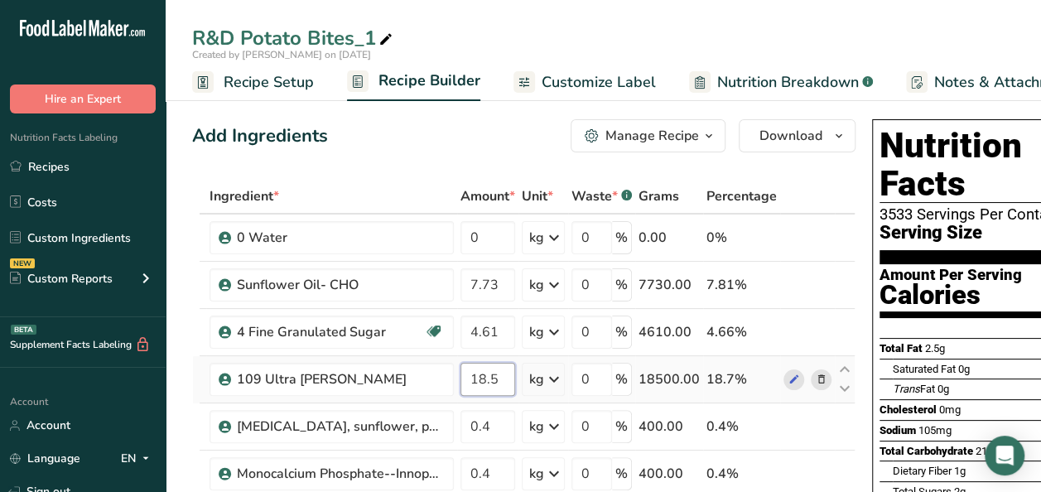
click at [498, 376] on input "18.5" at bounding box center [487, 379] width 55 height 33
type input "18.45"
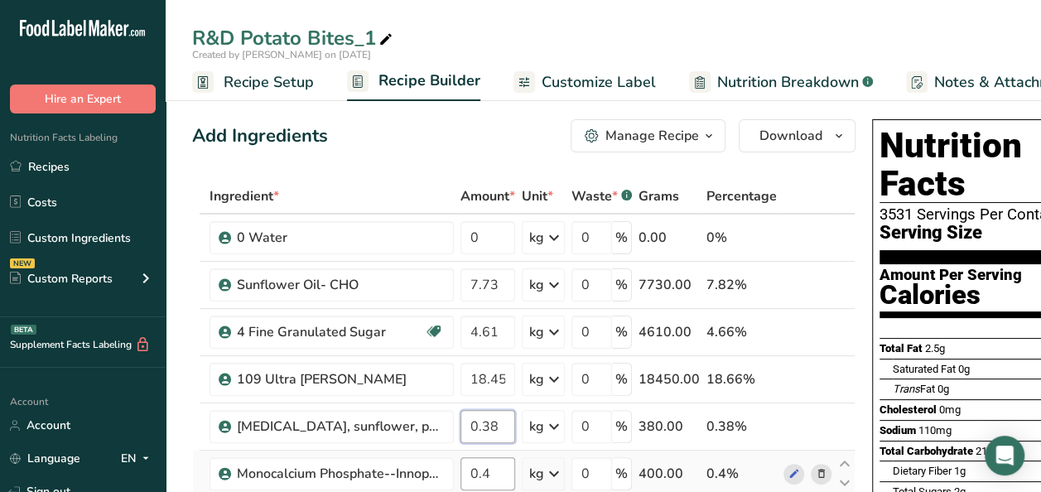
type input "0.38"
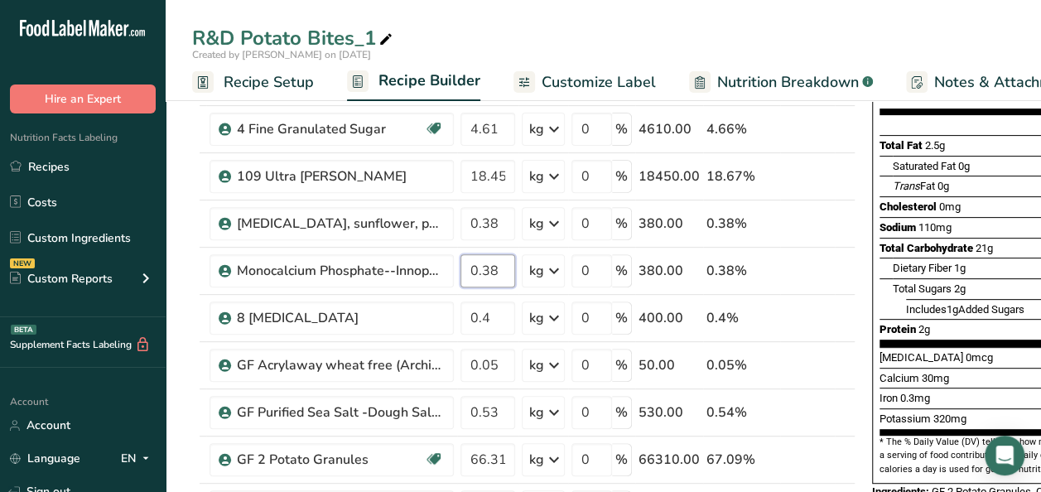
scroll to position [215, 0]
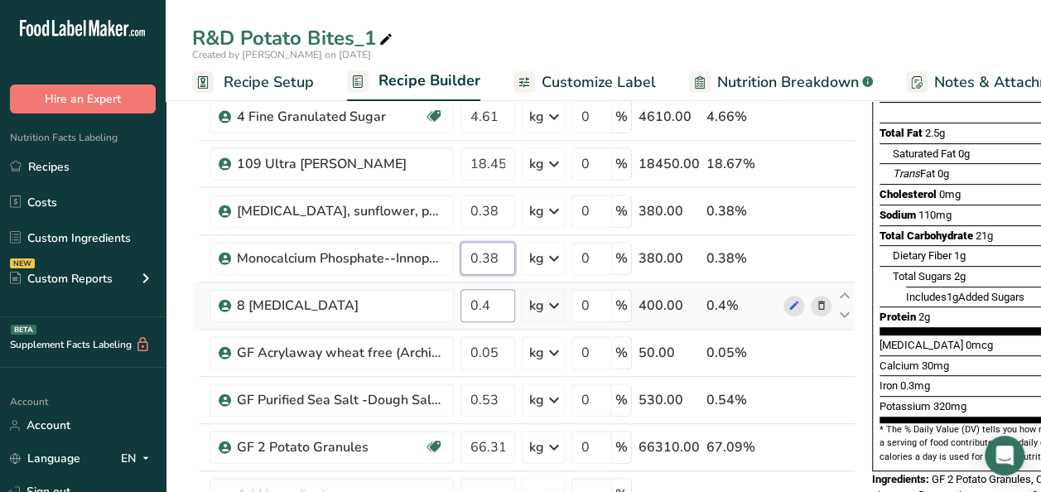
type input "0.38"
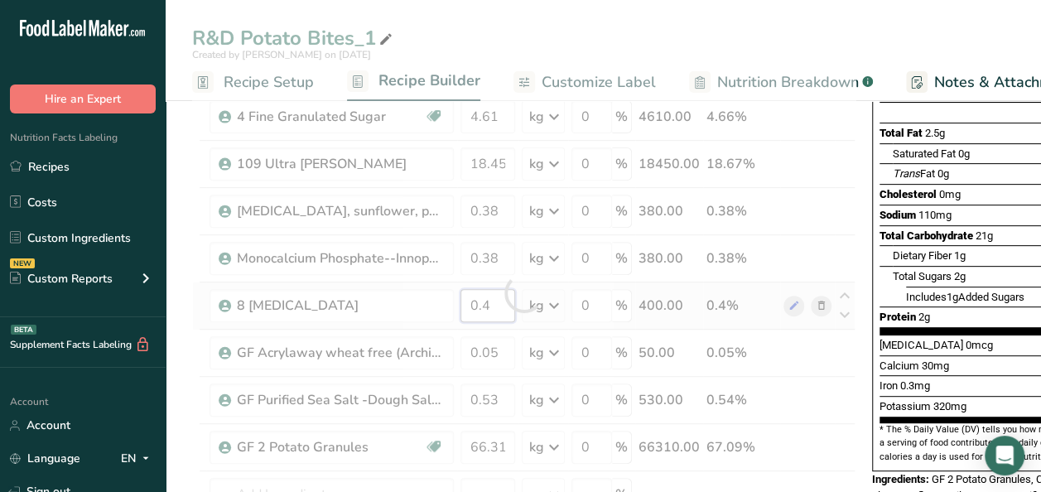
click at [494, 302] on div "Ingredient * Amount * Unit * Waste * .a-a{fill:#347362;}.b-a{fill:#fff;} Grams …" at bounding box center [523, 293] width 663 height 658
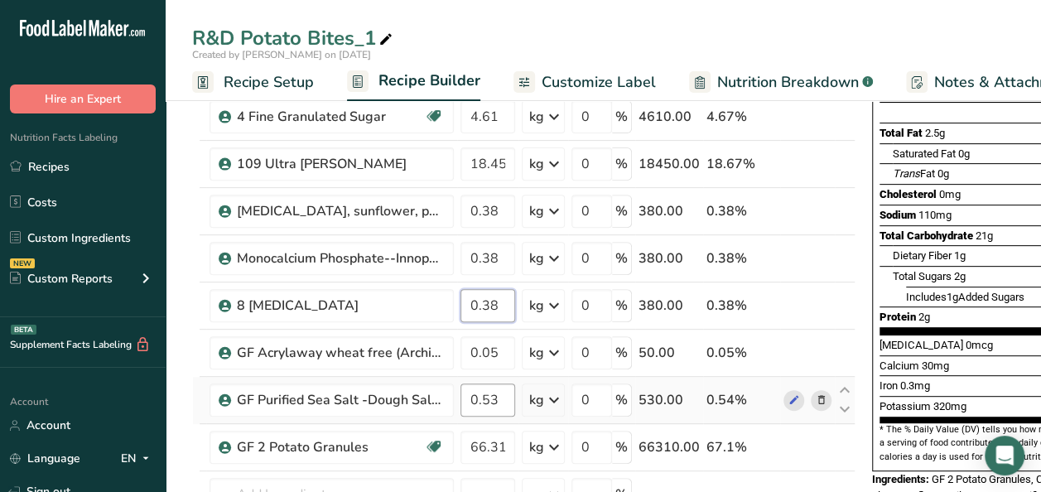
type input "0.38"
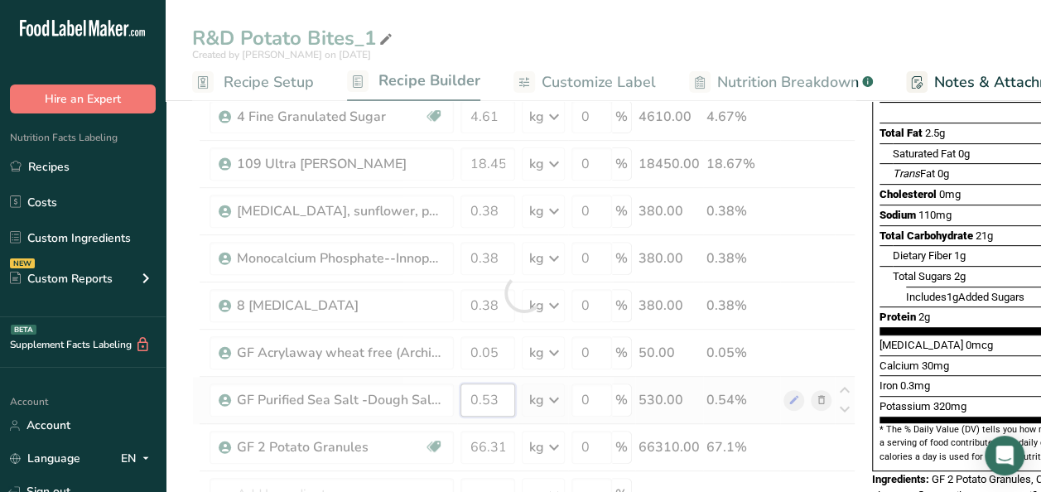
click at [503, 395] on div "Ingredient * Amount * Unit * Waste * .a-a{fill:#347362;}.b-a{fill:#fff;} Grams …" at bounding box center [523, 293] width 663 height 658
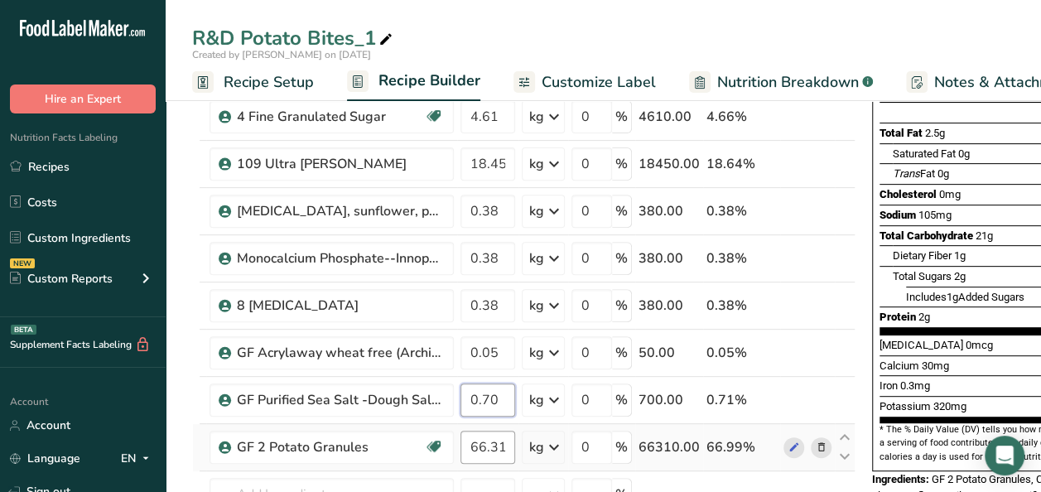
type input "0.70"
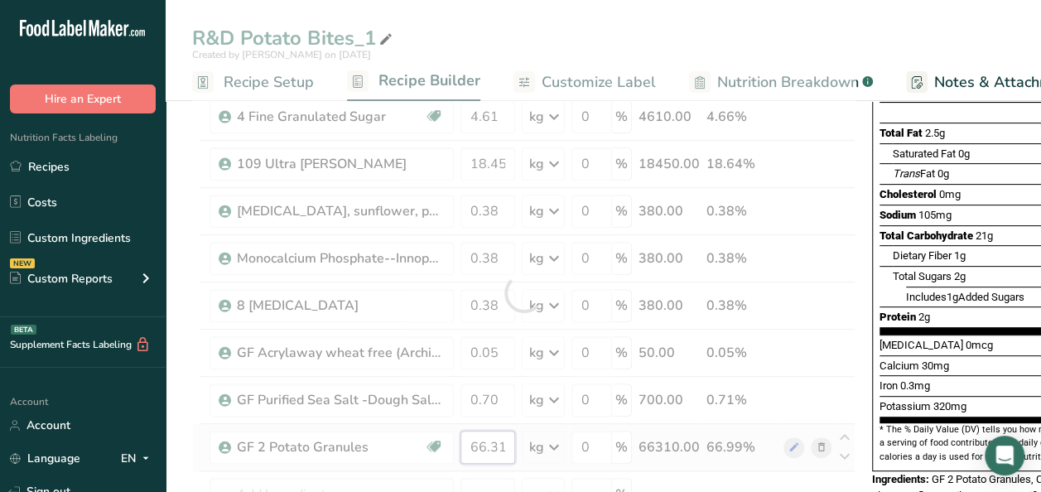
click at [505, 446] on div "Ingredient * Amount * Unit * Waste * .a-a{fill:#347362;}.b-a{fill:#fff;} Grams …" at bounding box center [523, 293] width 663 height 658
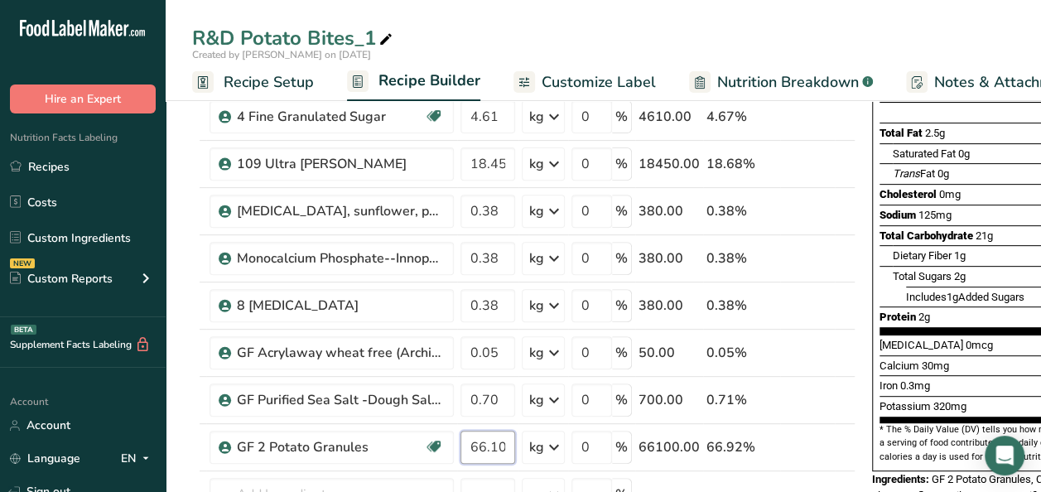
type input "66.10"
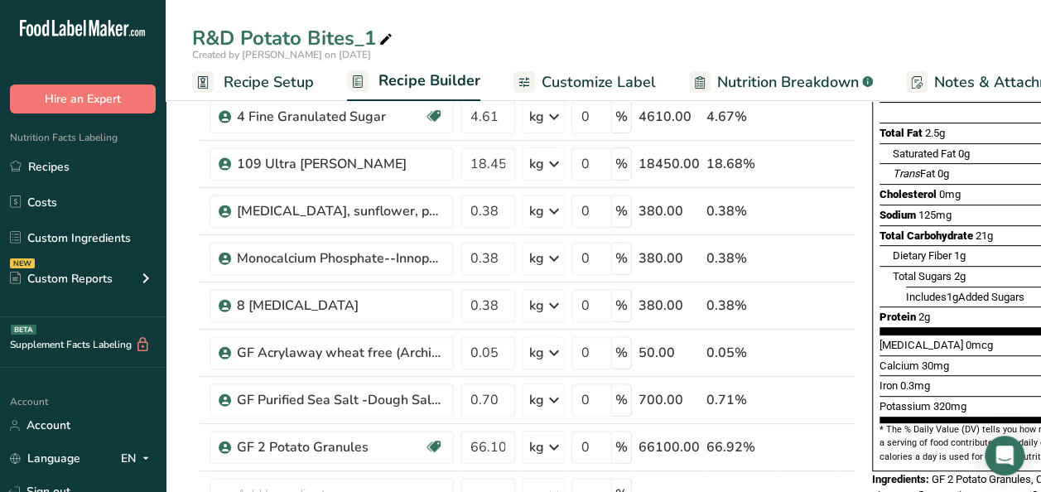
click at [599, 84] on span "Customize Label" at bounding box center [598, 82] width 114 height 22
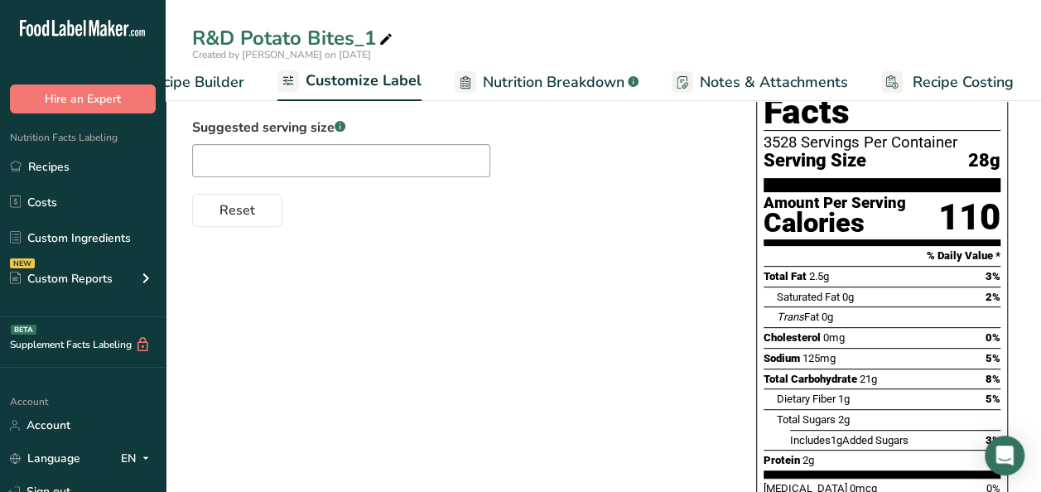
scroll to position [191, 0]
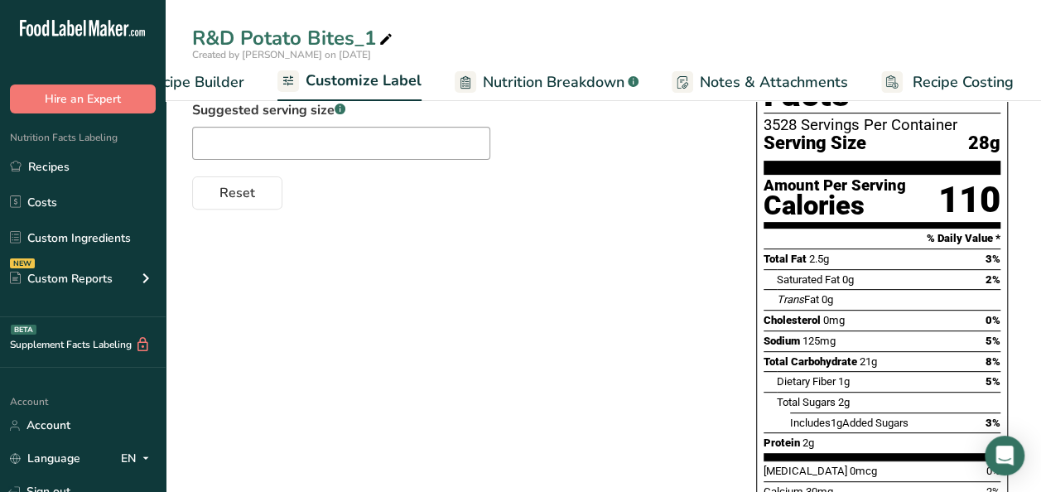
click at [560, 77] on span "Nutrition Breakdown" at bounding box center [554, 82] width 142 height 22
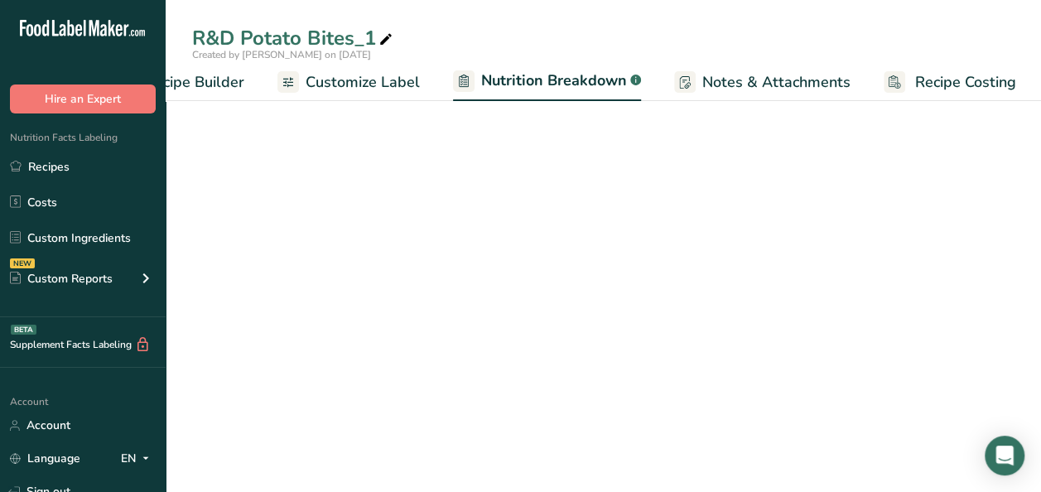
scroll to position [0, 234]
select select "Calories"
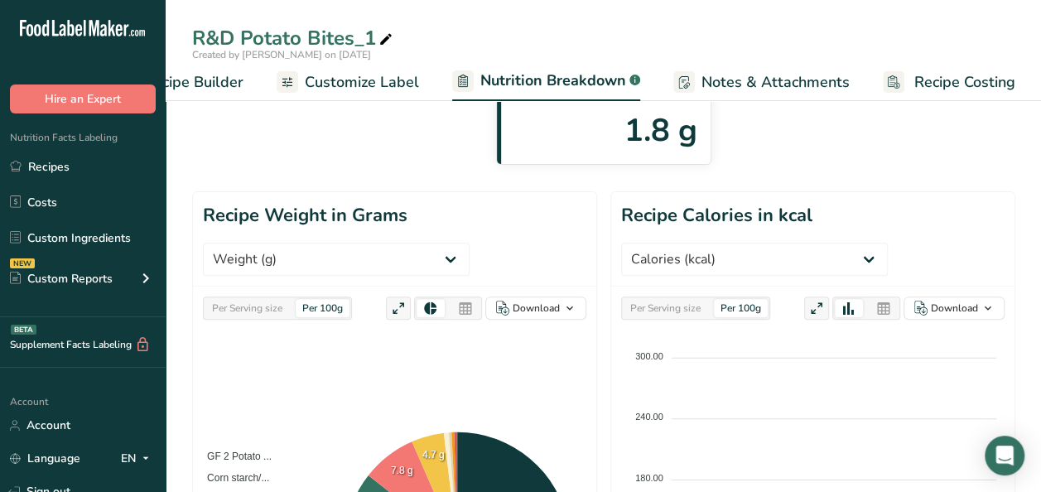
scroll to position [0, 0]
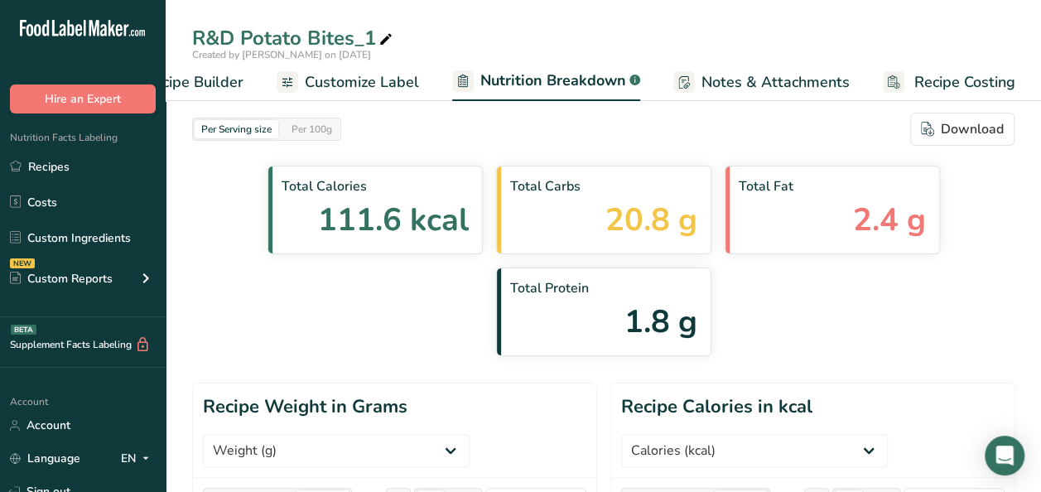
click at [366, 87] on span "Customize Label" at bounding box center [362, 82] width 114 height 22
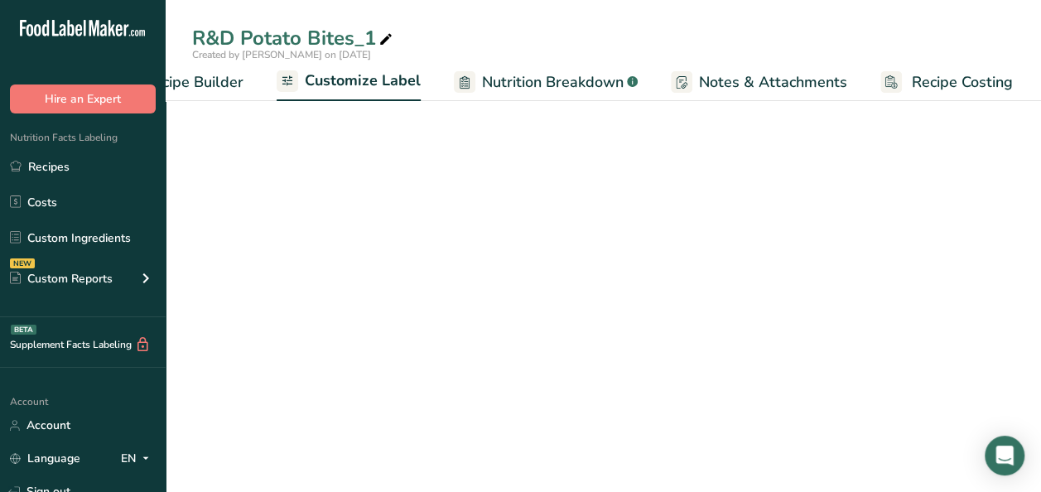
scroll to position [0, 233]
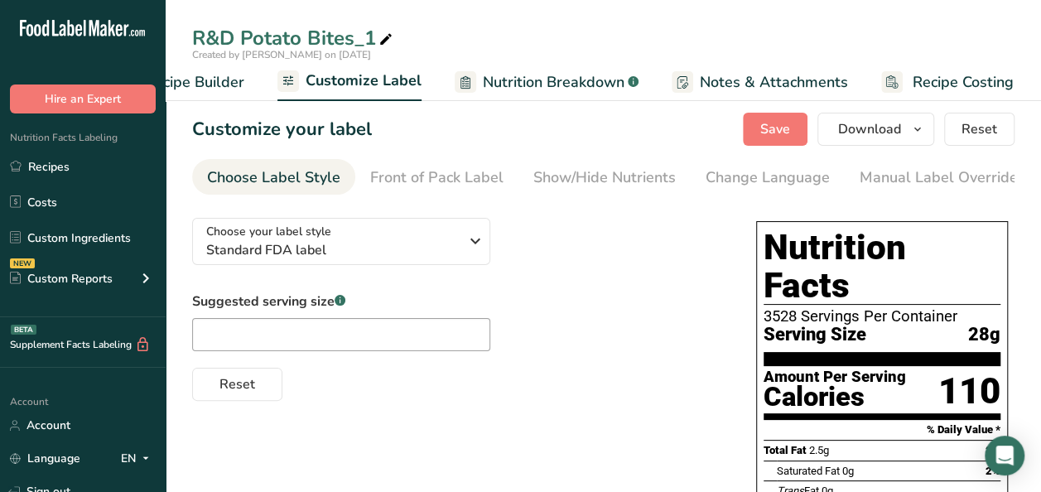
click at [569, 87] on span "Nutrition Breakdown" at bounding box center [554, 82] width 142 height 22
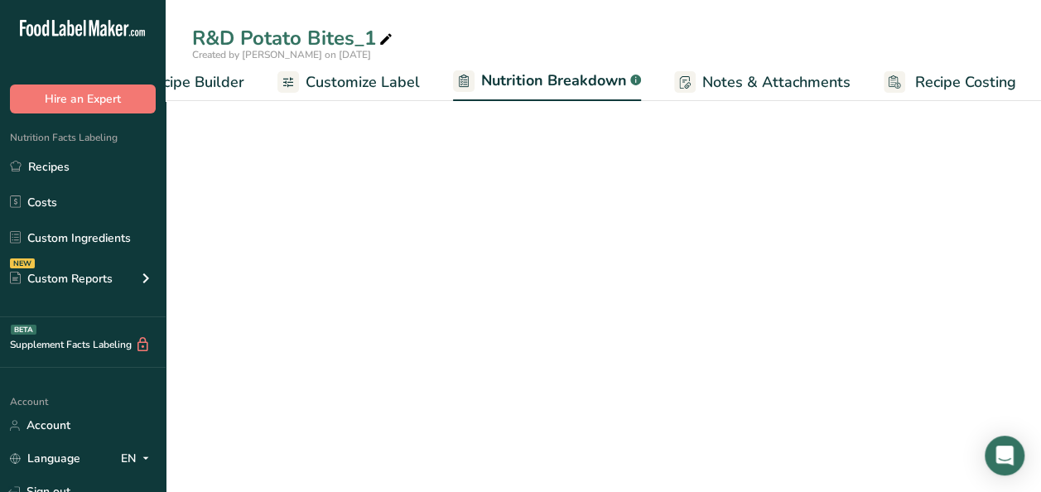
scroll to position [0, 234]
select select "Calories"
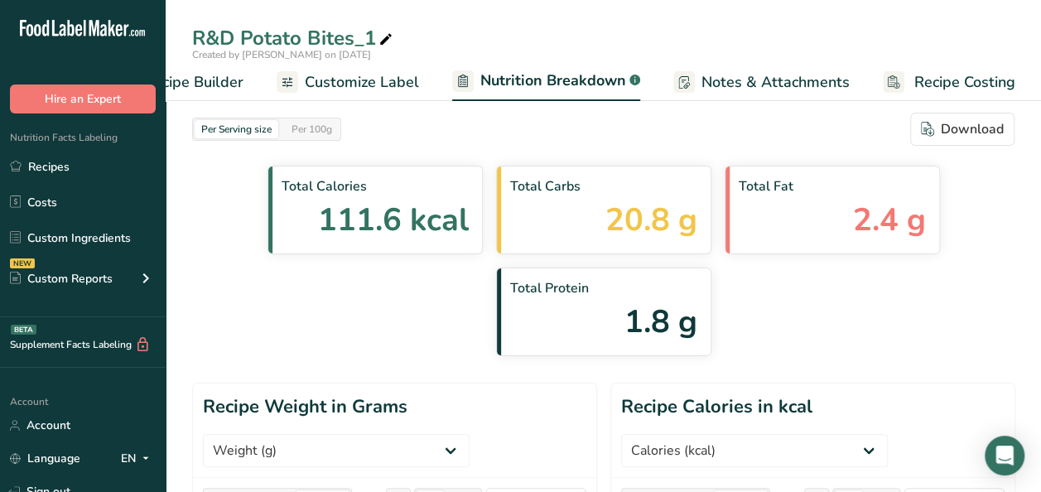
click at [541, 383] on header "Recipe Weight in Grams Weight (g) Calories (kcal) Energy KJ (kj) Total Fat (g) …" at bounding box center [394, 430] width 403 height 94
click at [337, 81] on span "Customize Label" at bounding box center [362, 82] width 114 height 22
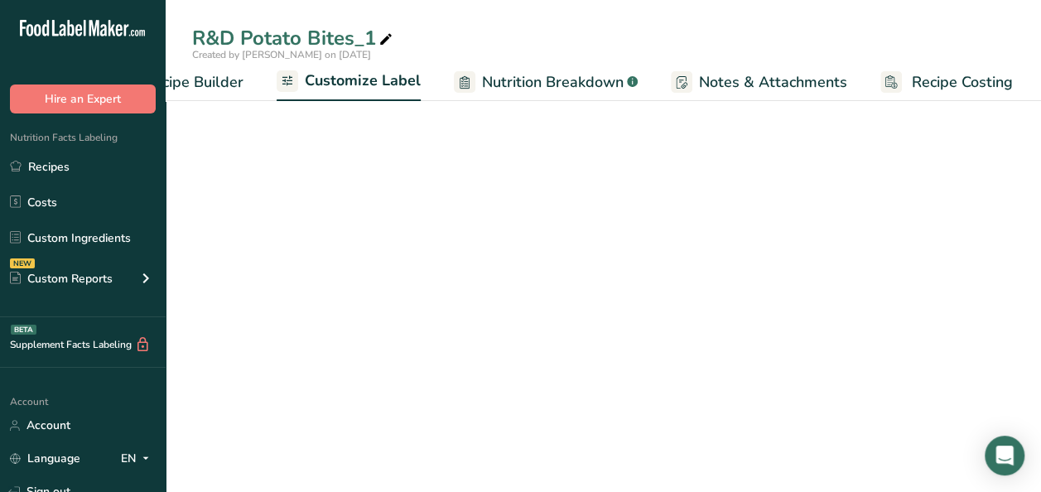
scroll to position [0, 233]
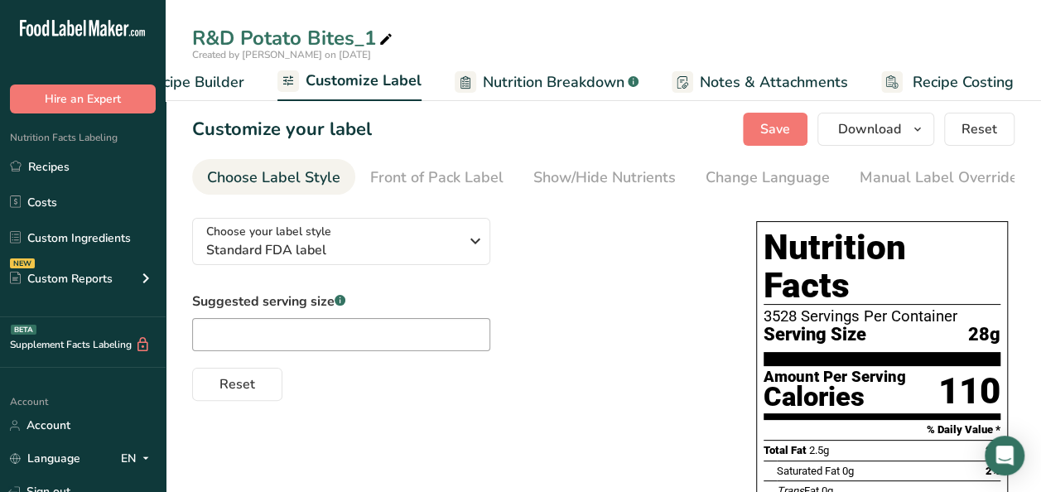
click at [225, 73] on span "Recipe Builder" at bounding box center [194, 82] width 99 height 22
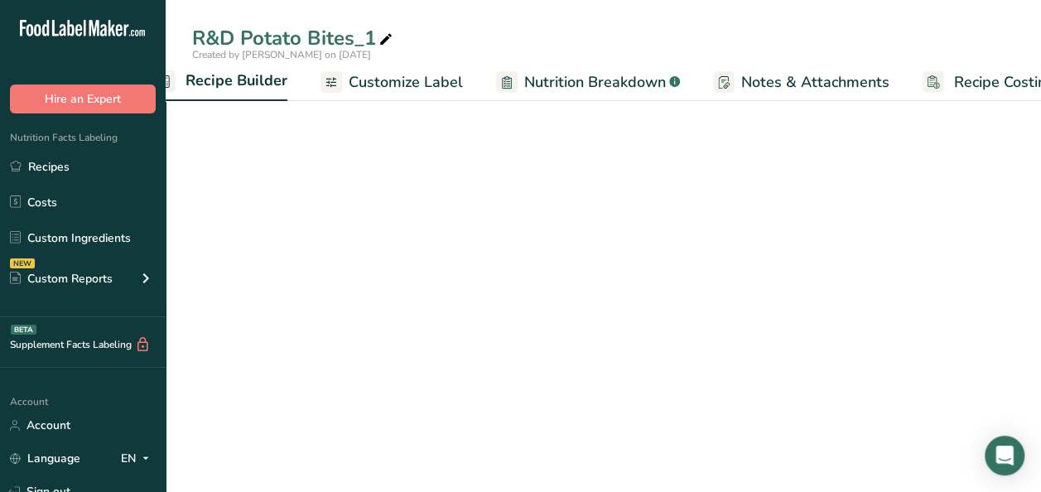
scroll to position [0, 160]
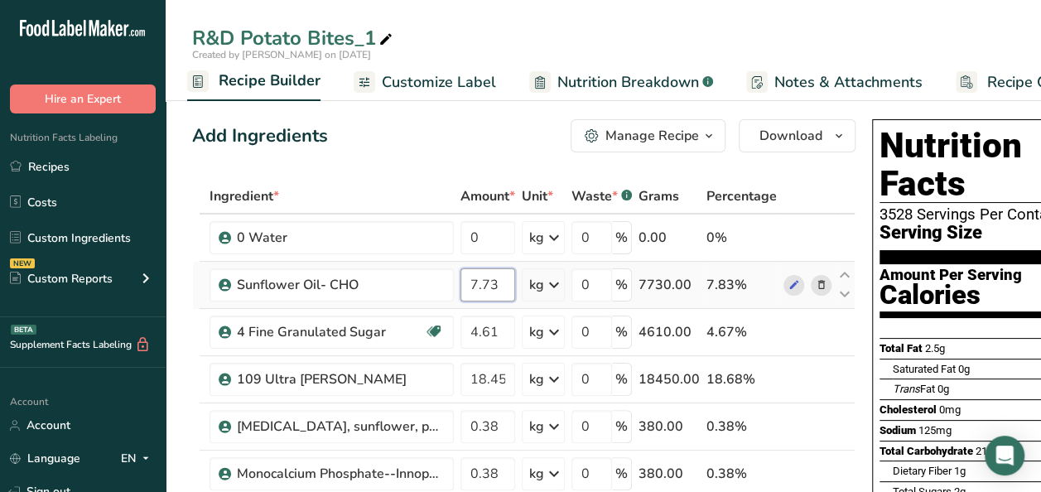
click at [495, 281] on input "7.73" at bounding box center [487, 284] width 55 height 33
type input "7"
type input "6.88"
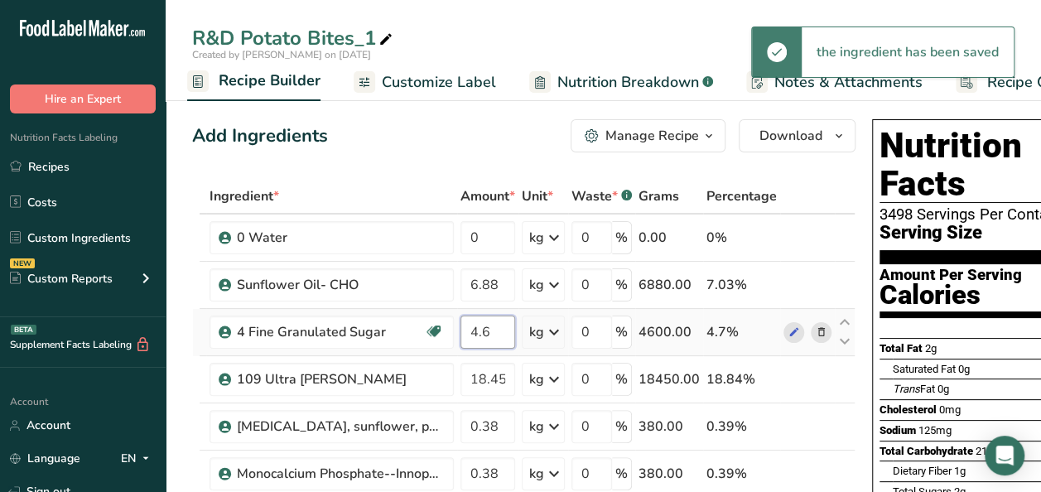
type input "4"
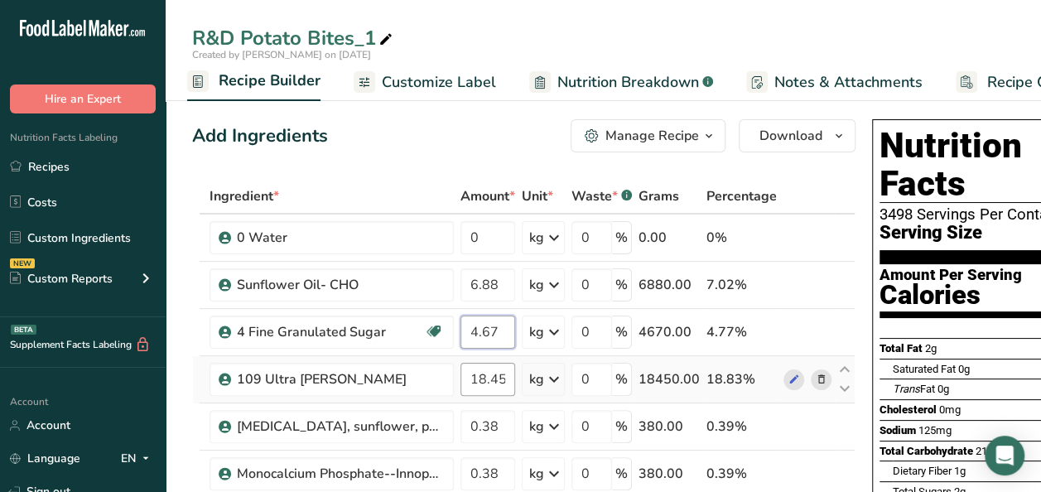
type input "4.67"
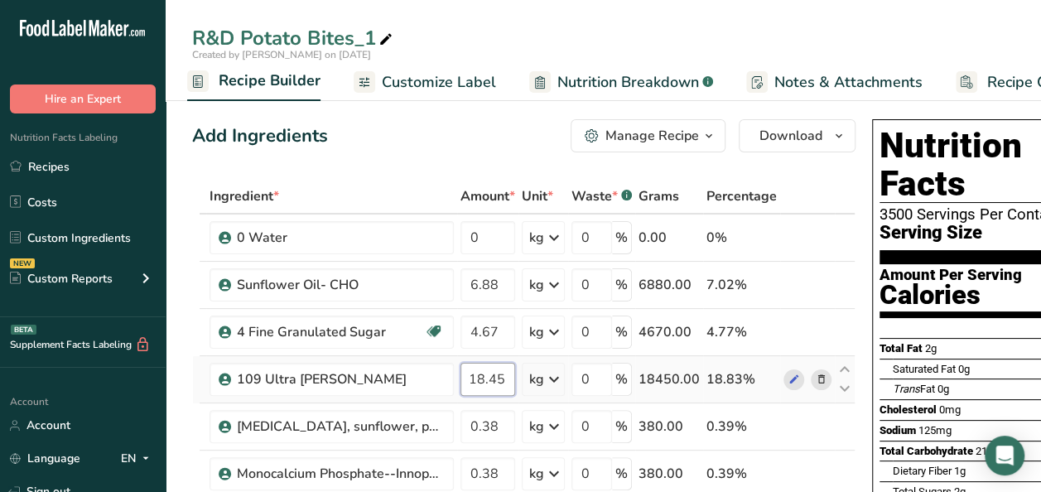
scroll to position [0, 0]
type input "18.66"
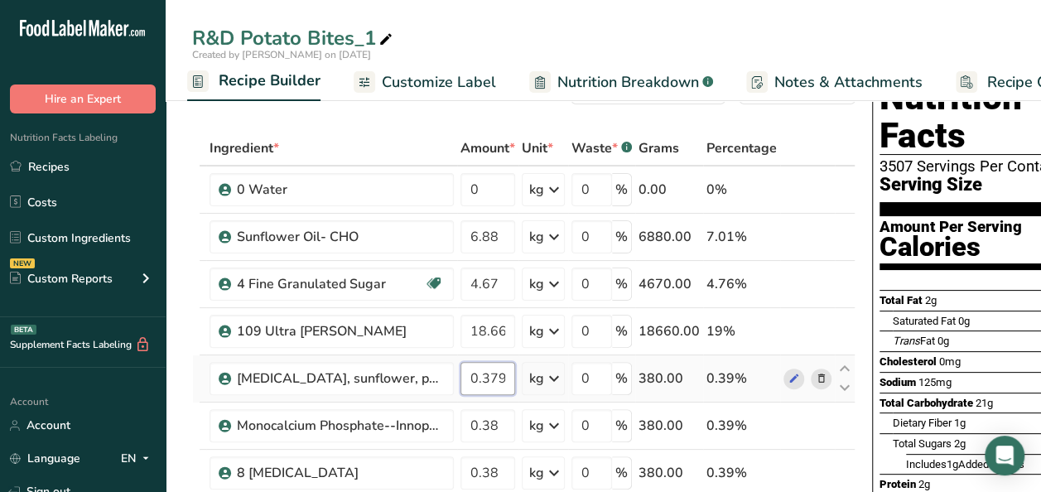
scroll to position [60, 0]
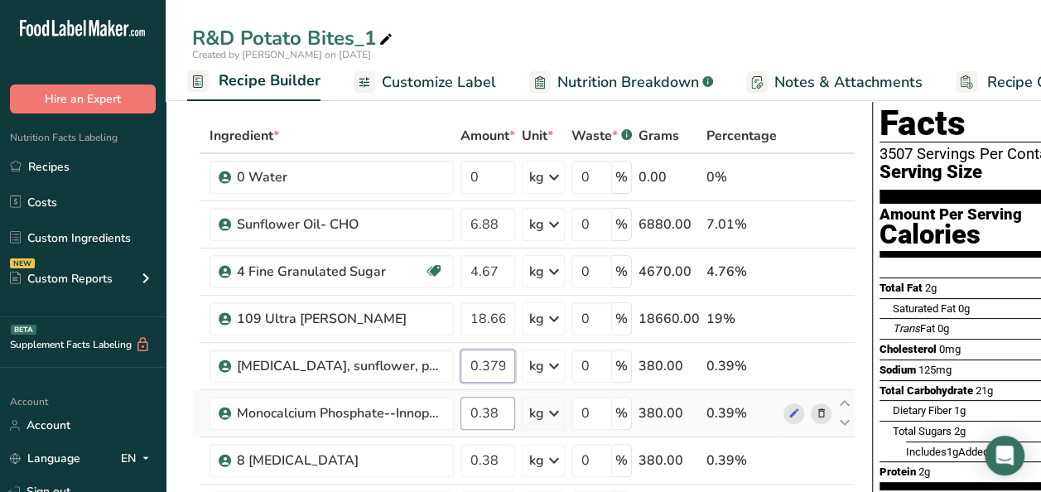
type input "0.379999"
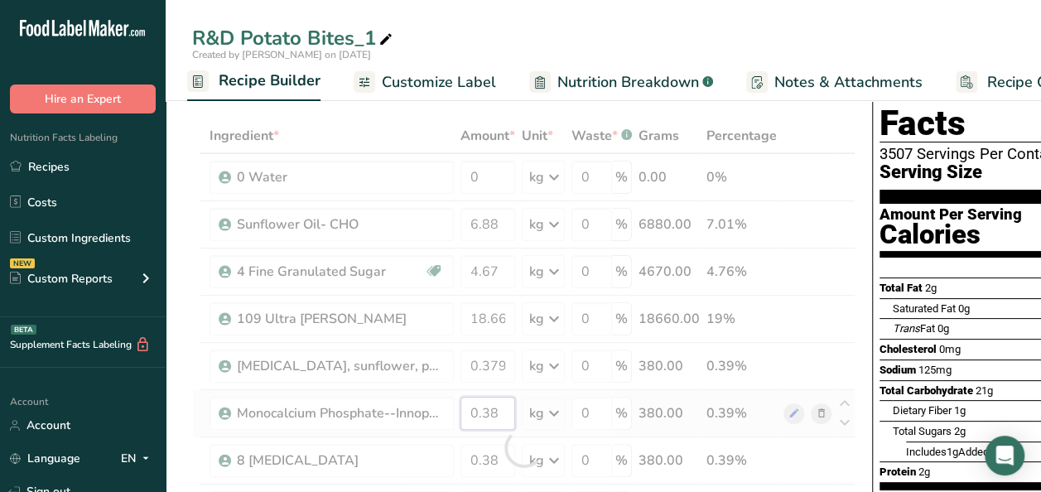
click at [502, 414] on div "Ingredient * Amount * Unit * Waste * .a-a{fill:#347362;}.b-a{fill:#fff;} Grams …" at bounding box center [523, 447] width 663 height 658
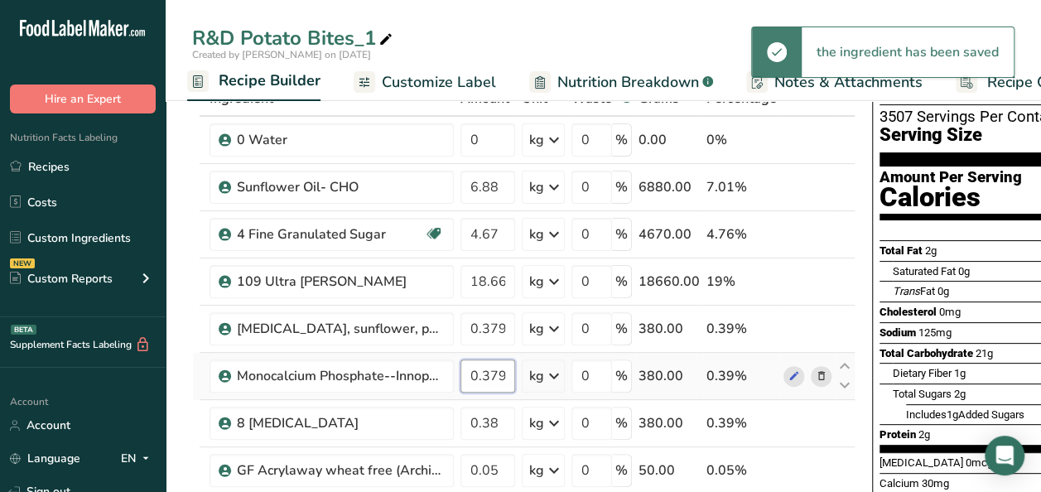
scroll to position [113, 0]
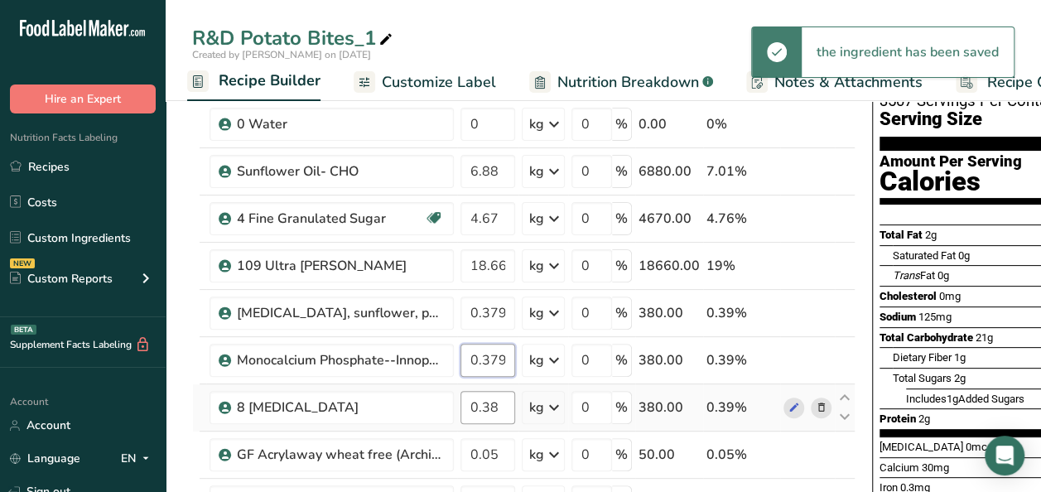
type input "0.379997"
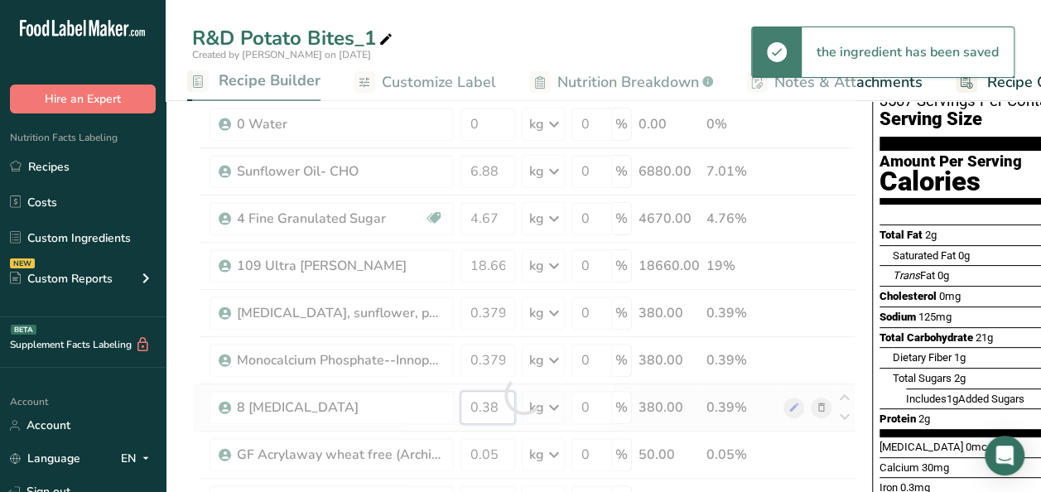
click at [507, 406] on div "Ingredient * Amount * Unit * Waste * .a-a{fill:#347362;}.b-a{fill:#fff;} Grams …" at bounding box center [523, 394] width 663 height 658
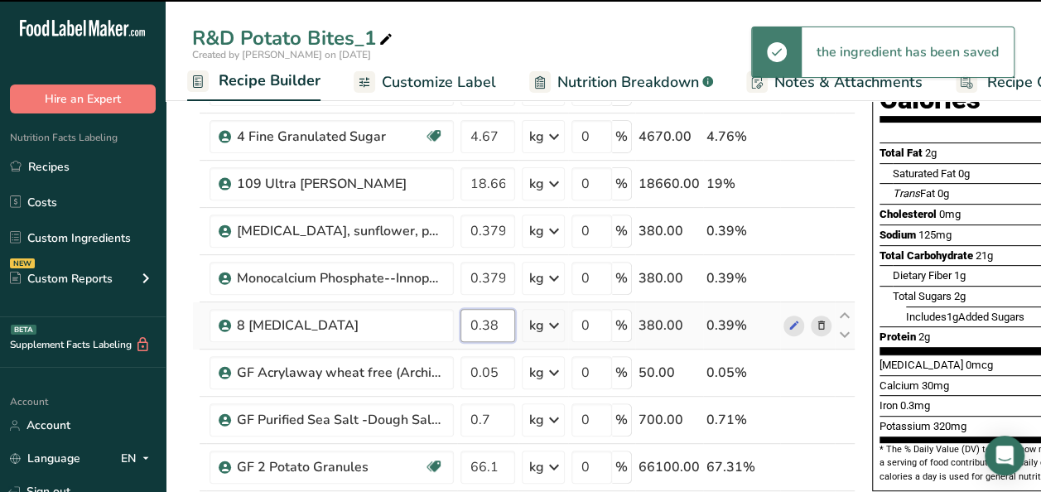
scroll to position [223, 0]
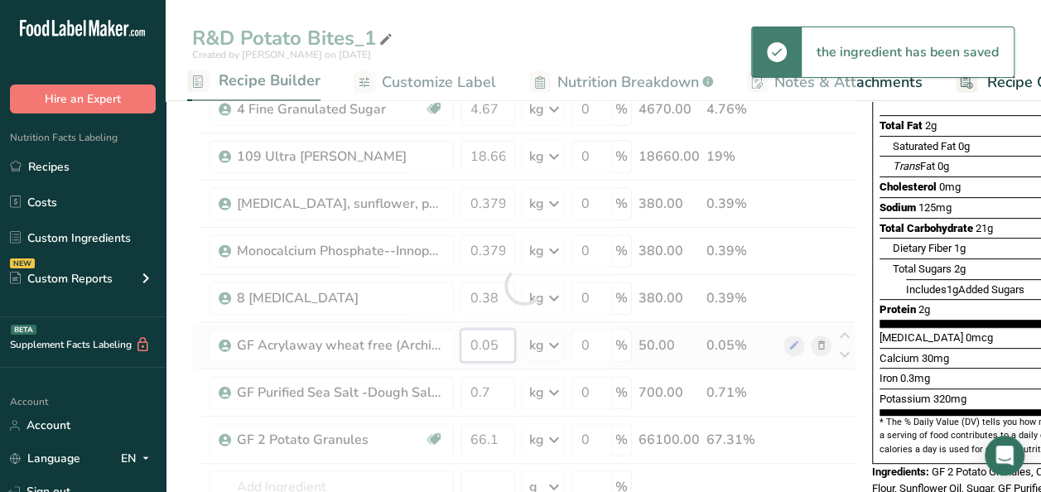
click at [500, 343] on div "Ingredient * Amount * Unit * Waste * .a-a{fill:#347362;}.b-a{fill:#fff;} Grams …" at bounding box center [523, 285] width 663 height 658
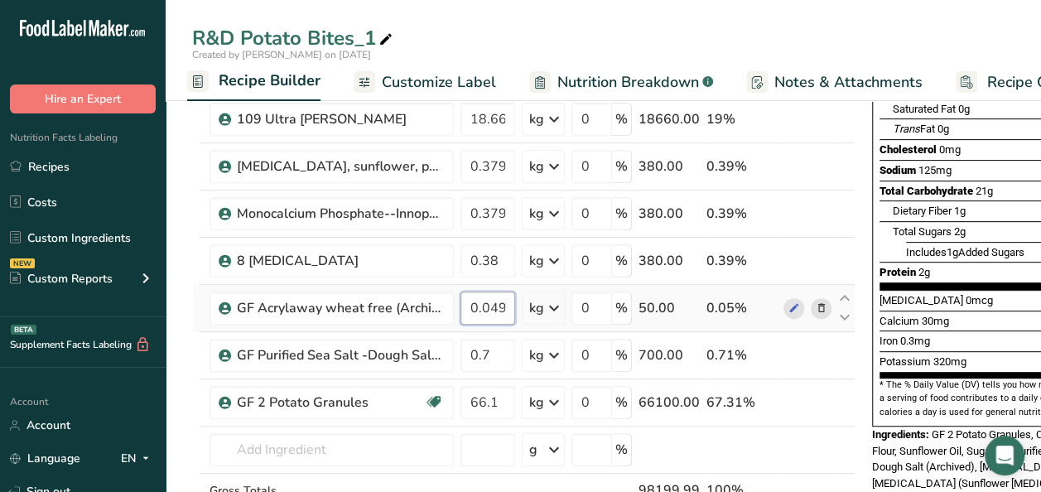
scroll to position [277, 0]
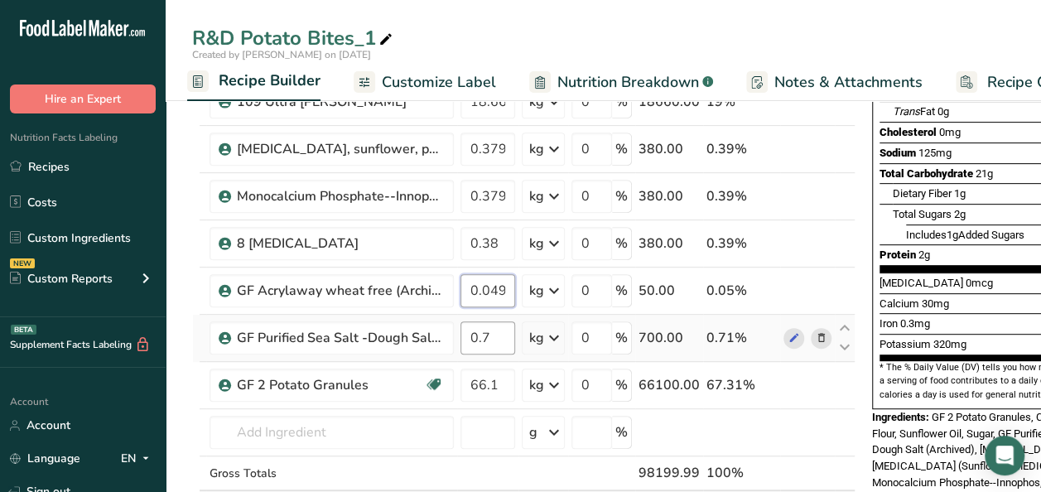
type input "0.049997"
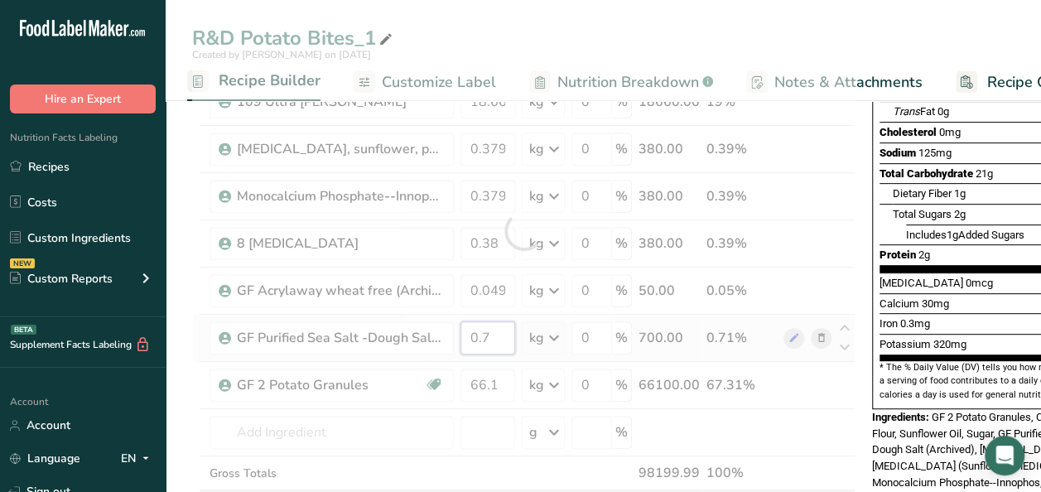
click at [498, 334] on div "Ingredient * Amount * Unit * Waste * .a-a{fill:#347362;}.b-a{fill:#fff;} Grams …" at bounding box center [523, 230] width 663 height 658
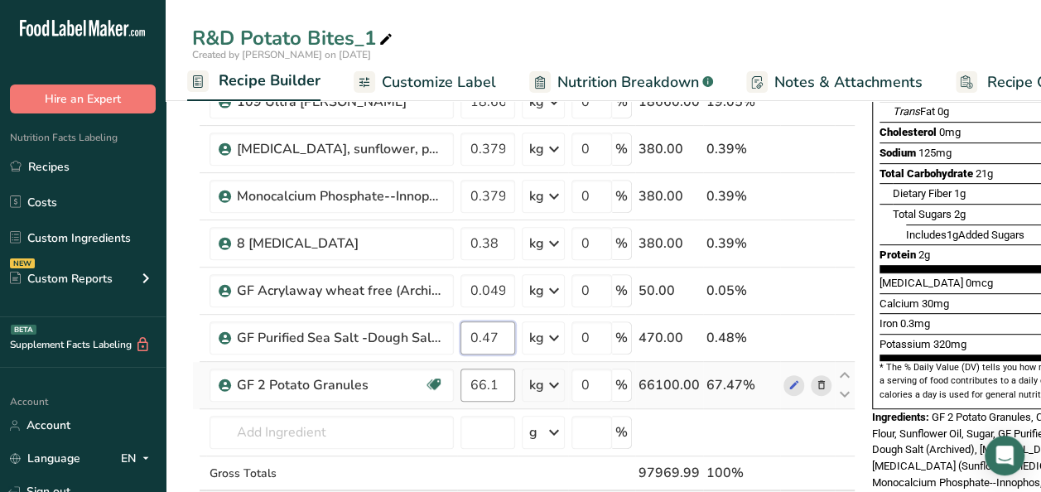
type input "0.47"
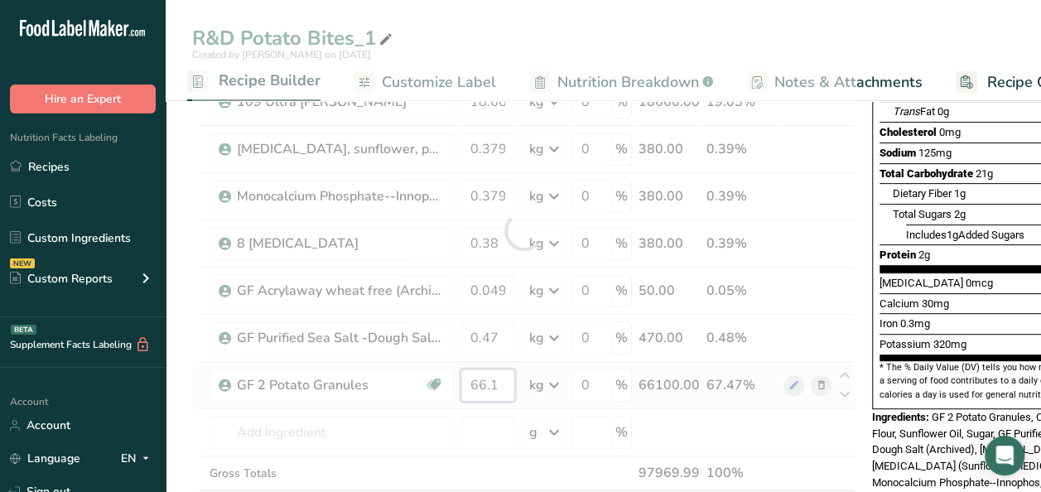
click at [507, 383] on div "Ingredient * Amount * Unit * Waste * .a-a{fill:#347362;}.b-a{fill:#fff;} Grams …" at bounding box center [523, 230] width 663 height 658
click at [394, 437] on div "Ingredient * Amount * Unit * Waste * .a-a{fill:#347362;}.b-a{fill:#fff;} Grams …" at bounding box center [523, 230] width 663 height 658
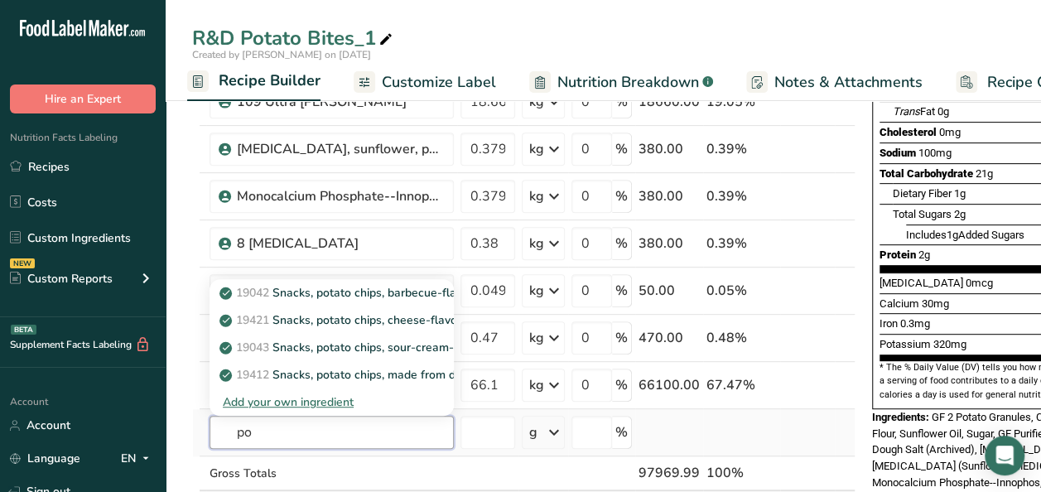
type input "p"
